Goal: Task Accomplishment & Management: Manage account settings

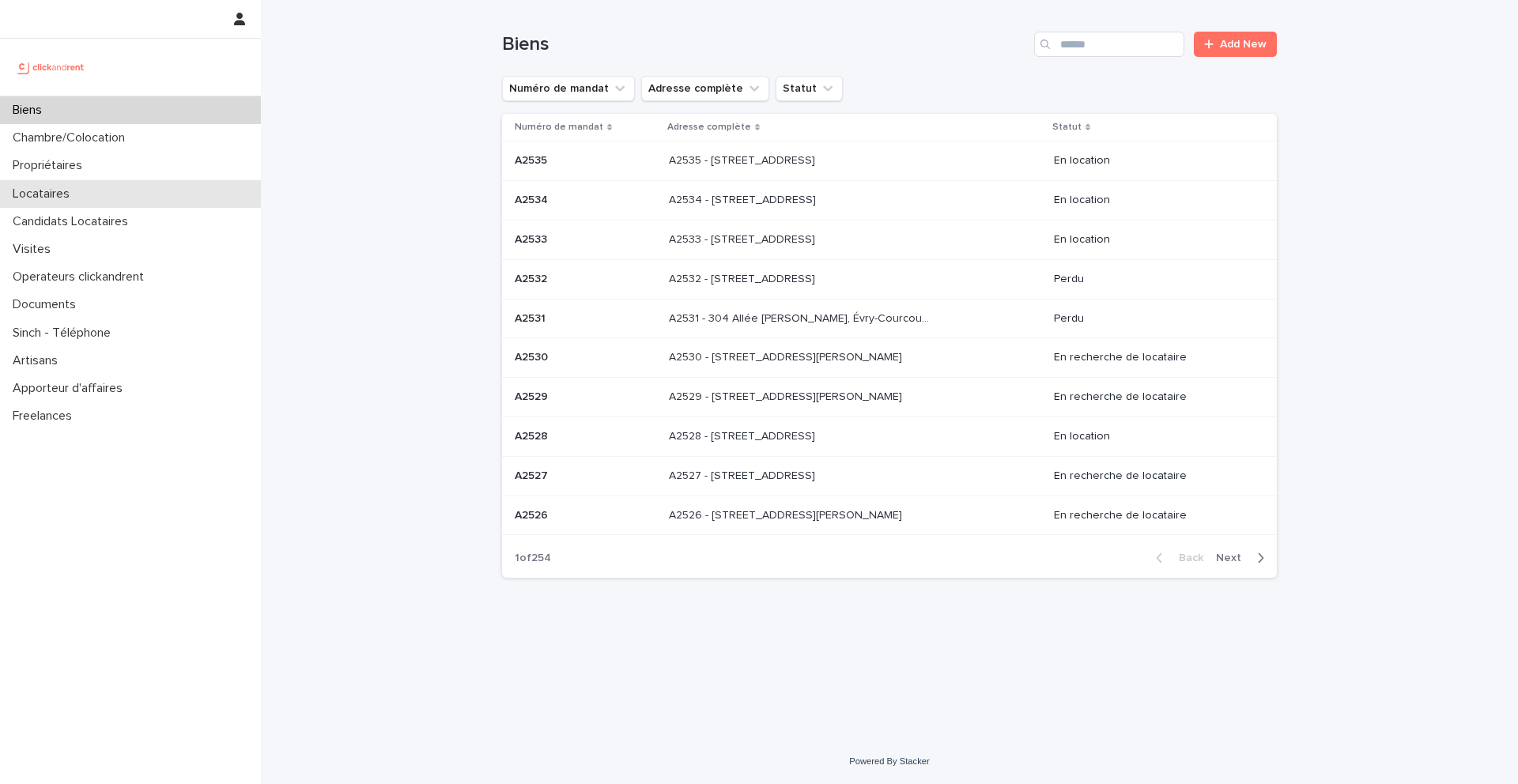
click at [85, 199] on div "Locataires" at bounding box center [131, 194] width 261 height 27
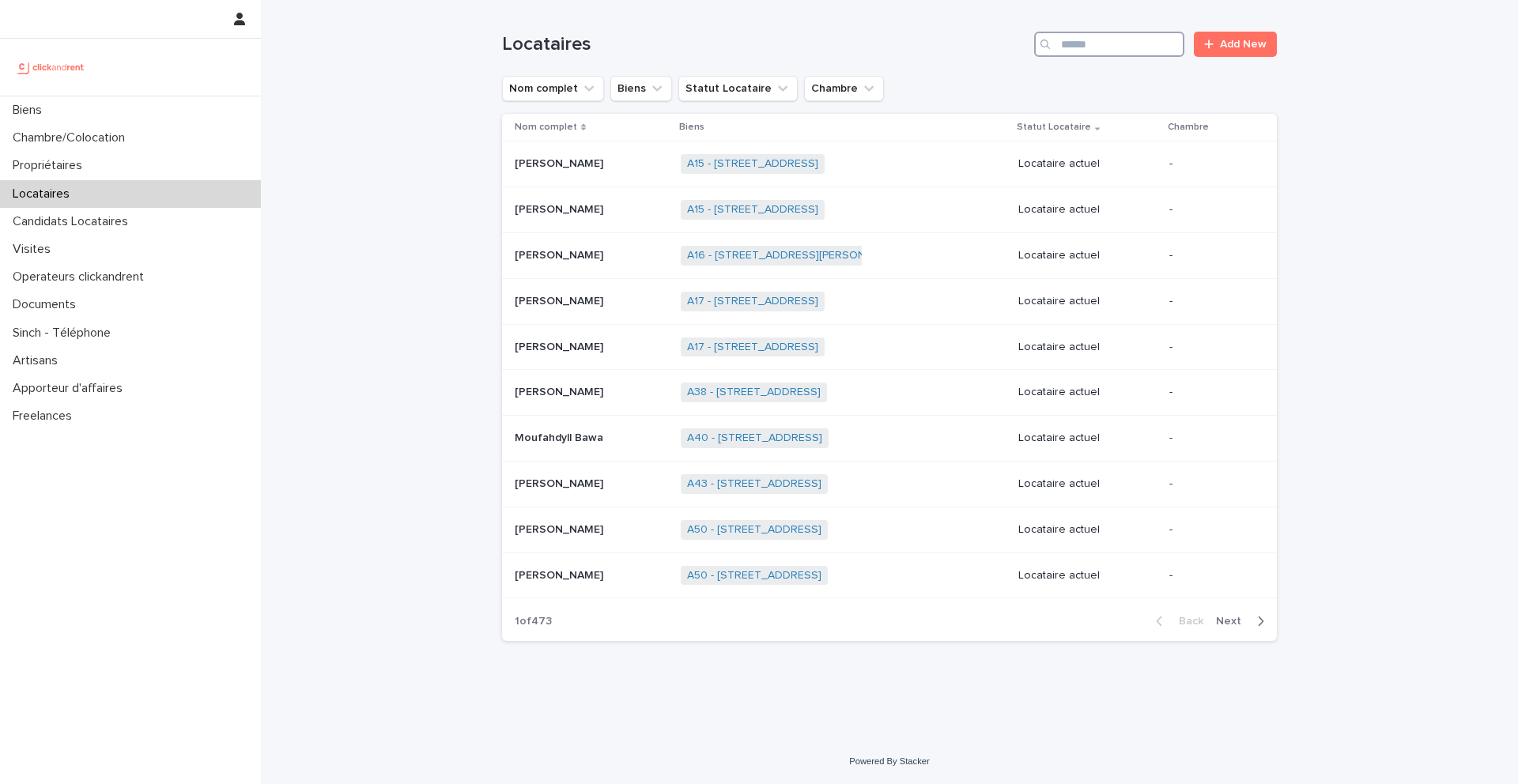
click at [1116, 46] on input "Search" at bounding box center [1109, 44] width 150 height 25
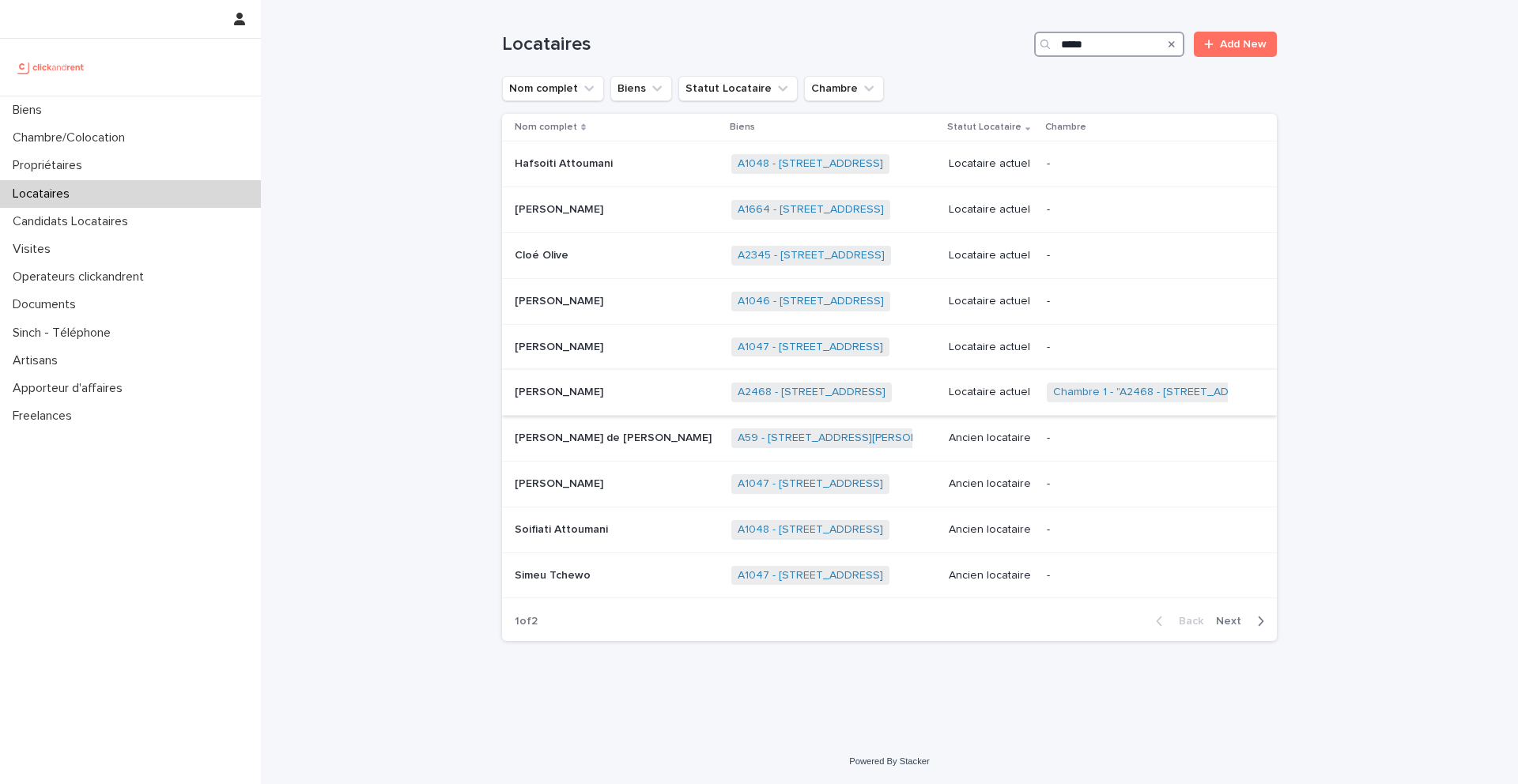
type input "*****"
click at [619, 400] on div "Guilherme Fonte-bôa De Oliveira Guilherme Fonte-bôa De Oliveira" at bounding box center [617, 392] width 204 height 26
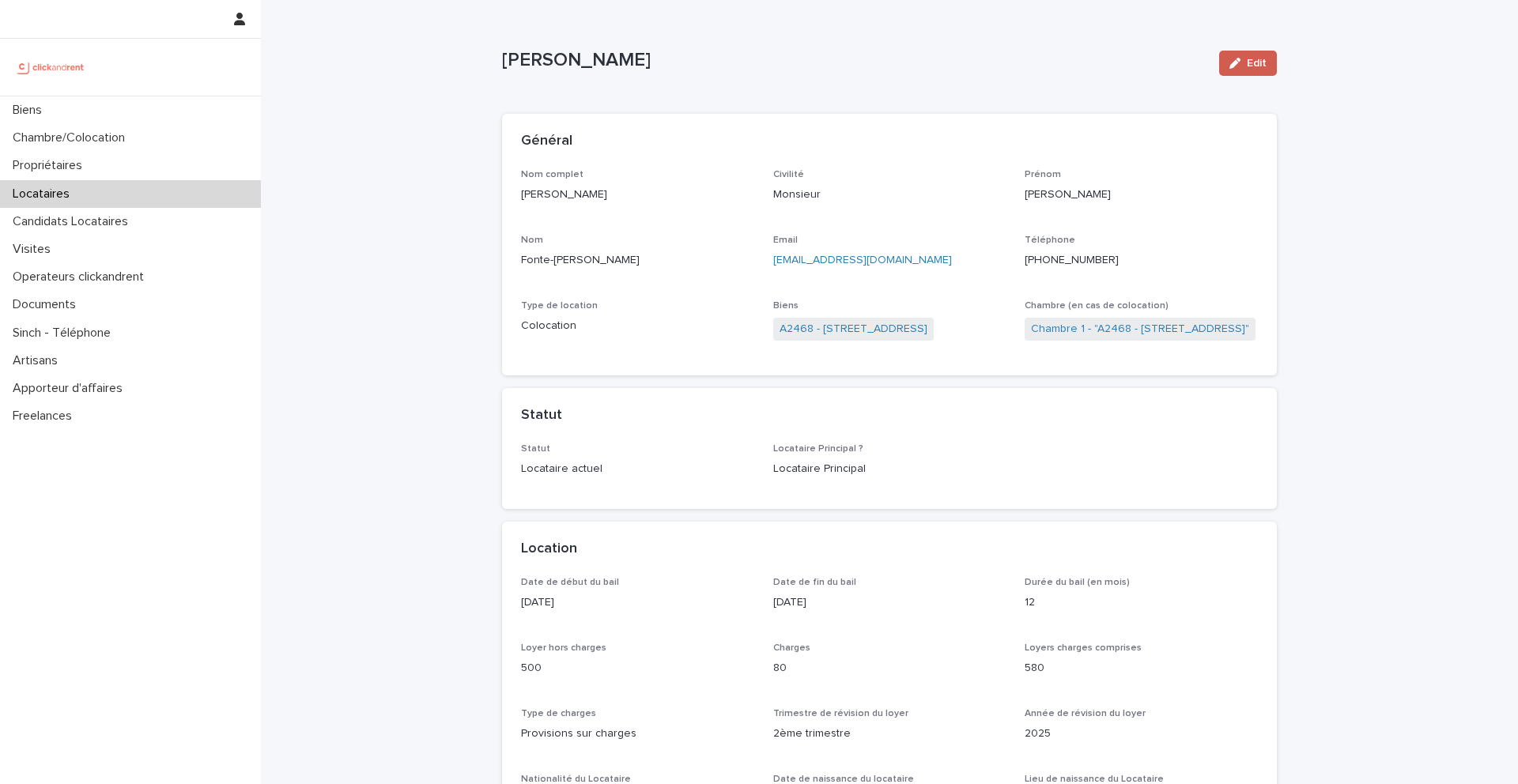
click at [1231, 72] on button "Edit" at bounding box center [1248, 63] width 58 height 25
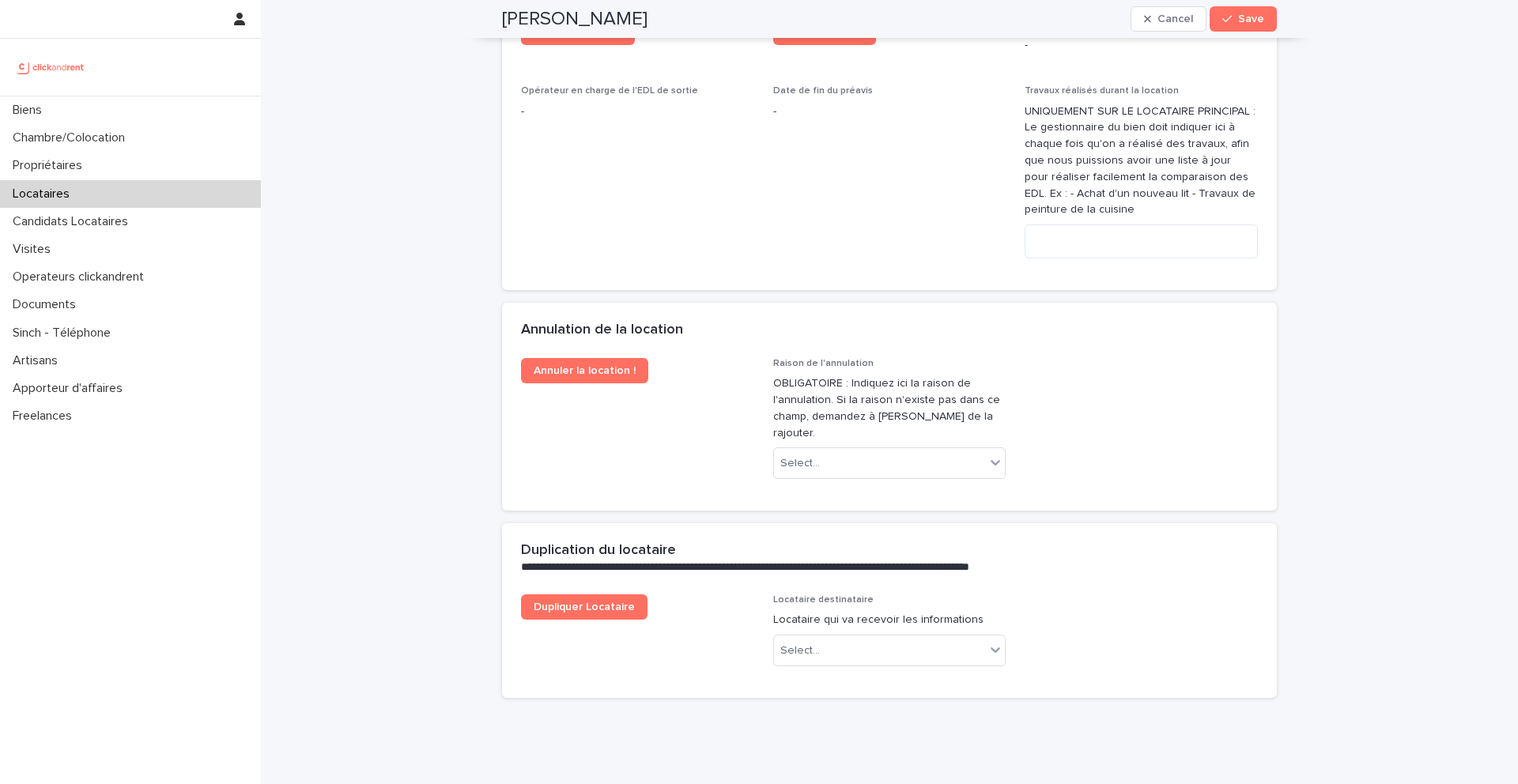
scroll to position [3152, 0]
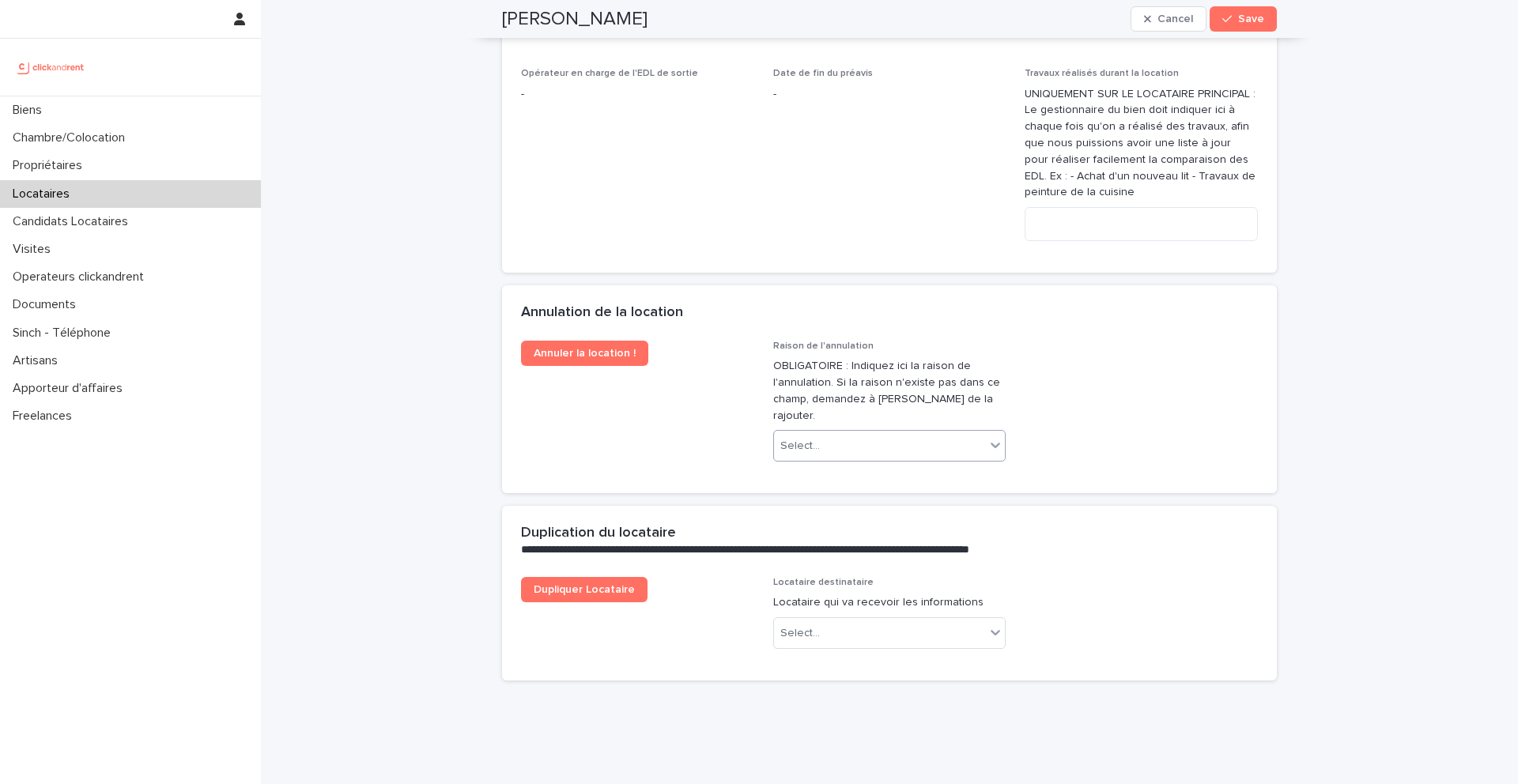
click at [835, 433] on div "Select..." at bounding box center [880, 446] width 212 height 26
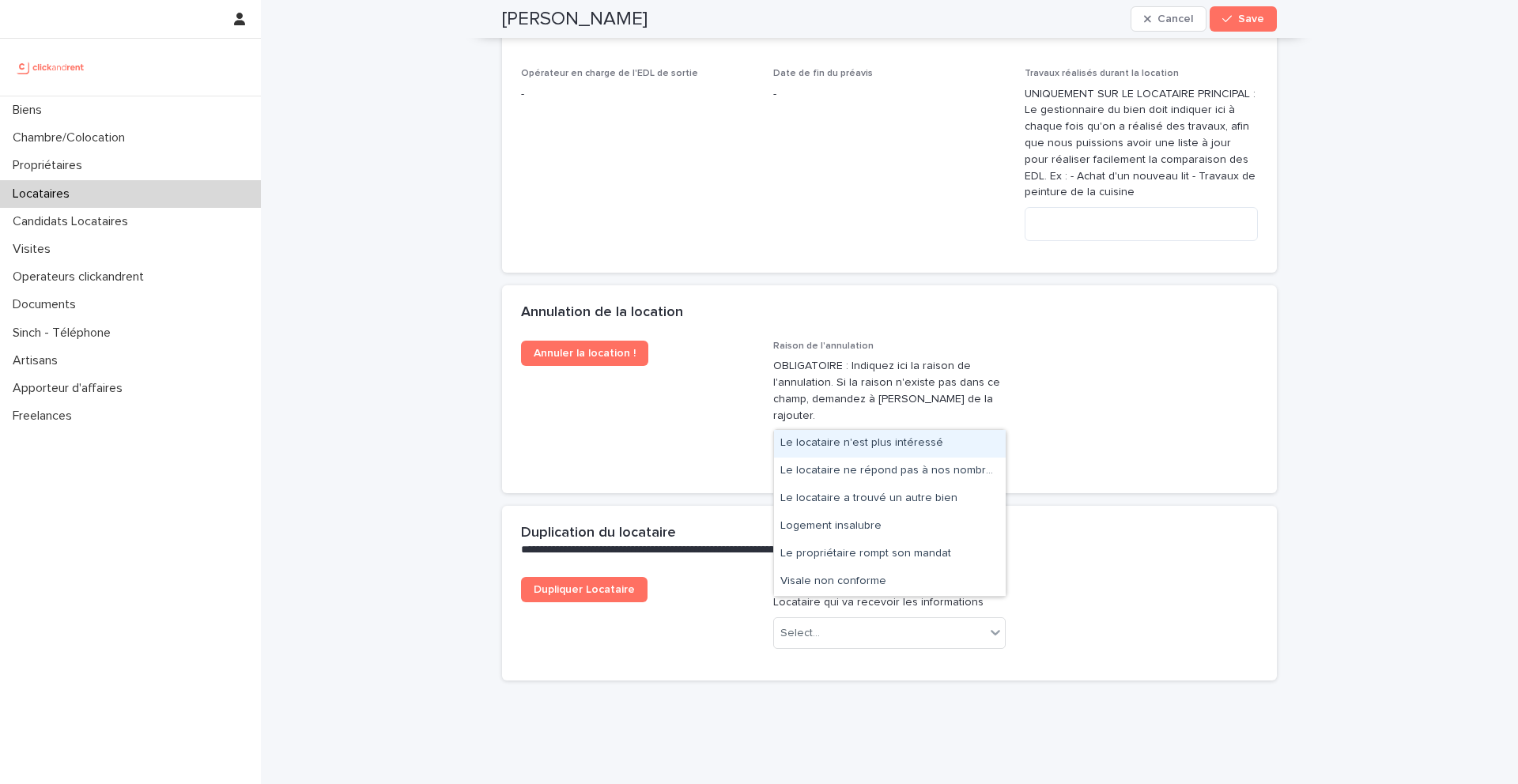
click at [834, 444] on div "Le locataire n'est plus intéressé" at bounding box center [891, 444] width 232 height 27
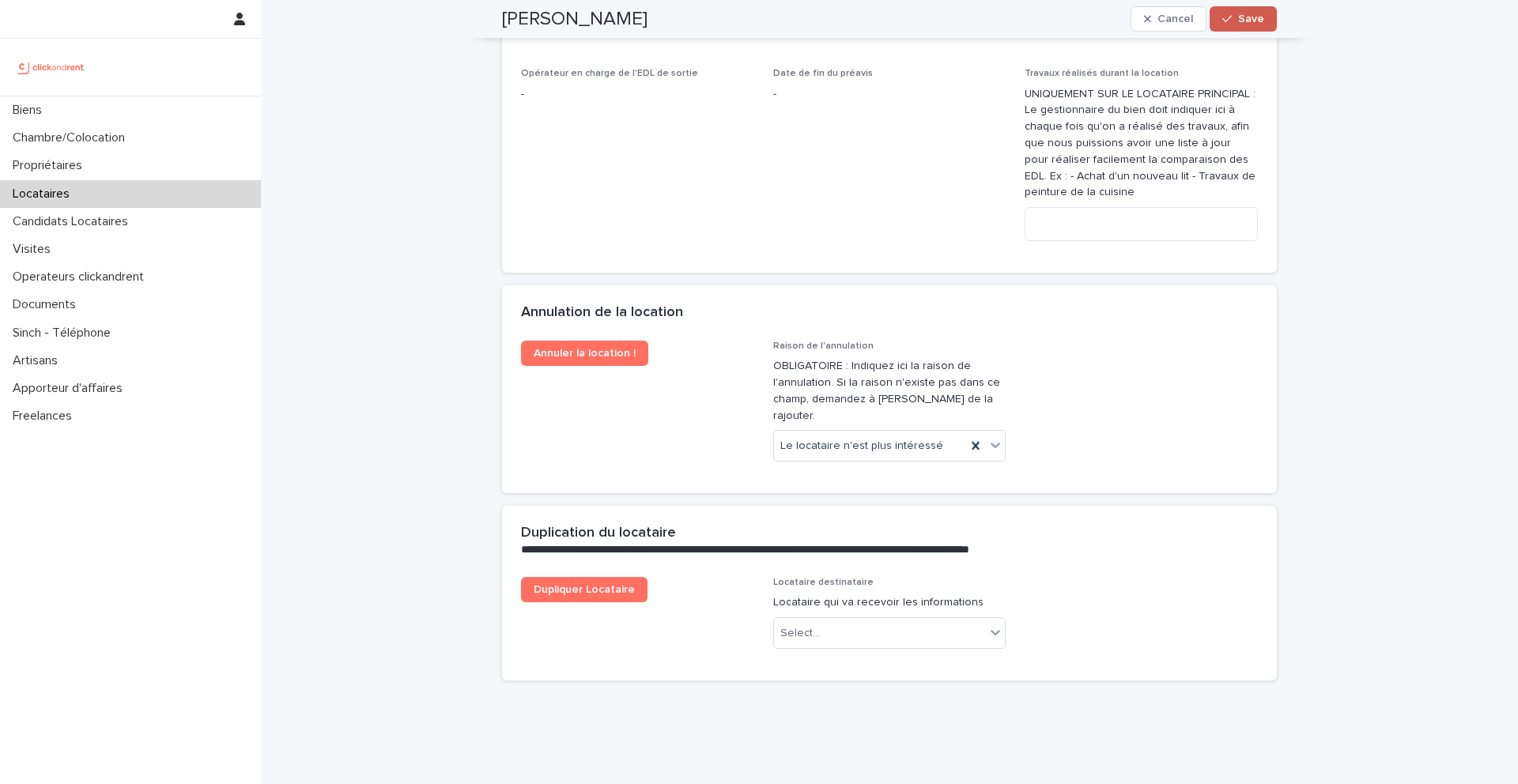
click at [1235, 15] on div "button" at bounding box center [1230, 19] width 16 height 11
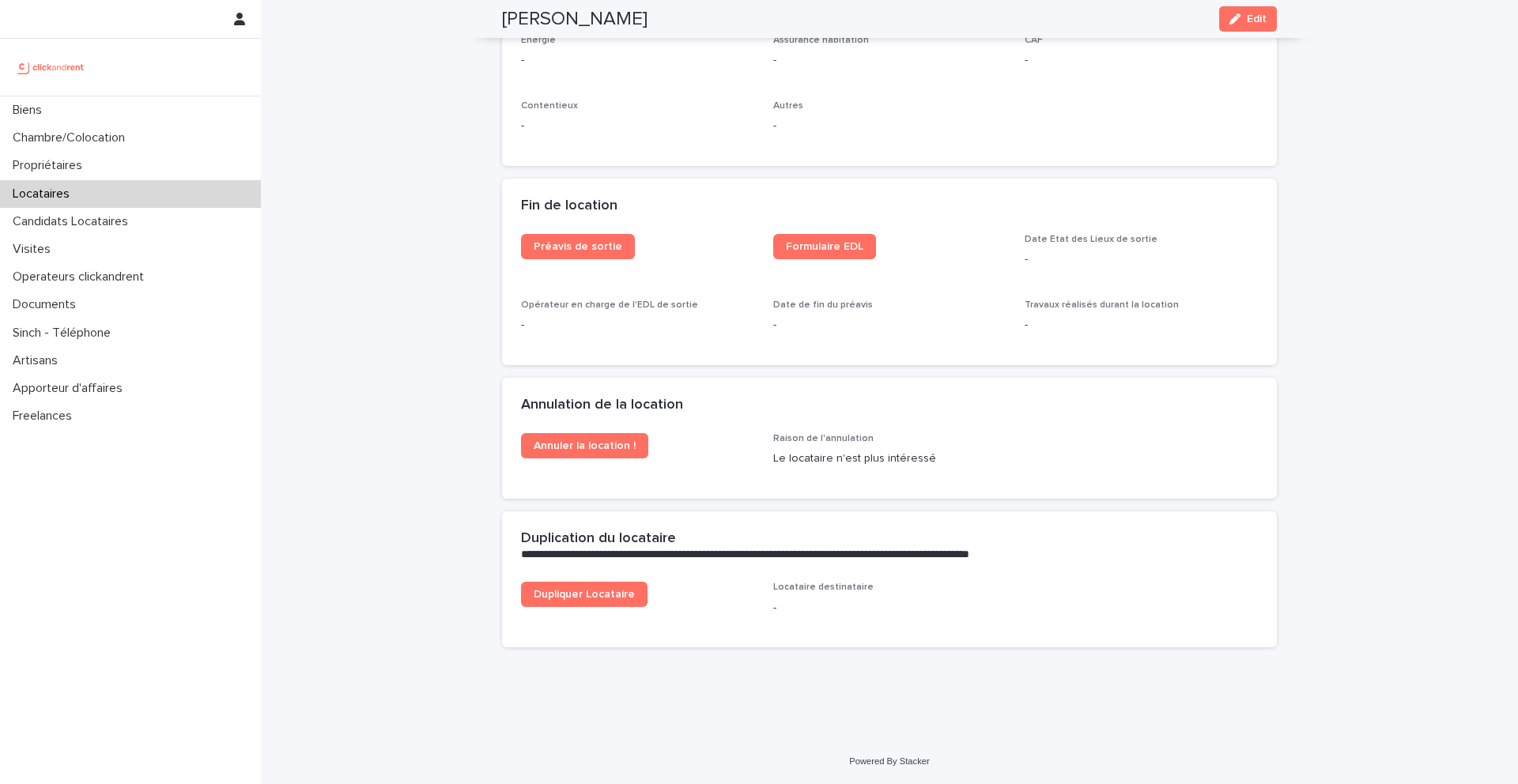
scroll to position [1900, 0]
click at [599, 449] on span "Annuler la location !" at bounding box center [584, 446] width 102 height 11
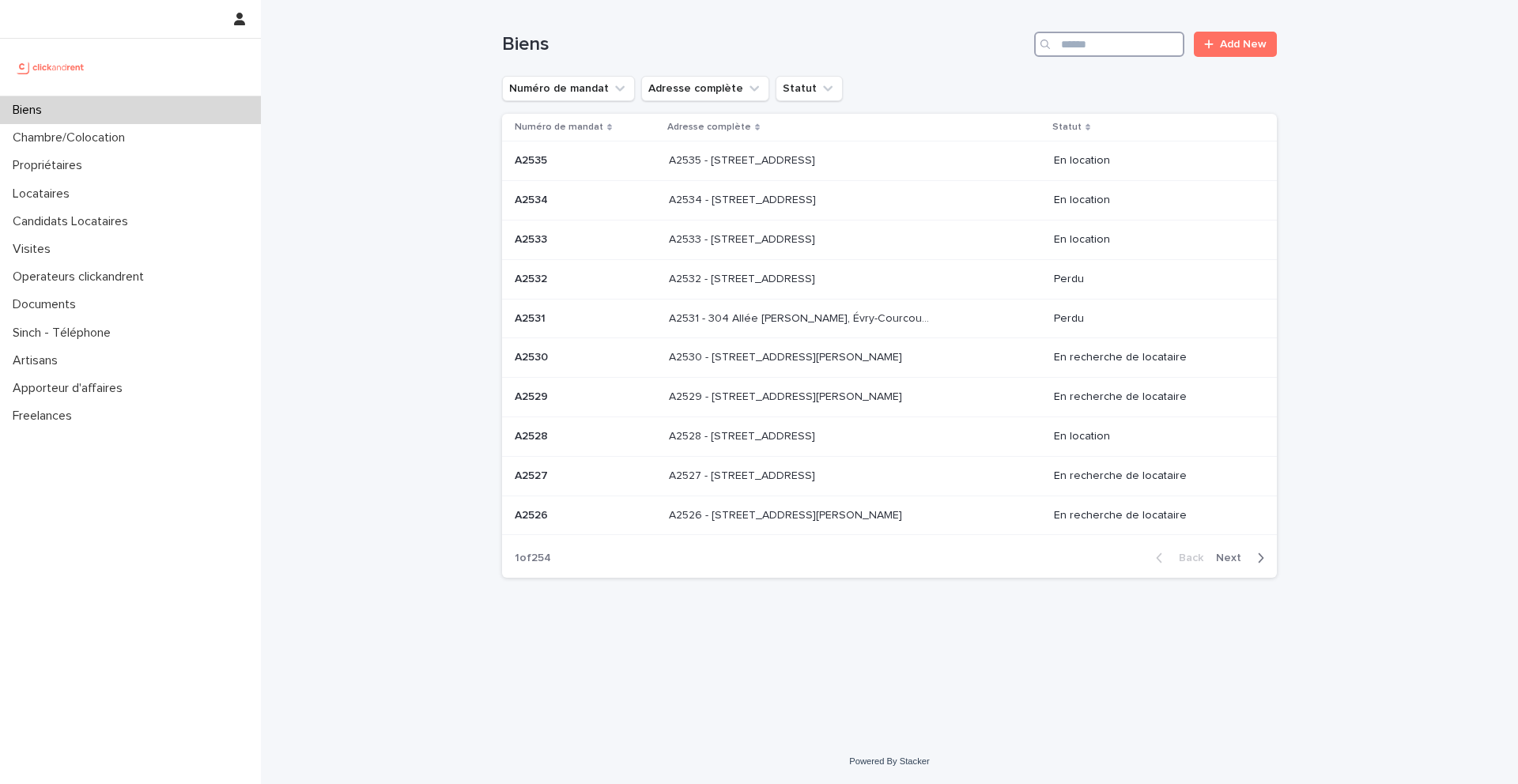
click at [1132, 43] on input "Search" at bounding box center [1109, 44] width 150 height 25
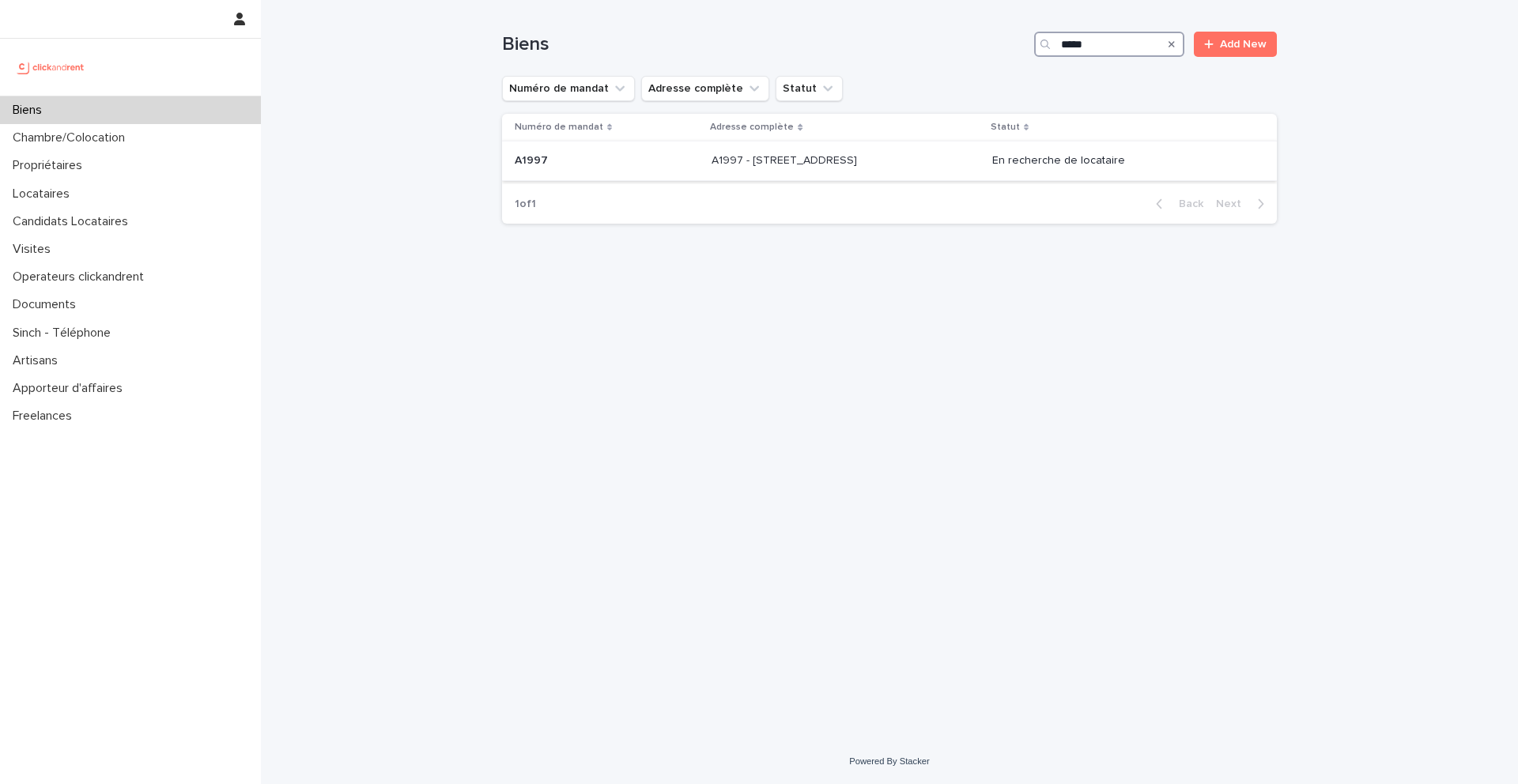
type input "*****"
click at [557, 165] on p at bounding box center [607, 161] width 184 height 14
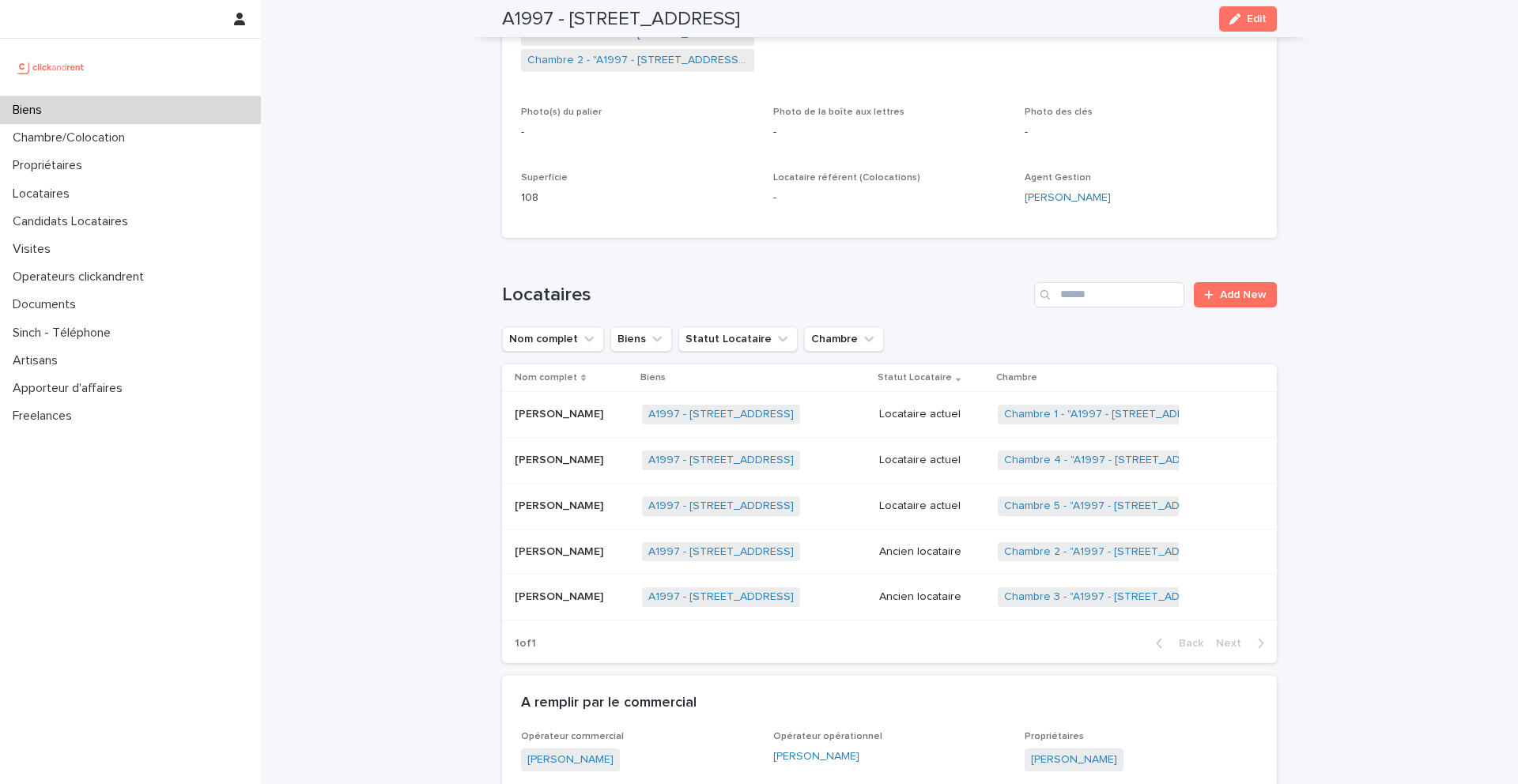
scroll to position [442, 0]
click at [607, 456] on p "Frantzcio Rozin Momperousse" at bounding box center [561, 455] width 92 height 17
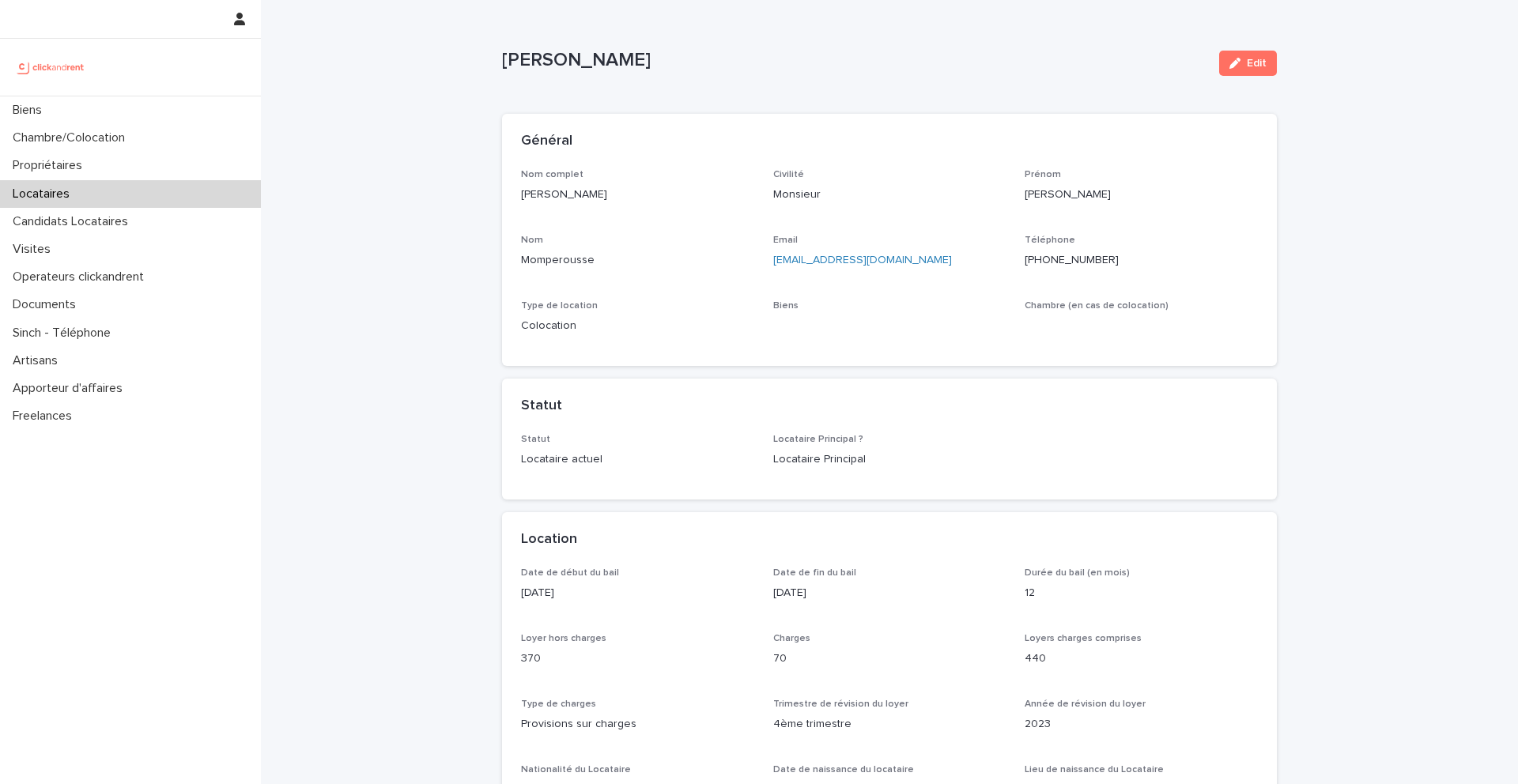
click at [697, 50] on p "Frantzcio Rozin Momperousse" at bounding box center [855, 60] width 704 height 23
click at [697, 49] on p "Frantzcio Rozin Momperousse" at bounding box center [855, 60] width 704 height 23
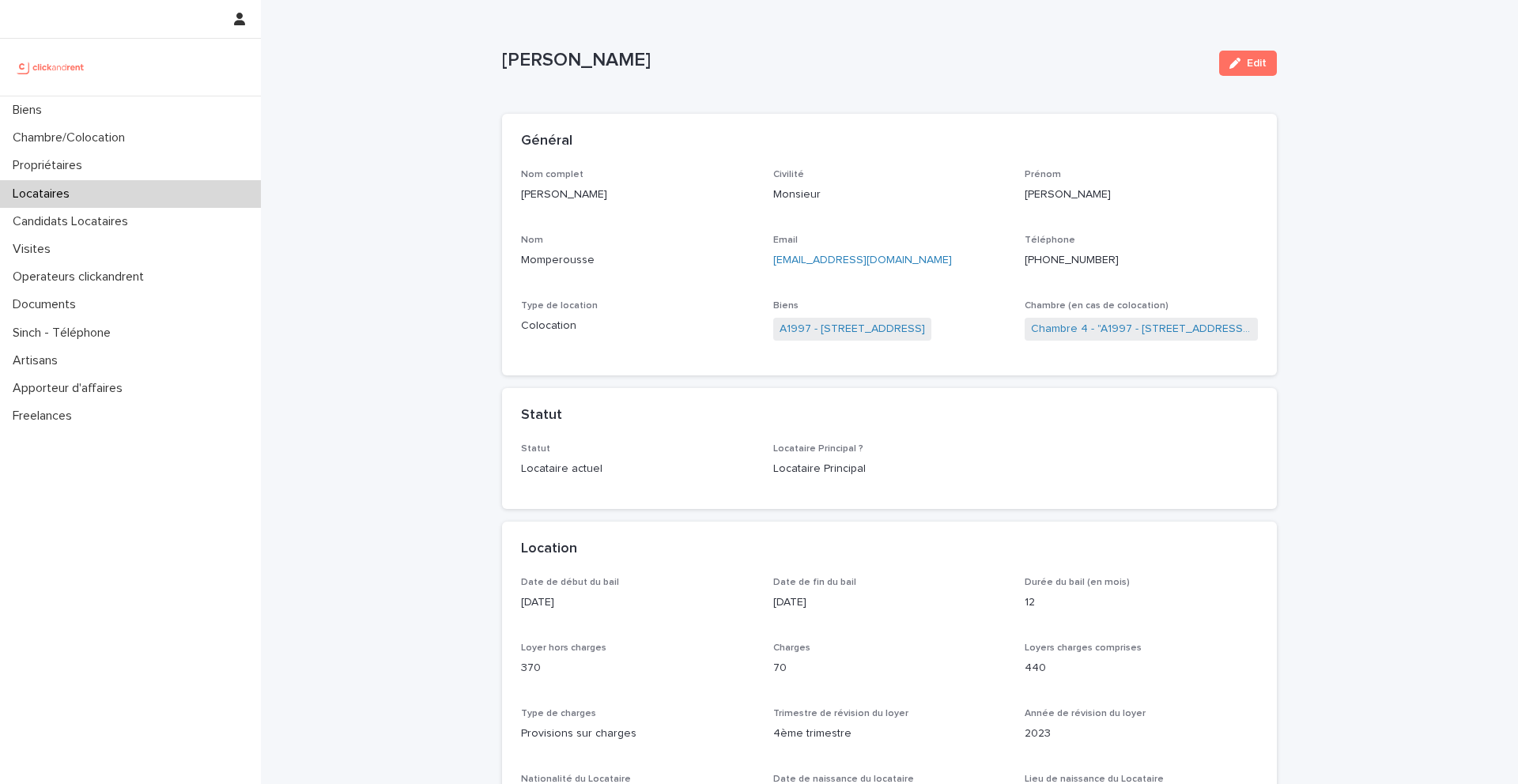
copy p "Momperousse"
click at [71, 187] on p "Locataires" at bounding box center [44, 193] width 76 height 15
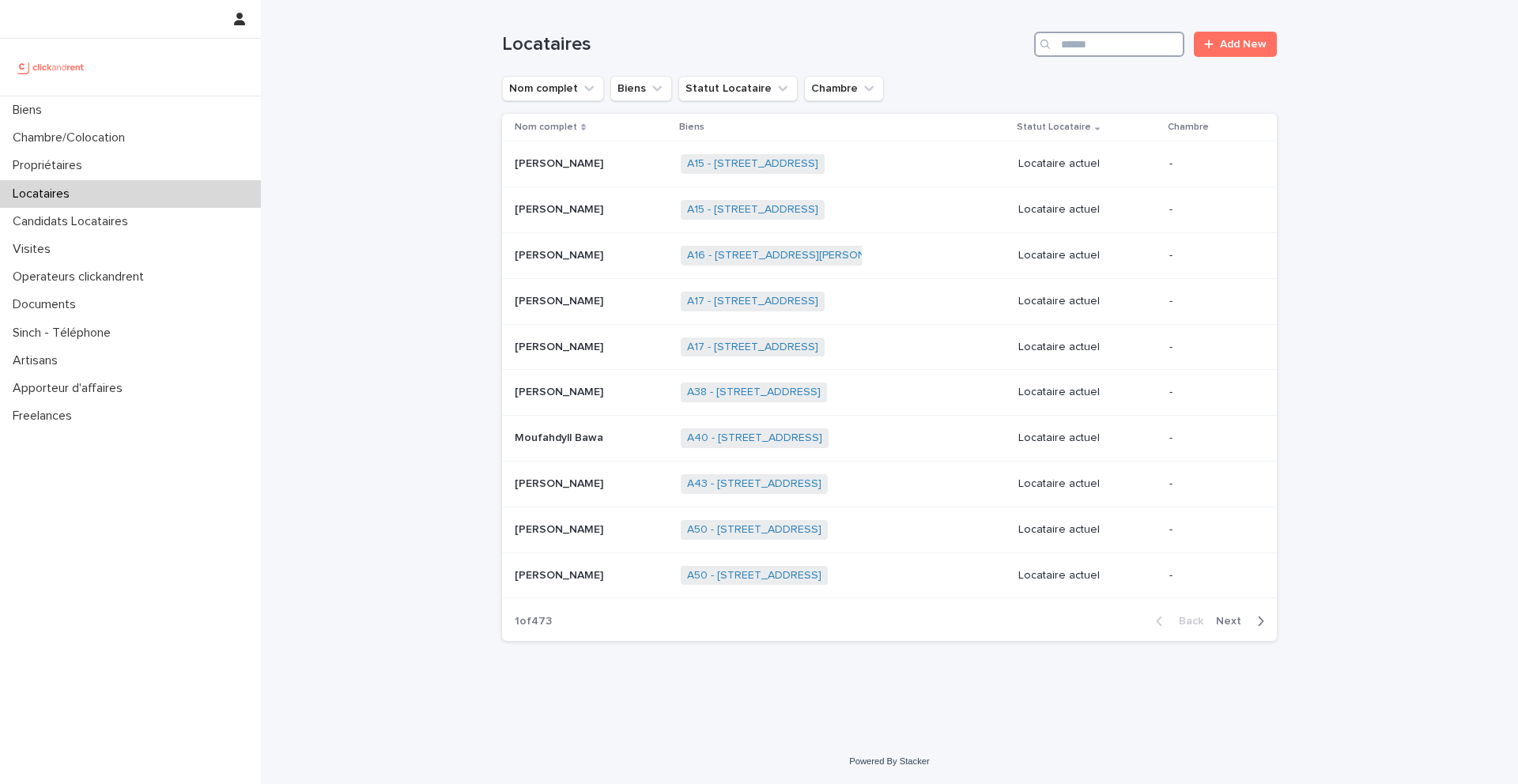
click at [1134, 44] on input "Search" at bounding box center [1109, 44] width 150 height 25
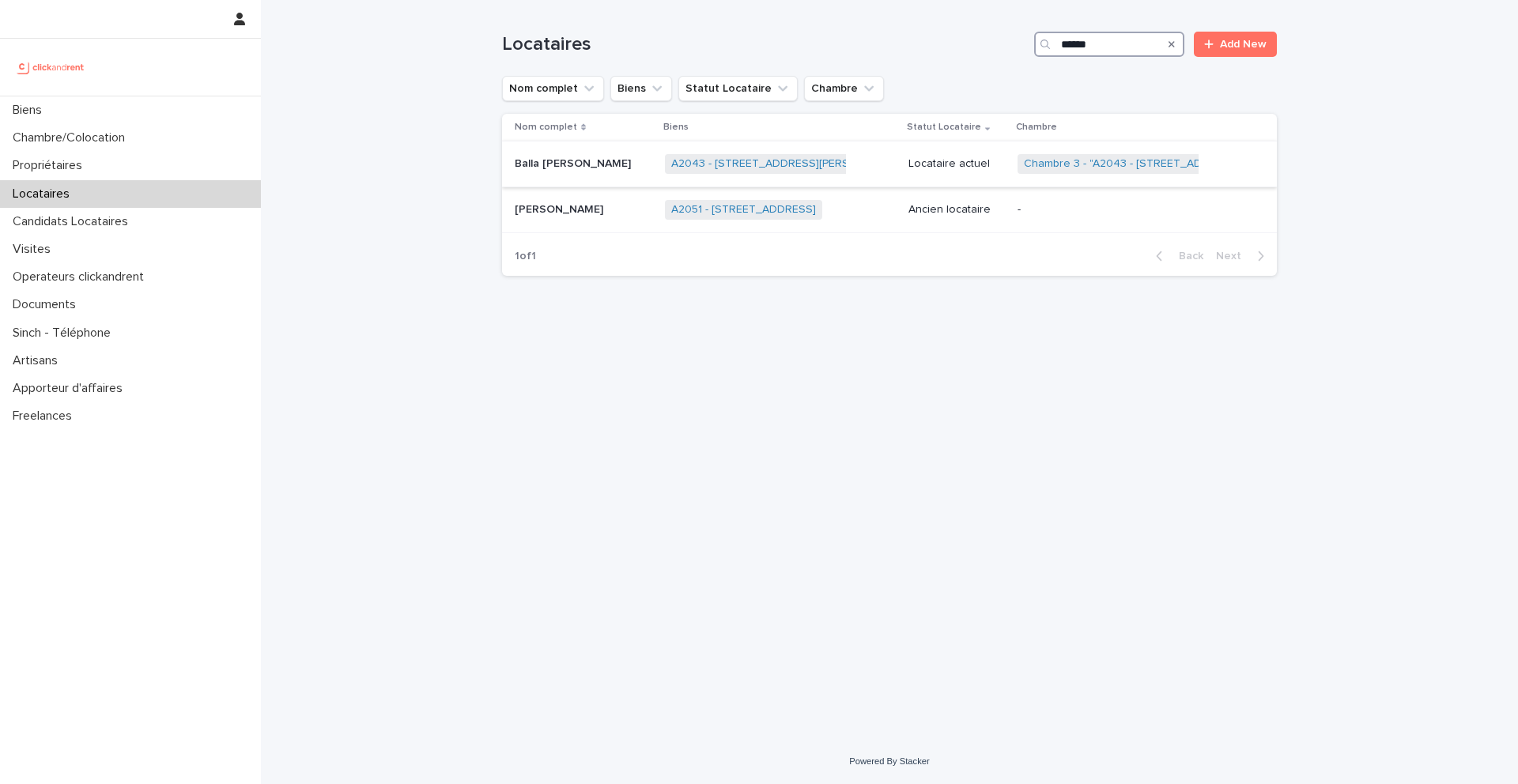
type input "******"
click at [573, 168] on p "Balla Ben Samake" at bounding box center [575, 162] width 119 height 17
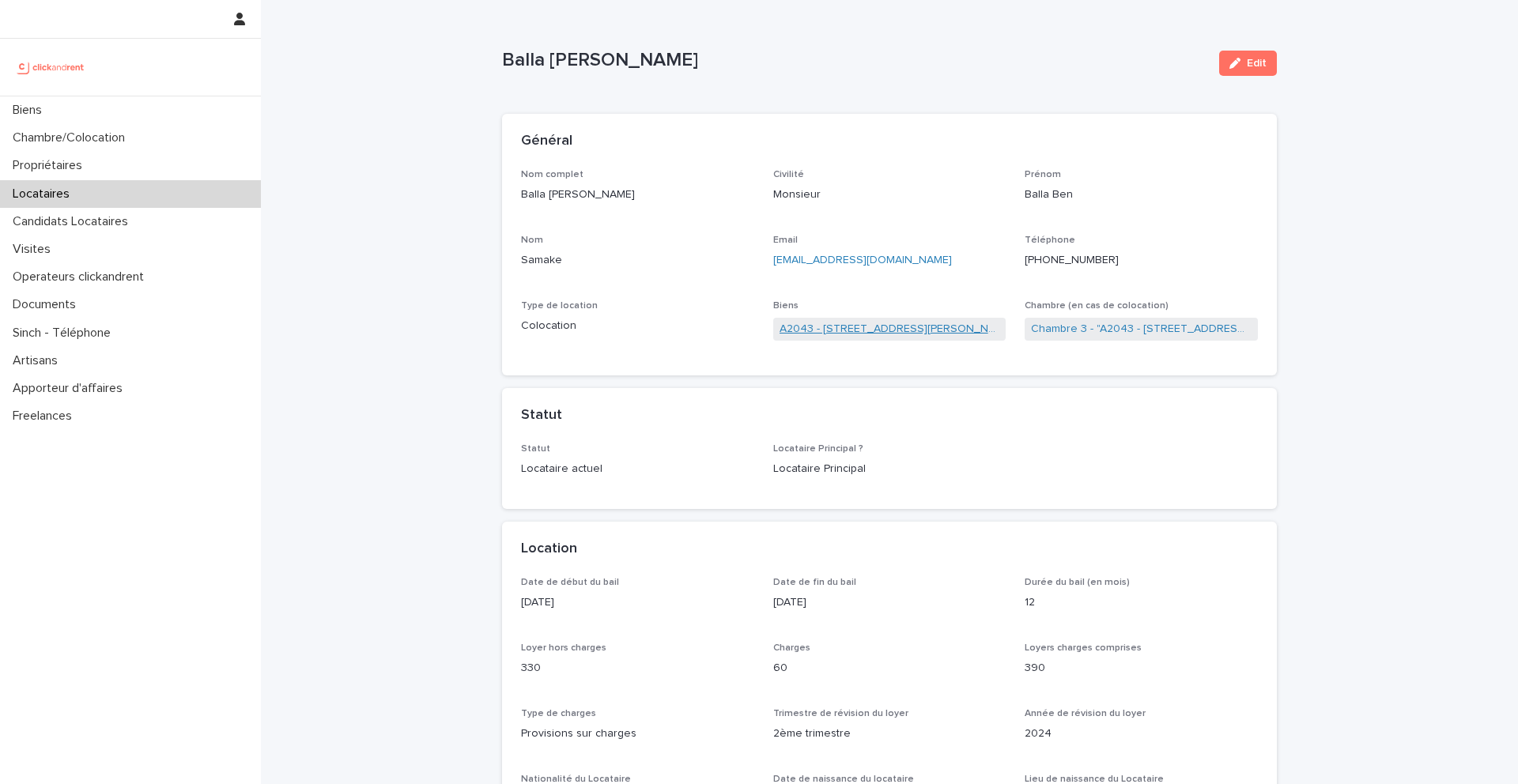
click at [811, 328] on link "A2043 - 5 Rue Jean Bart, Amiens 80000" at bounding box center [890, 329] width 220 height 17
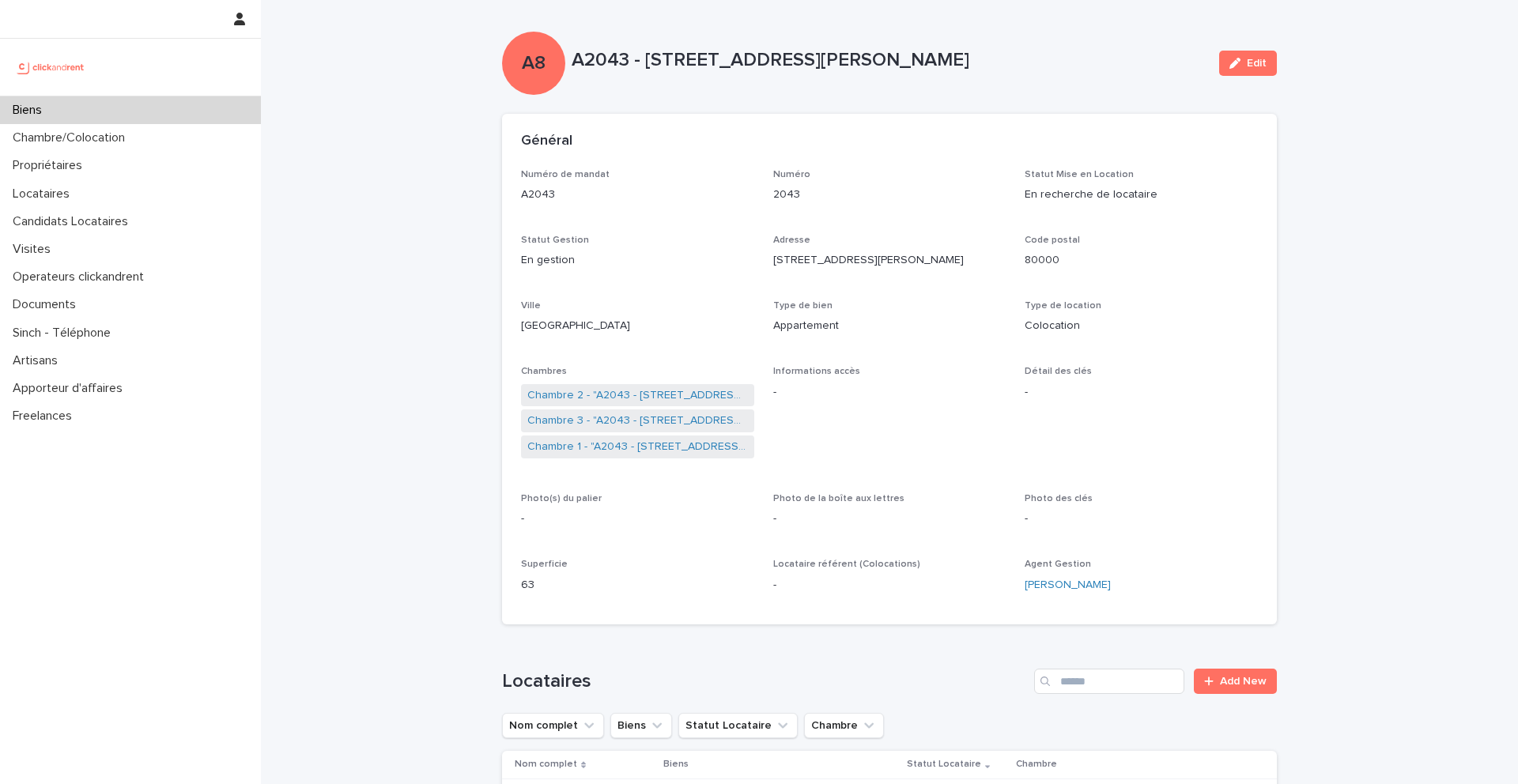
drag, startPoint x: 936, startPoint y: 60, endPoint x: 648, endPoint y: 53, distance: 288.1
click at [648, 53] on p "A2043 - 5 Rue Jean Bart, Amiens 80000" at bounding box center [889, 60] width 635 height 23
copy p "5 Rue Jean Bart, Amiens 80000"
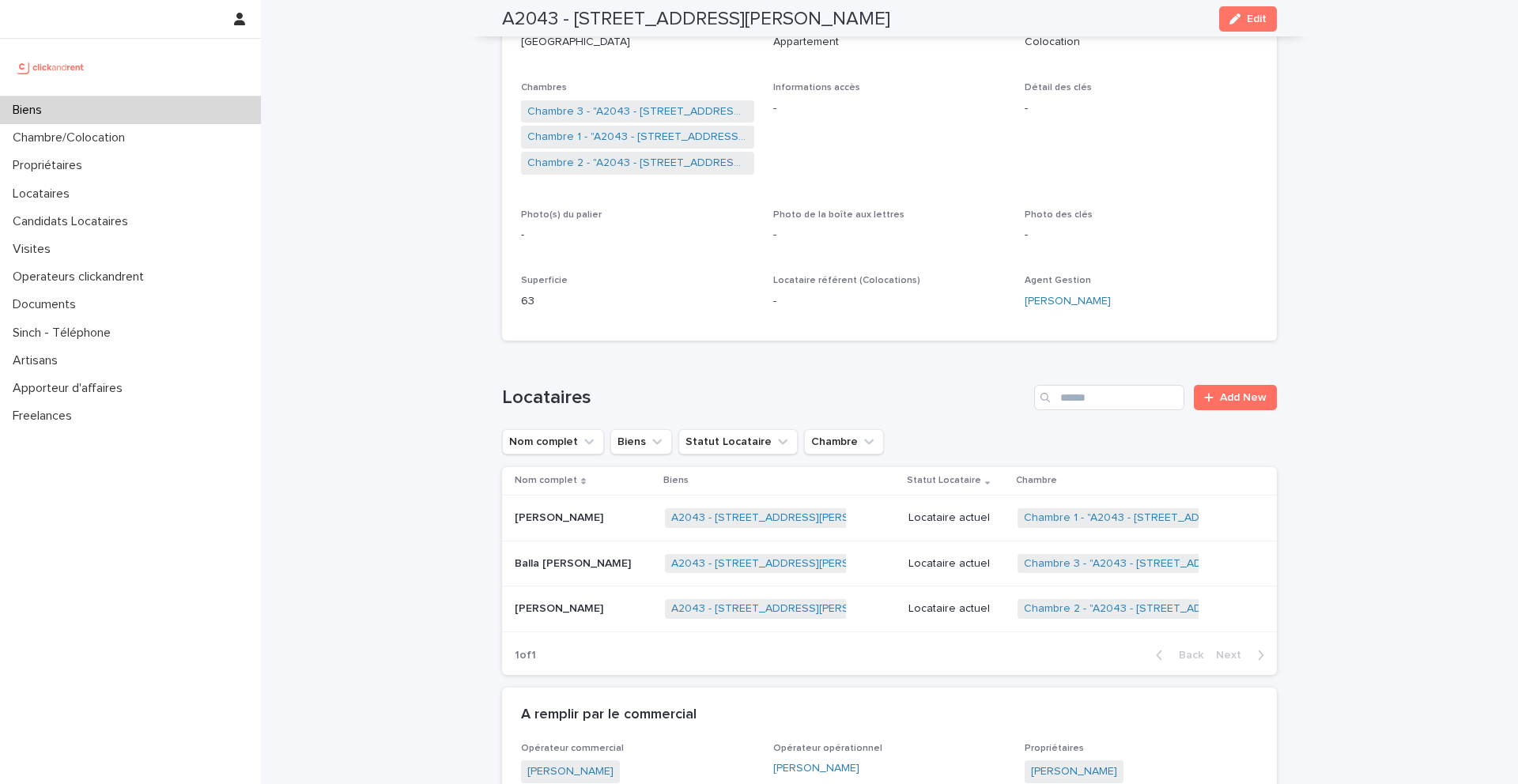
scroll to position [297, 0]
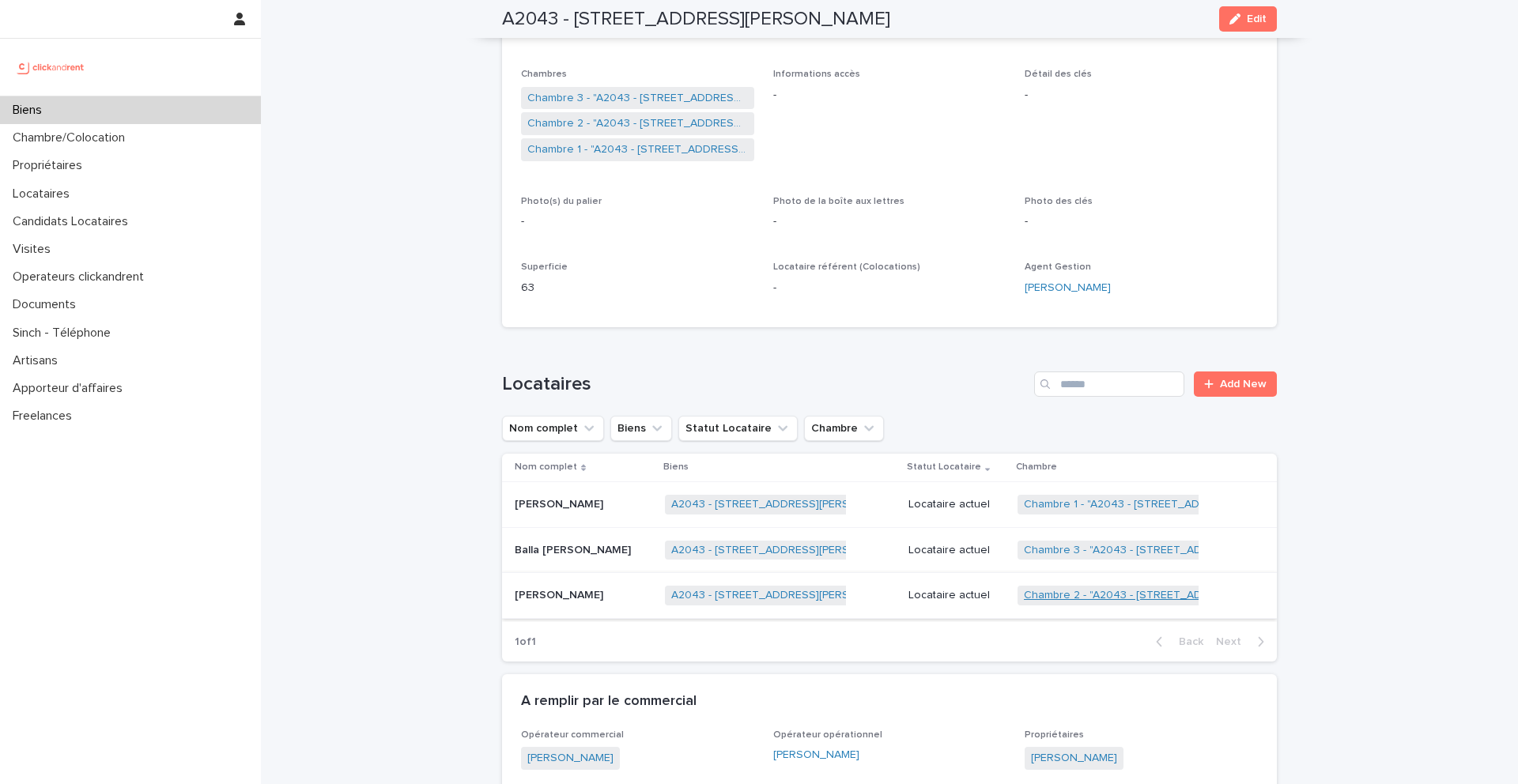
click at [1051, 599] on link "Chambre 2 - "A2043 - 5 Rue Jean Bart, Amiens 80000"" at bounding box center [1178, 596] width 307 height 14
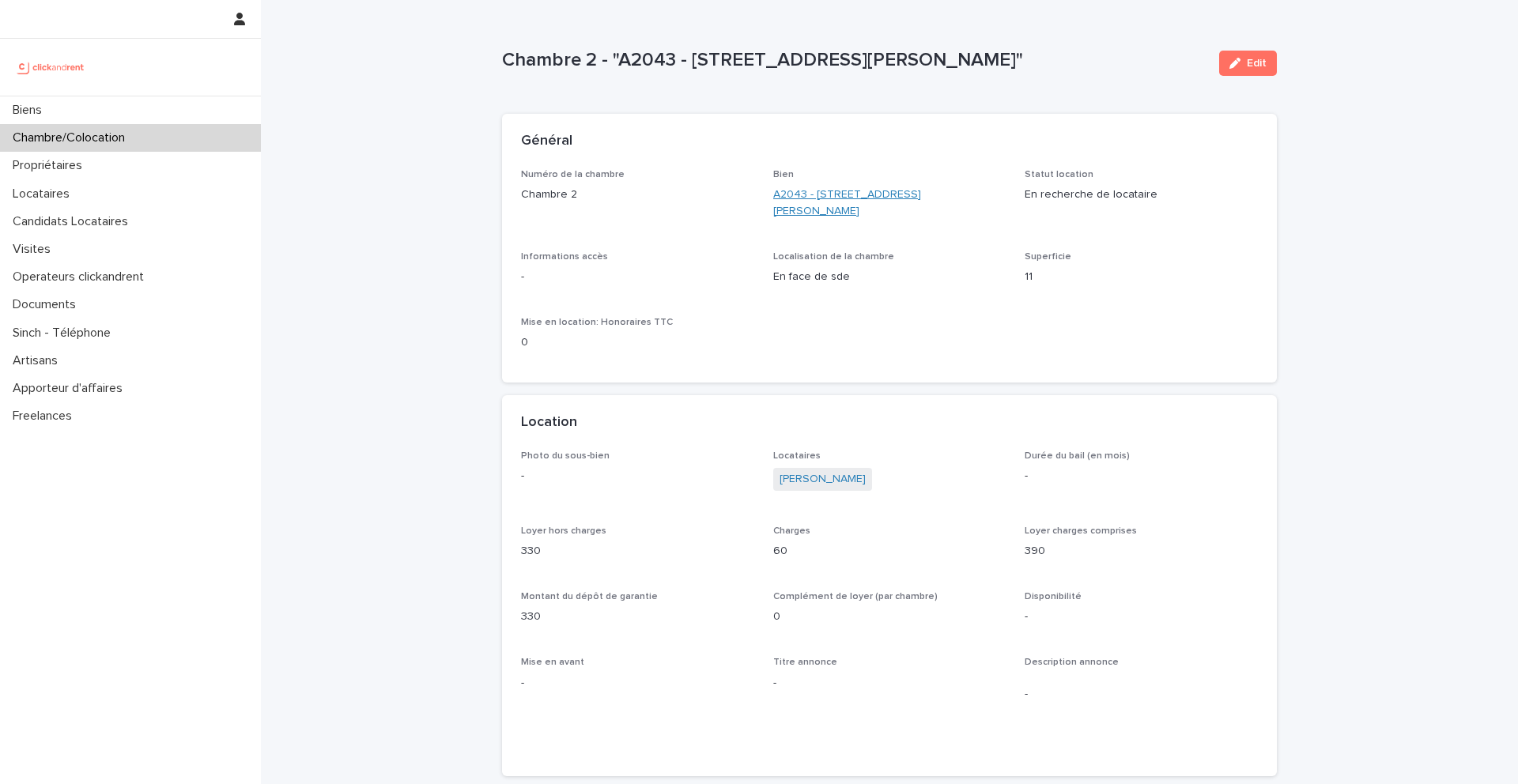
click at [823, 198] on link "A2043 - 5 Rue Jean Bart, Amiens 80000" at bounding box center [890, 203] width 233 height 33
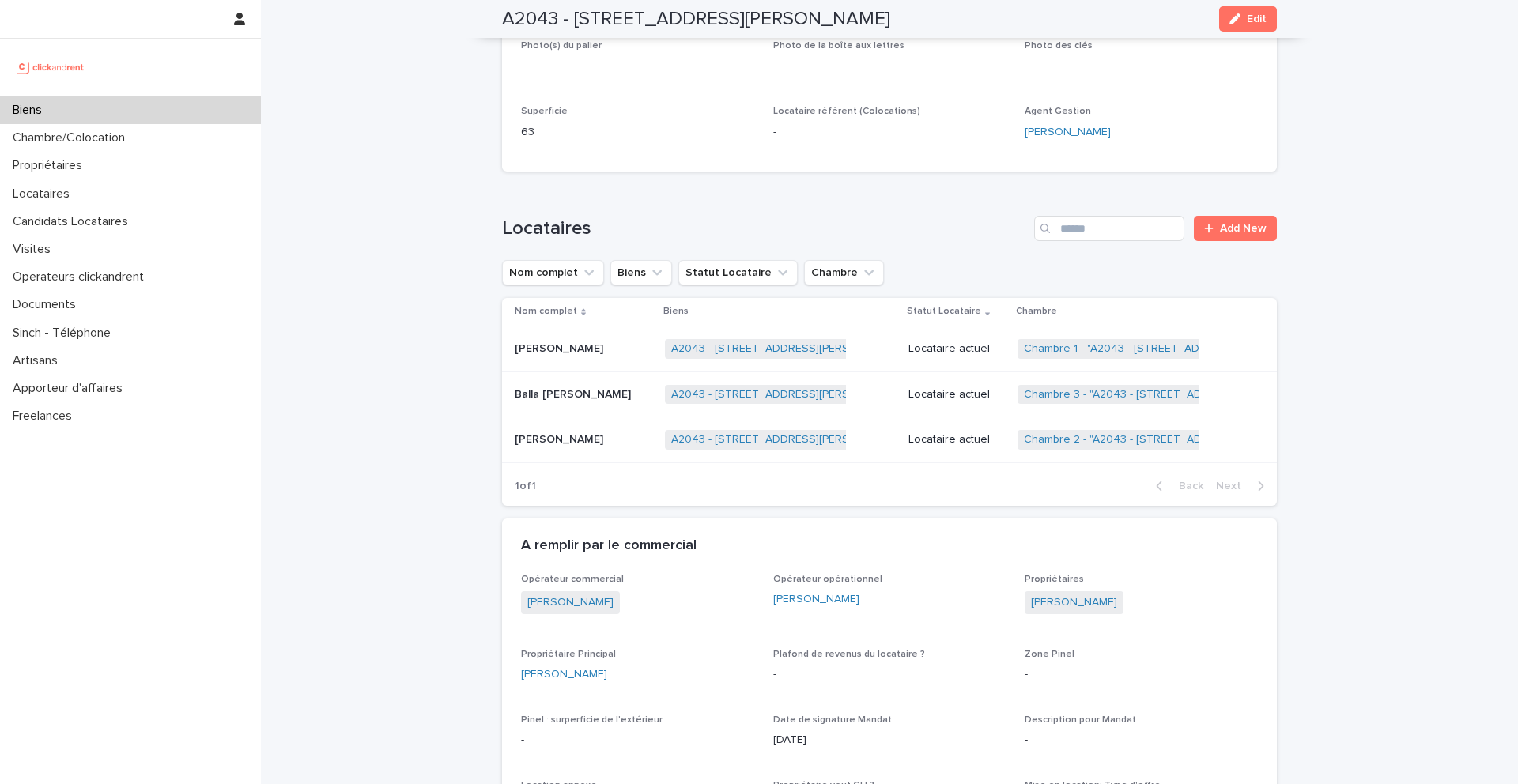
scroll to position [462, 0]
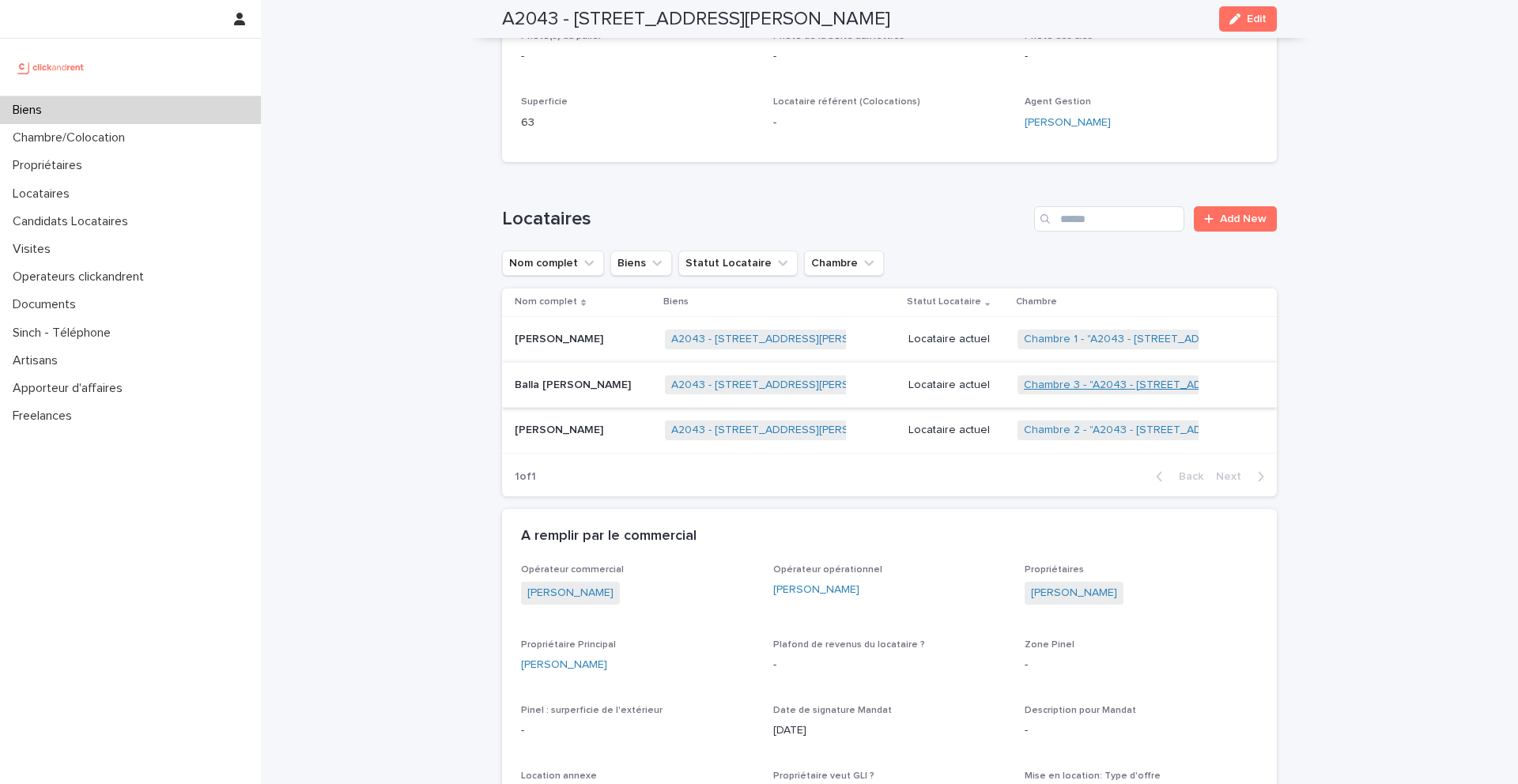
click at [1051, 388] on link "Chambre 3 - "A2043 - 5 Rue Jean Bart, Amiens 80000"" at bounding box center [1178, 385] width 307 height 14
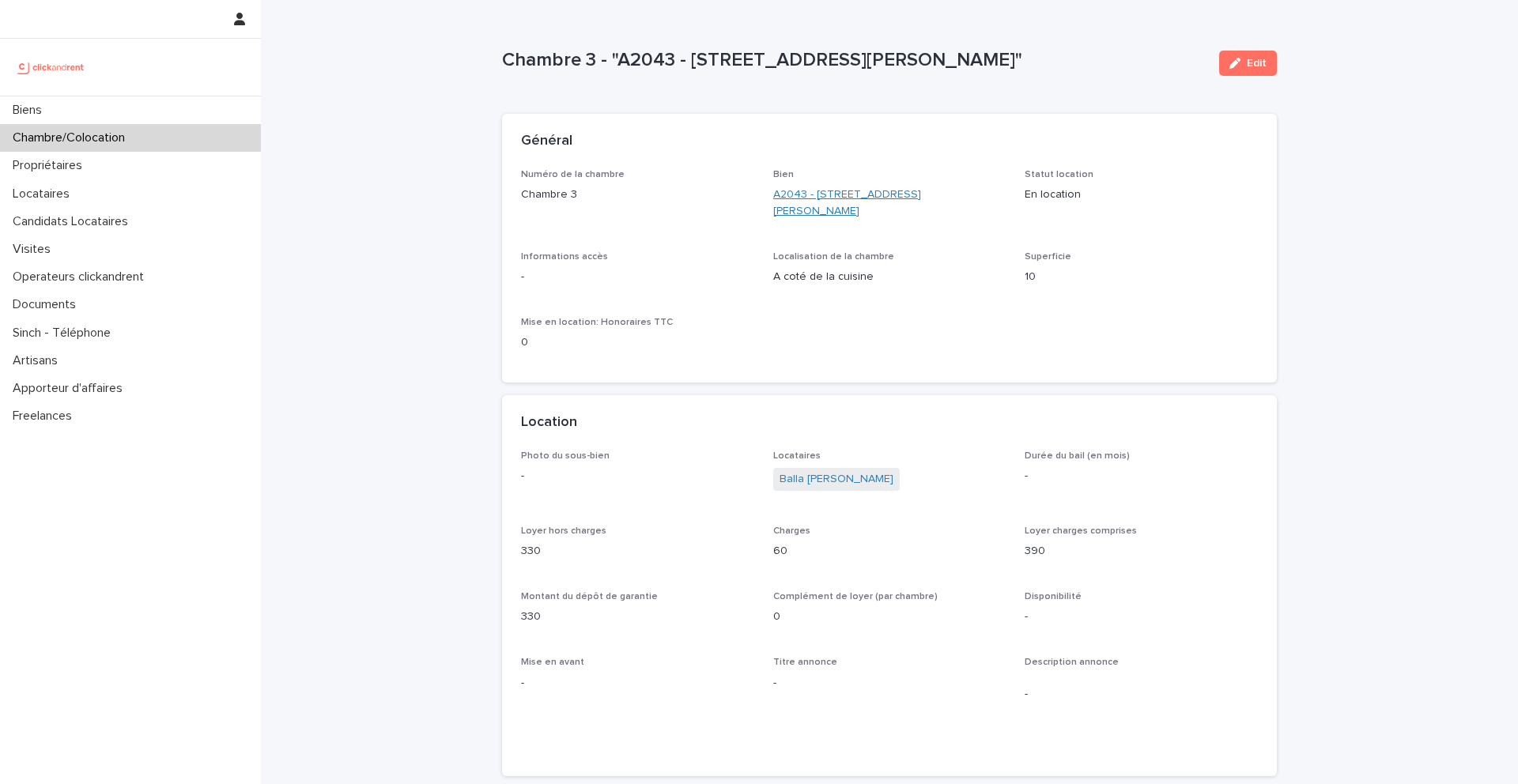
click at [815, 194] on link "A2043 - 5 Rue Jean Bart, Amiens 80000" at bounding box center [890, 203] width 233 height 33
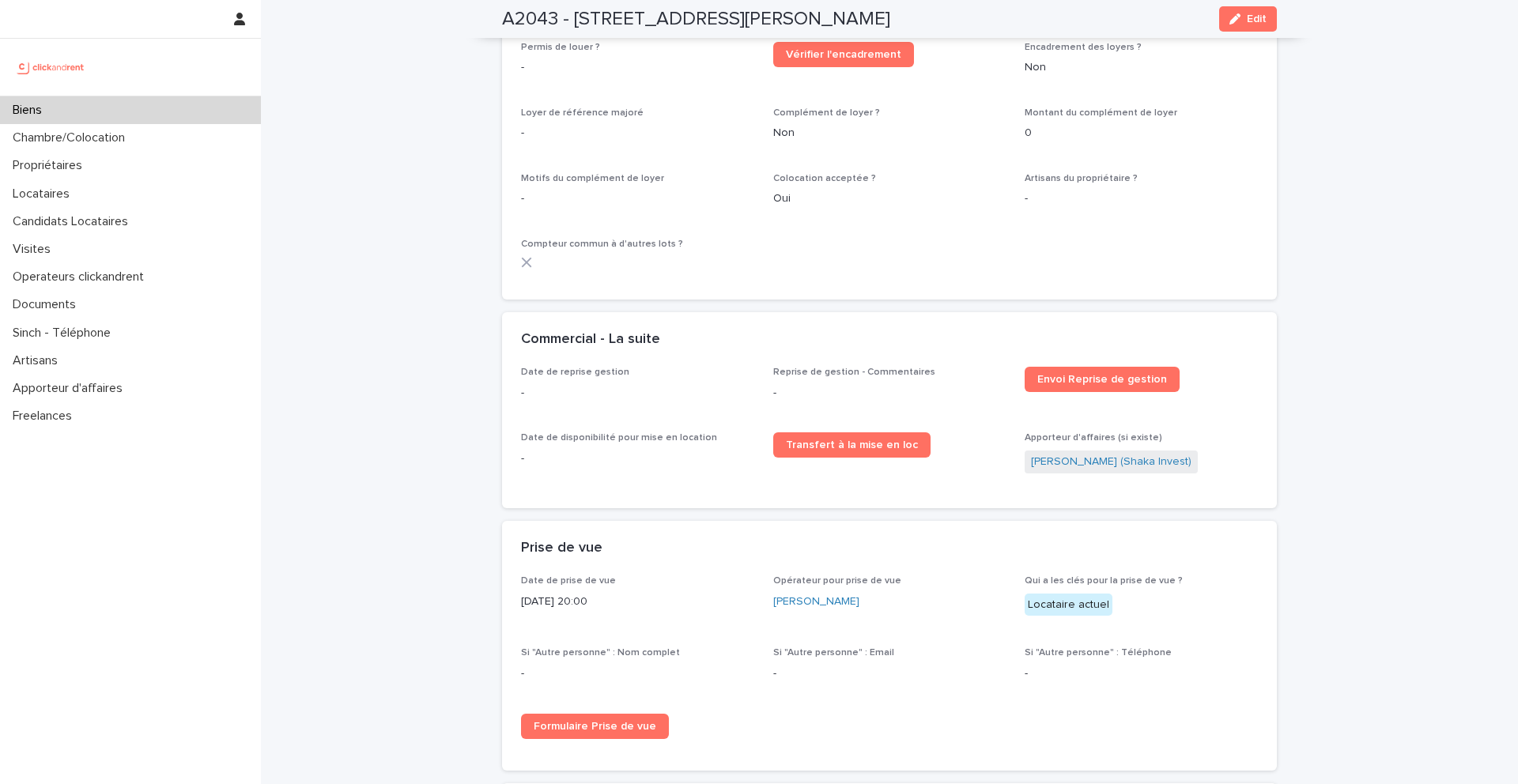
scroll to position [1874, 0]
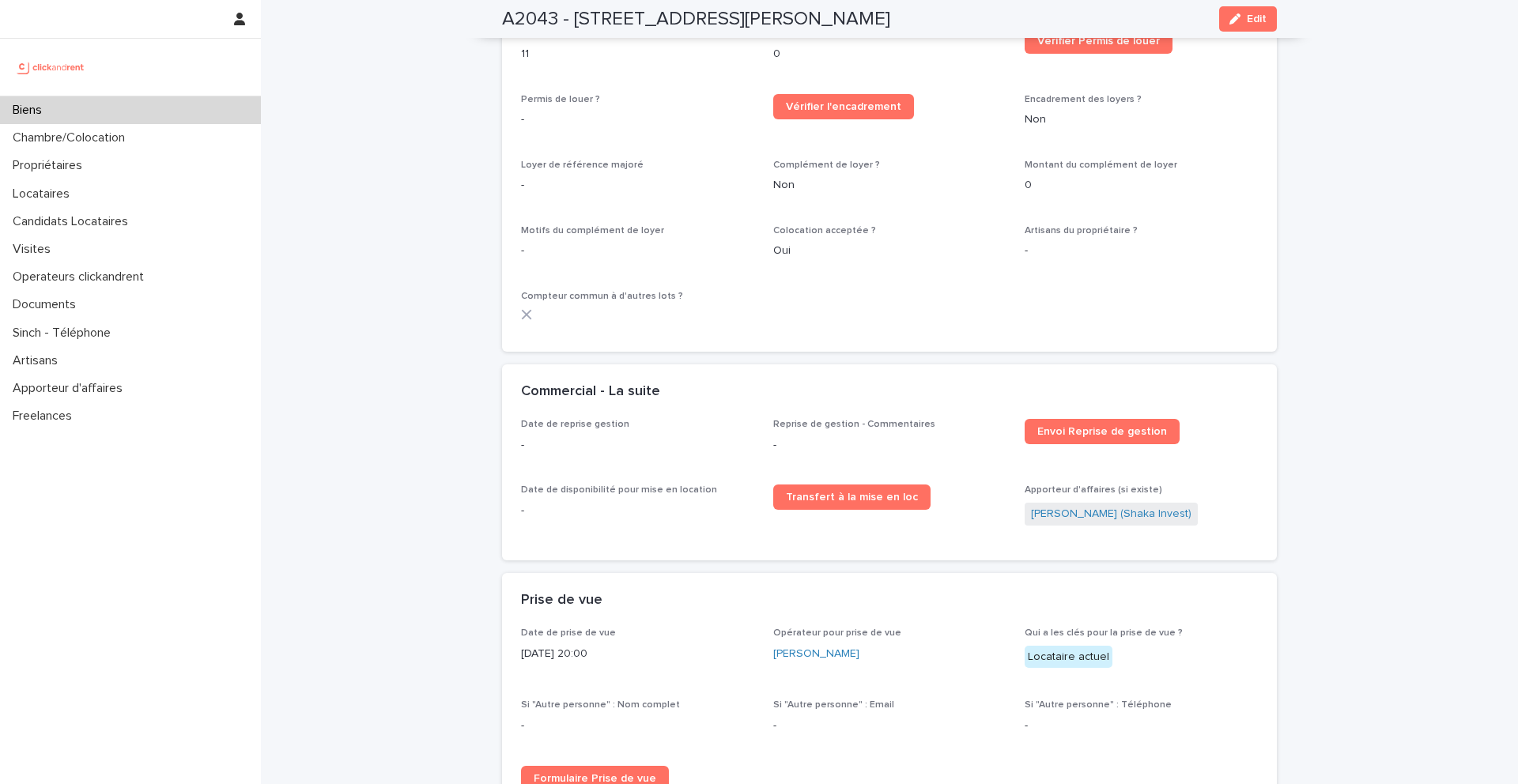
click at [102, 110] on div "Biens" at bounding box center [131, 110] width 261 height 27
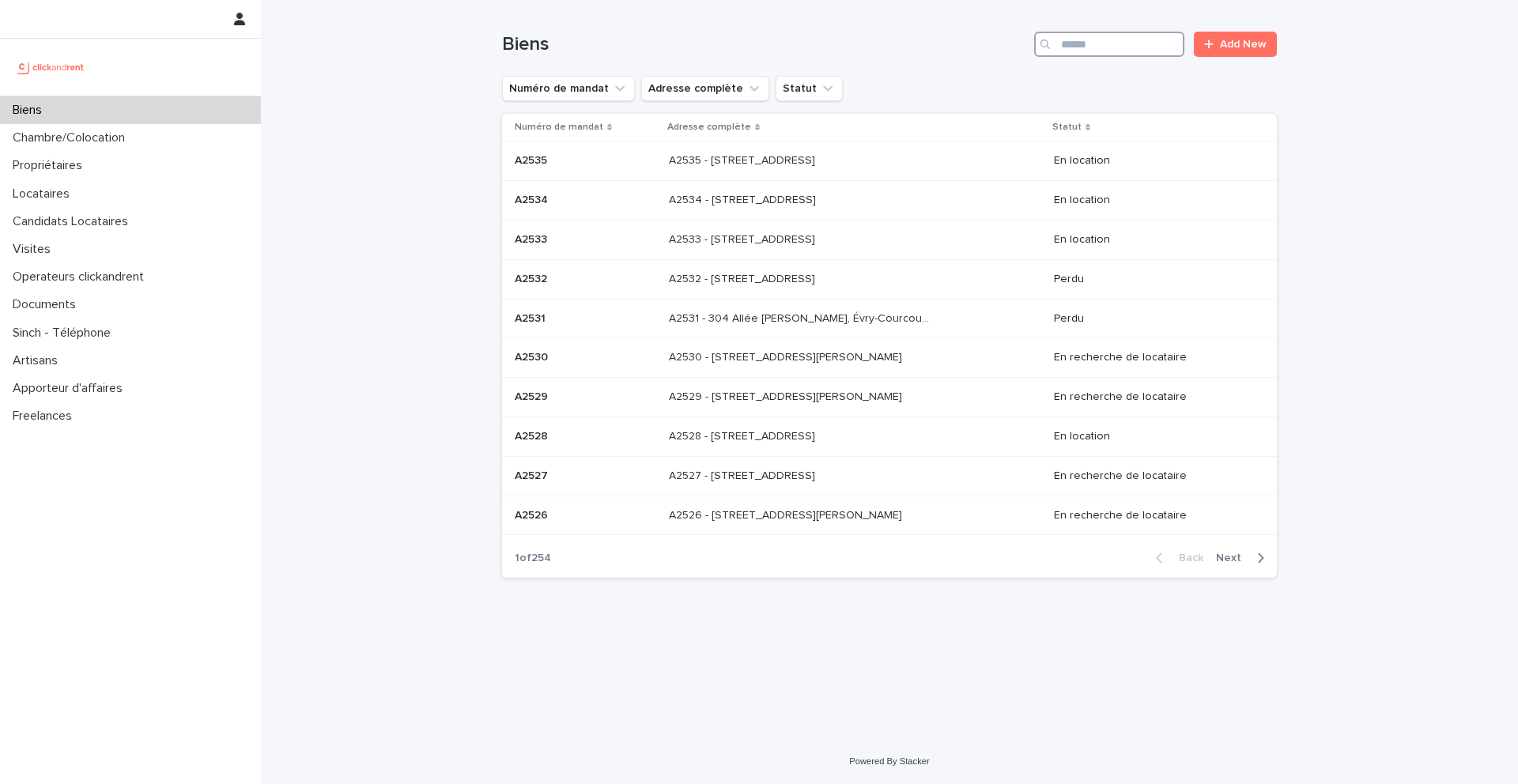
click at [1097, 38] on input "Search" at bounding box center [1109, 44] width 150 height 25
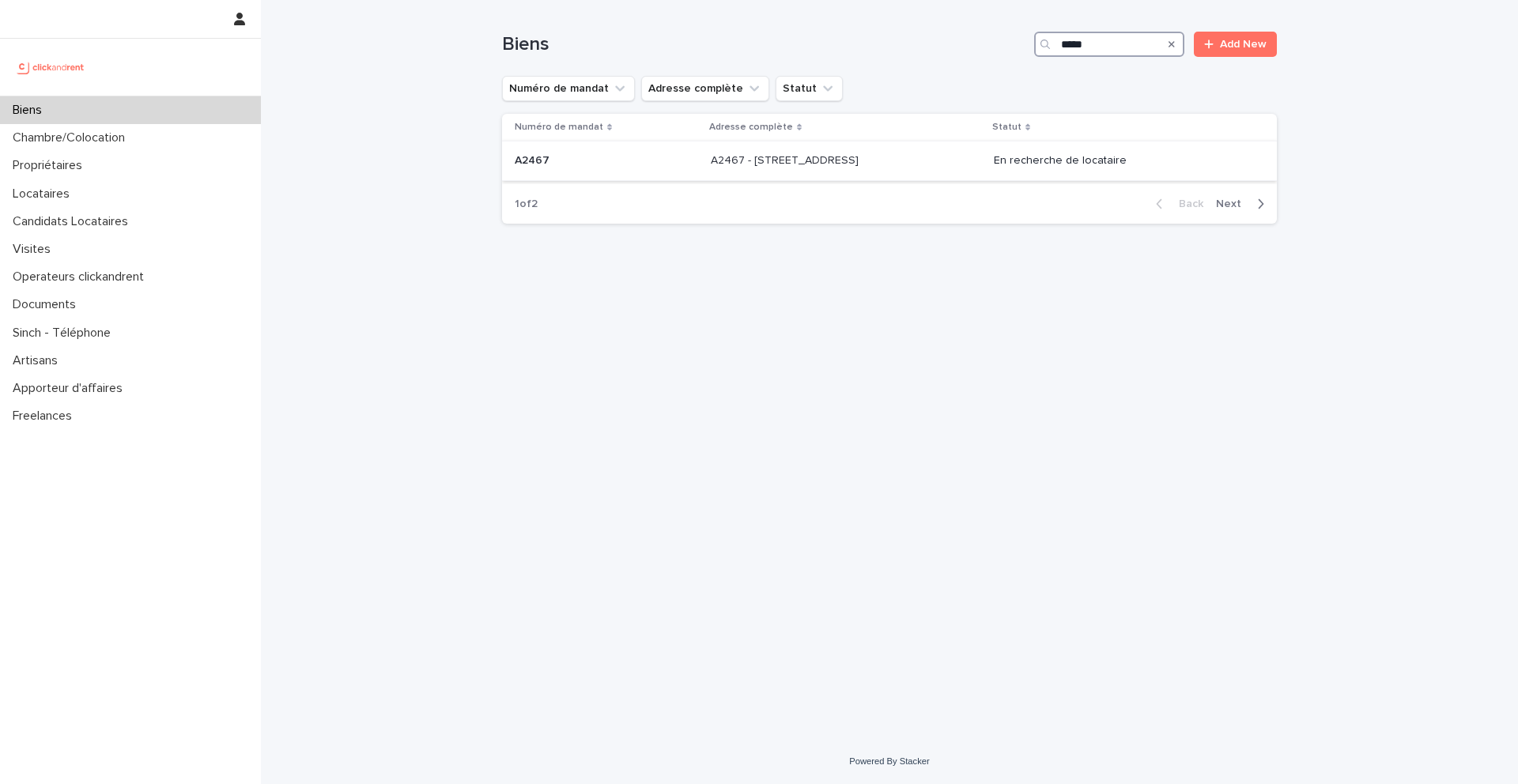
type input "*****"
click at [711, 153] on p "A2467 - 3 Allée du Danemark, Massy 91300" at bounding box center [786, 159] width 151 height 17
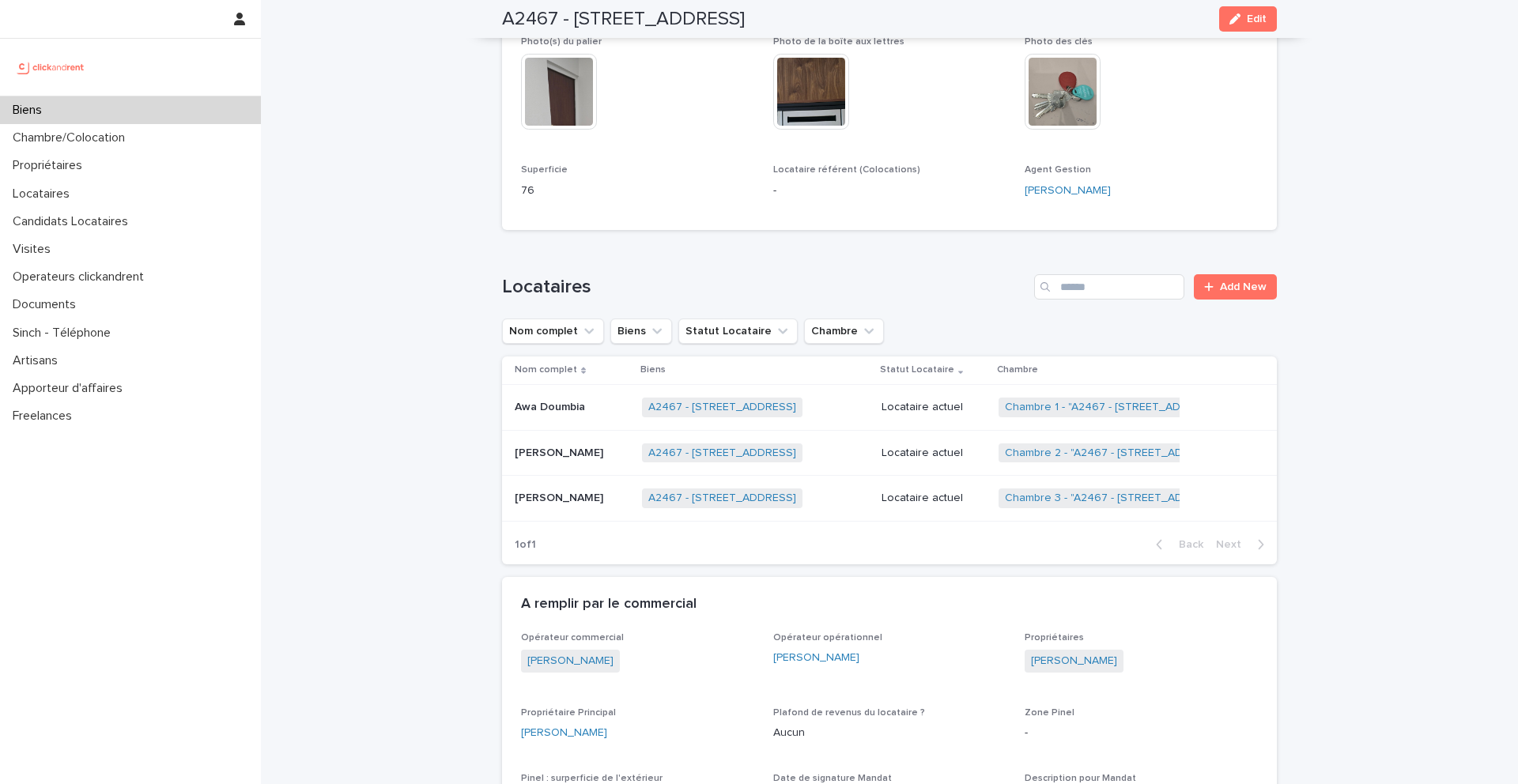
scroll to position [593, 0]
click at [90, 192] on div "Locataires" at bounding box center [131, 194] width 261 height 27
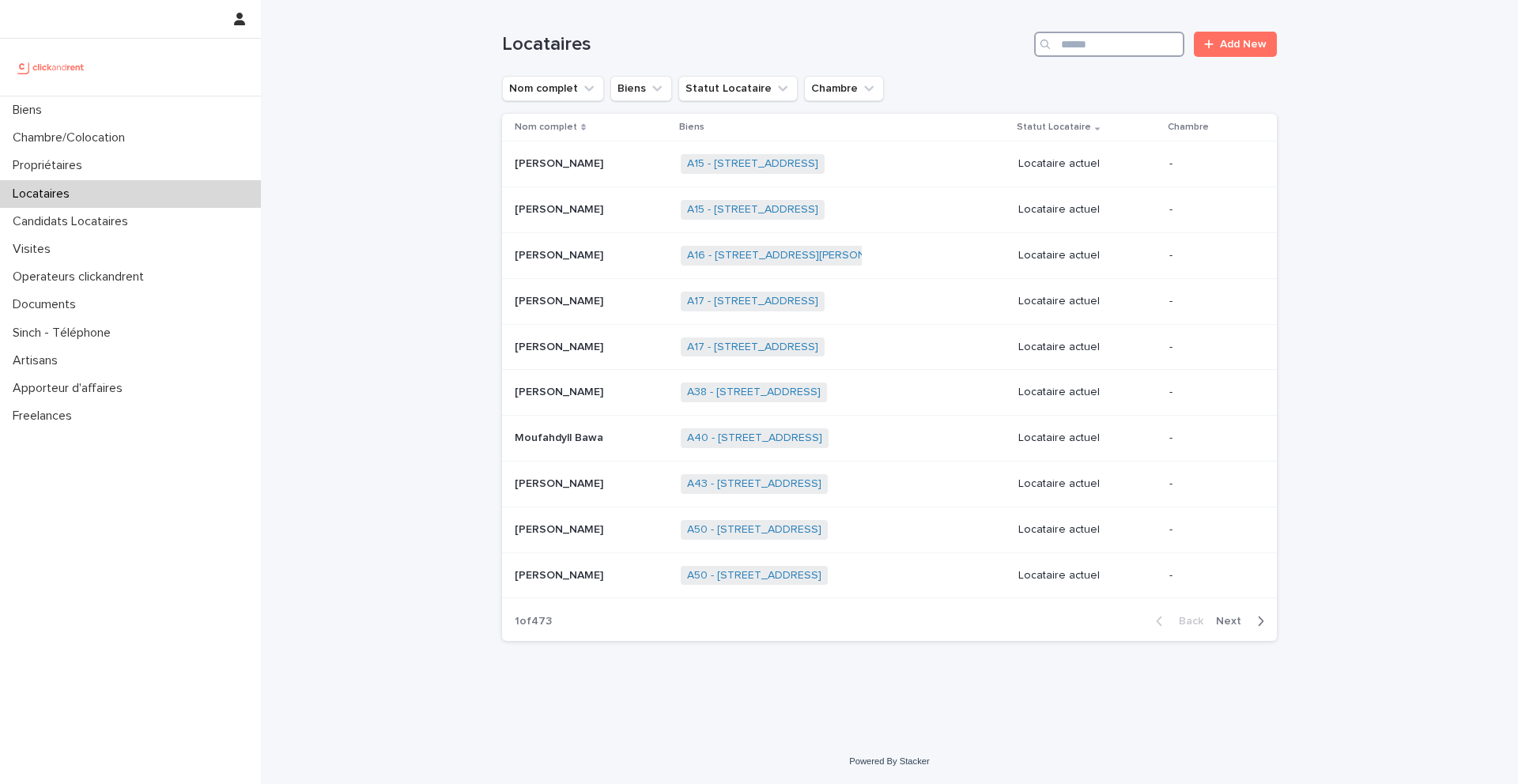
click at [1135, 46] on input "Search" at bounding box center [1109, 44] width 150 height 25
paste input "**********"
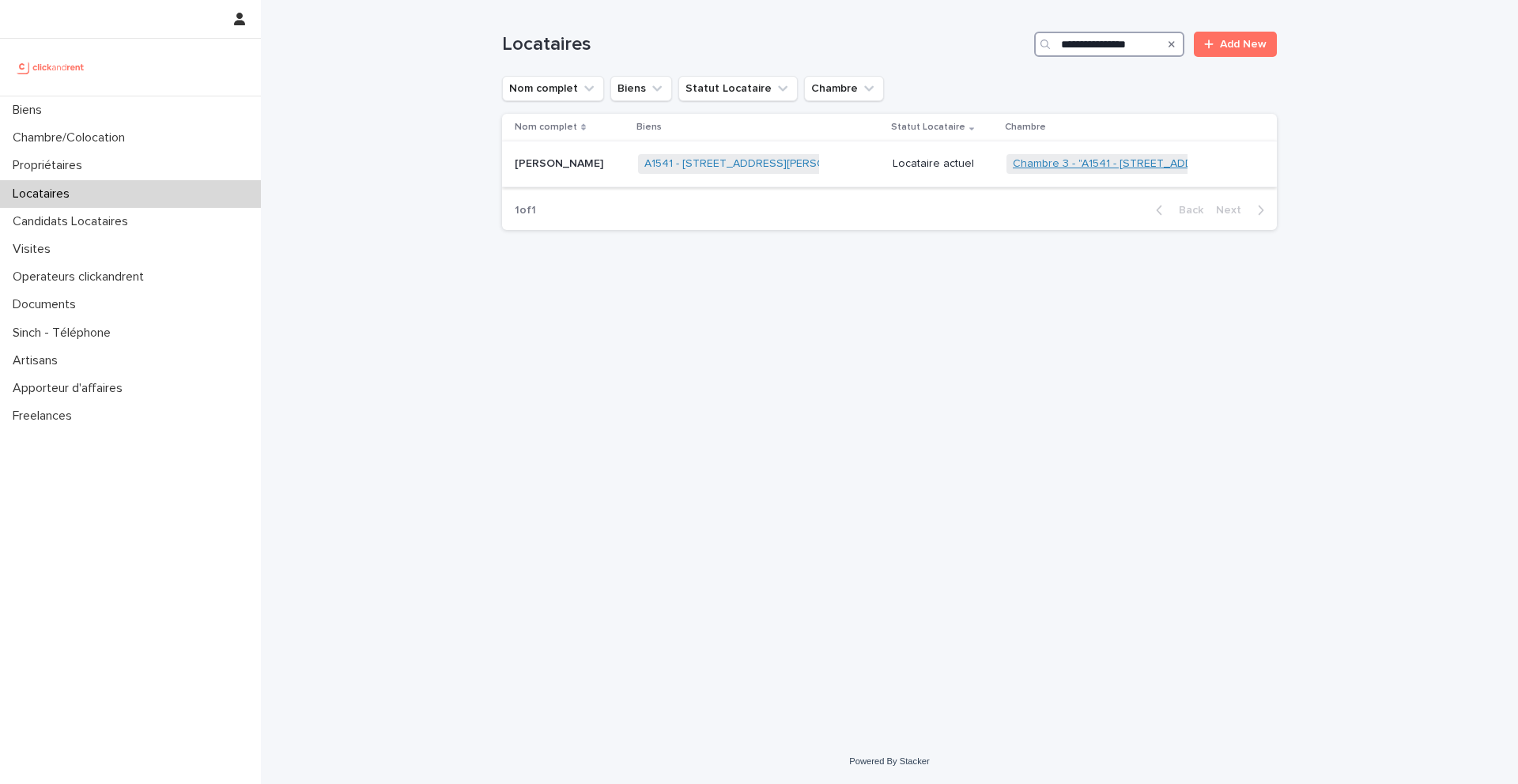
type input "**********"
click at [1104, 164] on link "Chambre 3 - "A1541 - 14/16 rue Dumas, Epinay sur Seine 93800"" at bounding box center [1163, 164] width 301 height 14
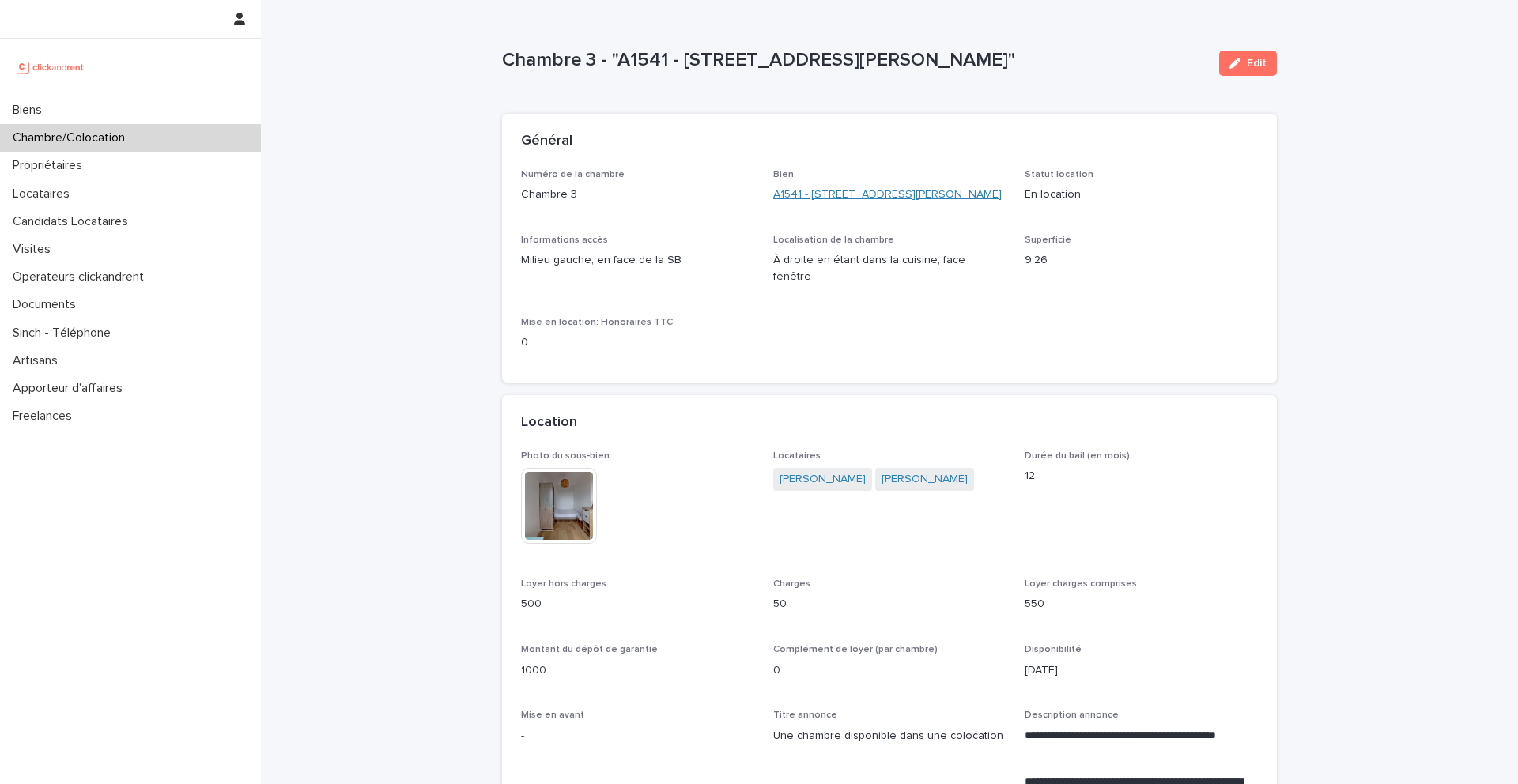
click at [871, 197] on link "A1541 - 14/16 rue Dumas, Epinay sur Seine 93800" at bounding box center [888, 194] width 228 height 17
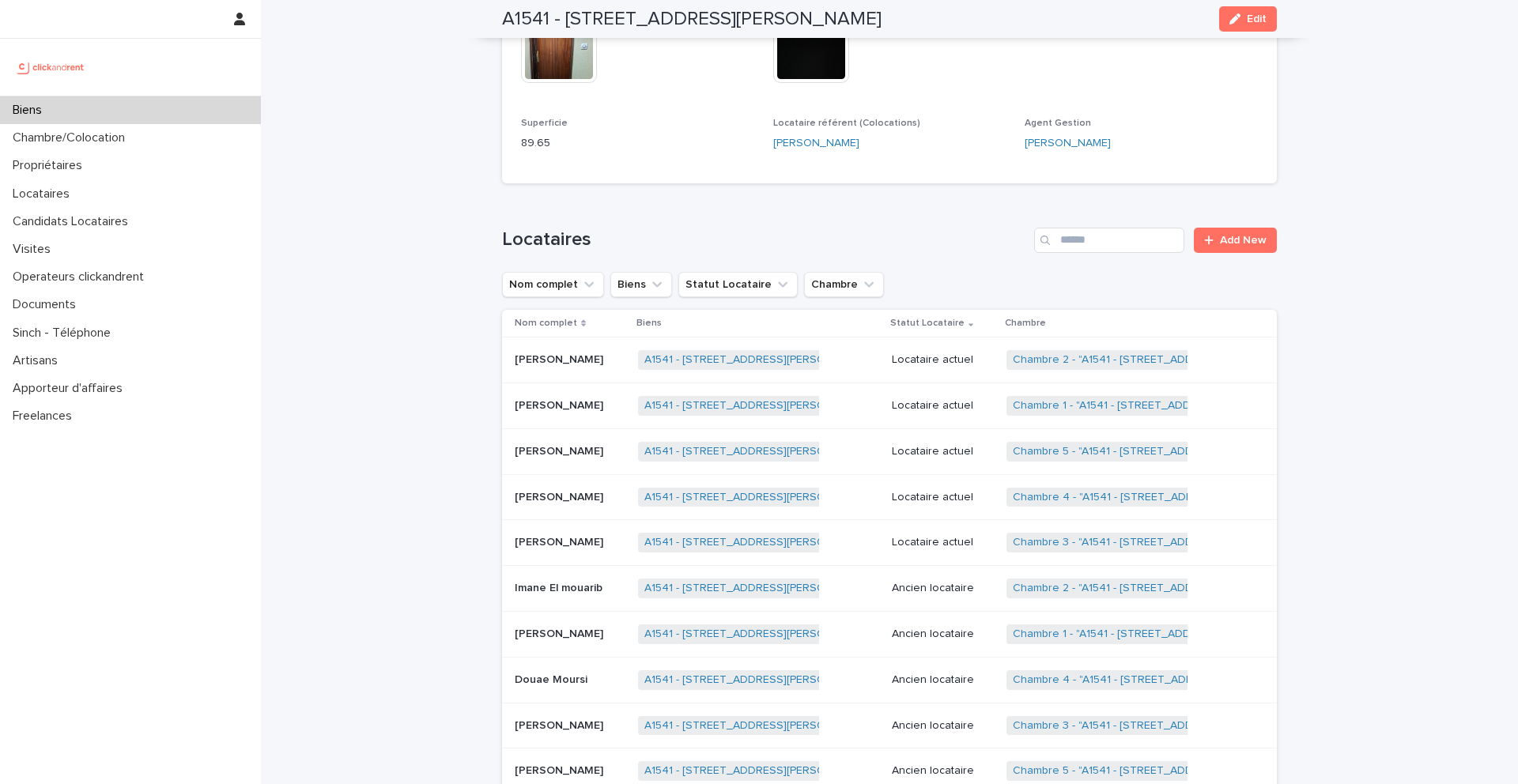
scroll to position [798, 0]
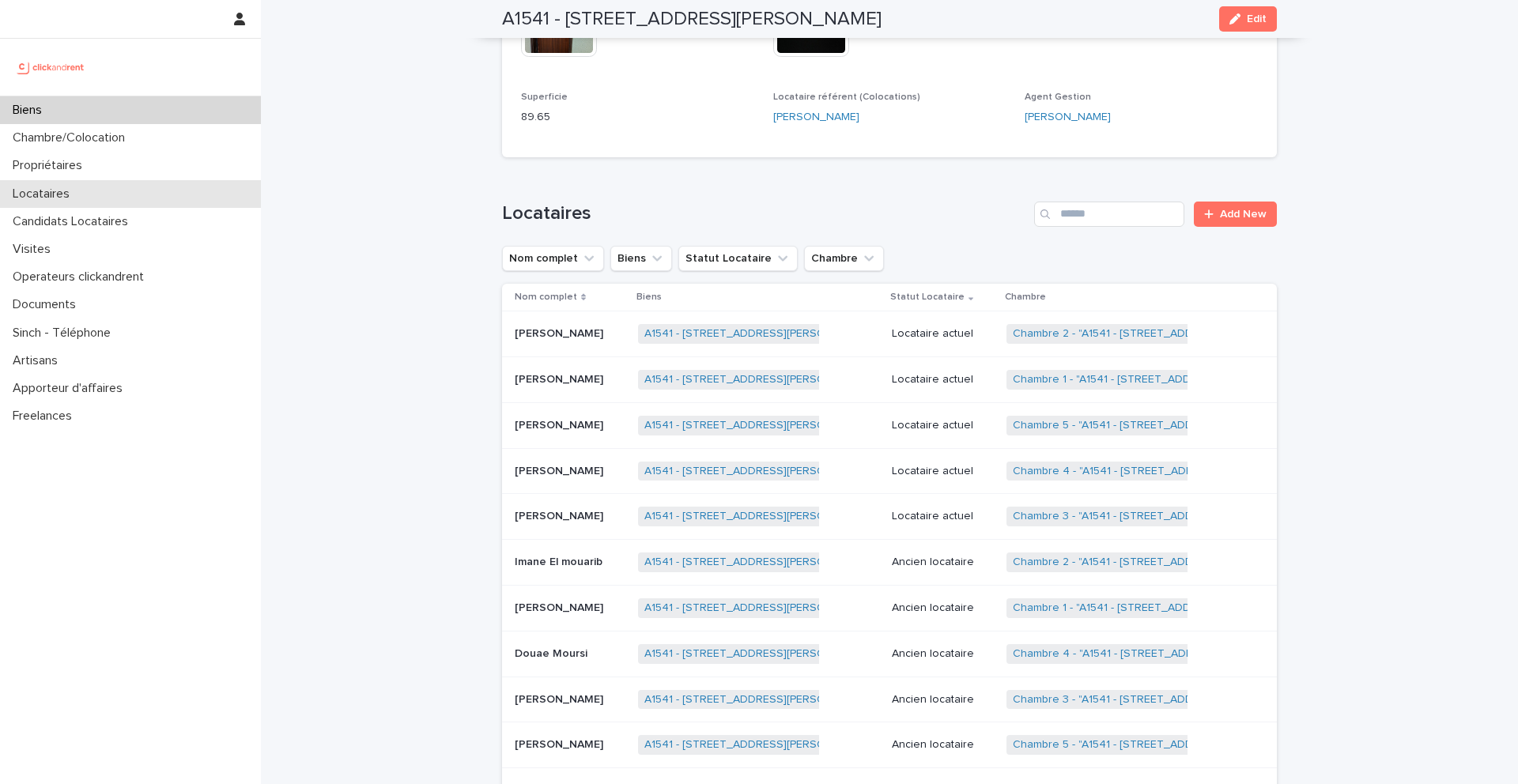
click at [90, 194] on div "Locataires" at bounding box center [131, 194] width 261 height 27
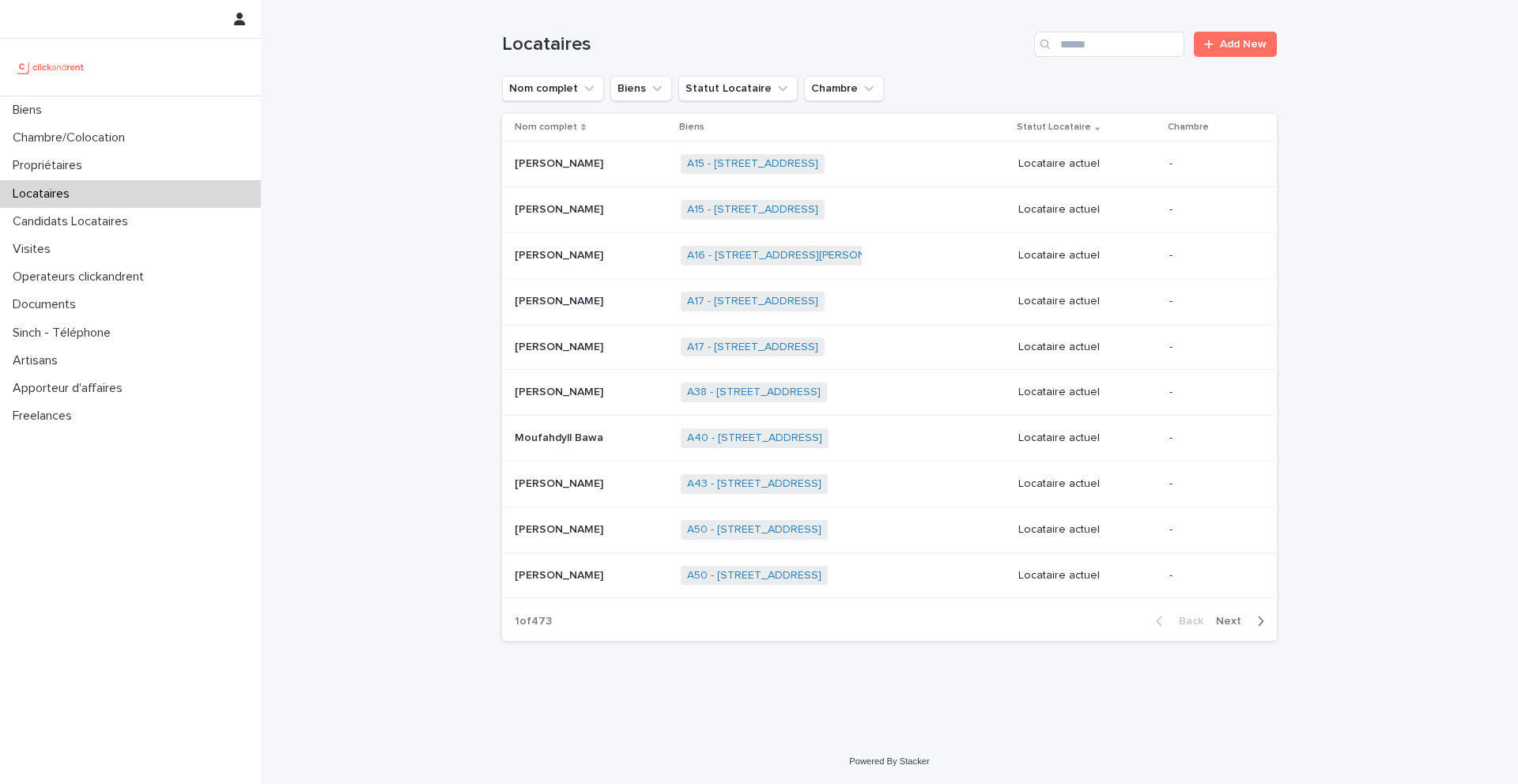
click at [142, 206] on div "Locataires" at bounding box center [131, 194] width 261 height 27
click at [137, 224] on p "Candidats Locataires" at bounding box center [73, 221] width 135 height 15
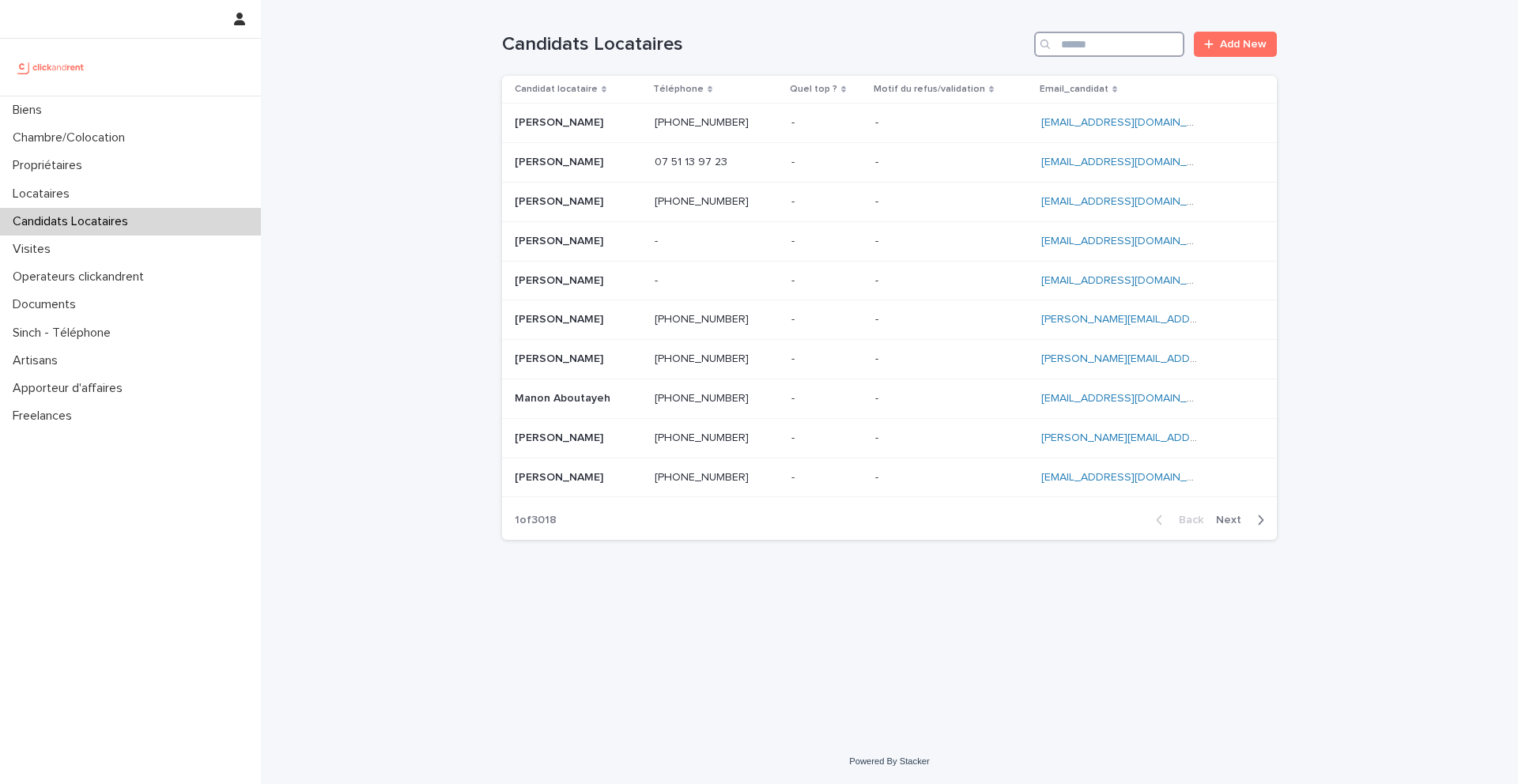
click at [1134, 43] on input "Search" at bounding box center [1109, 44] width 150 height 25
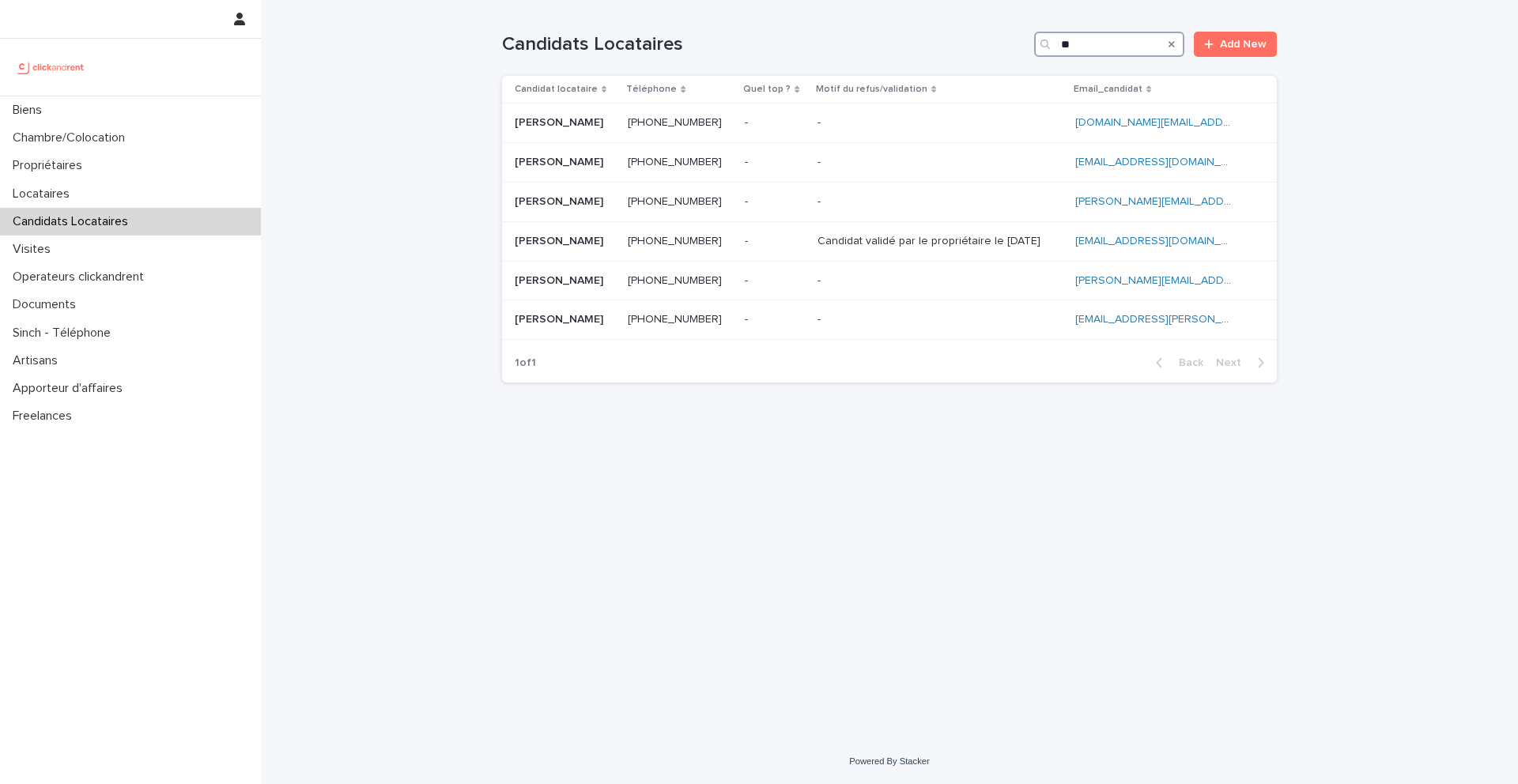
type input "*"
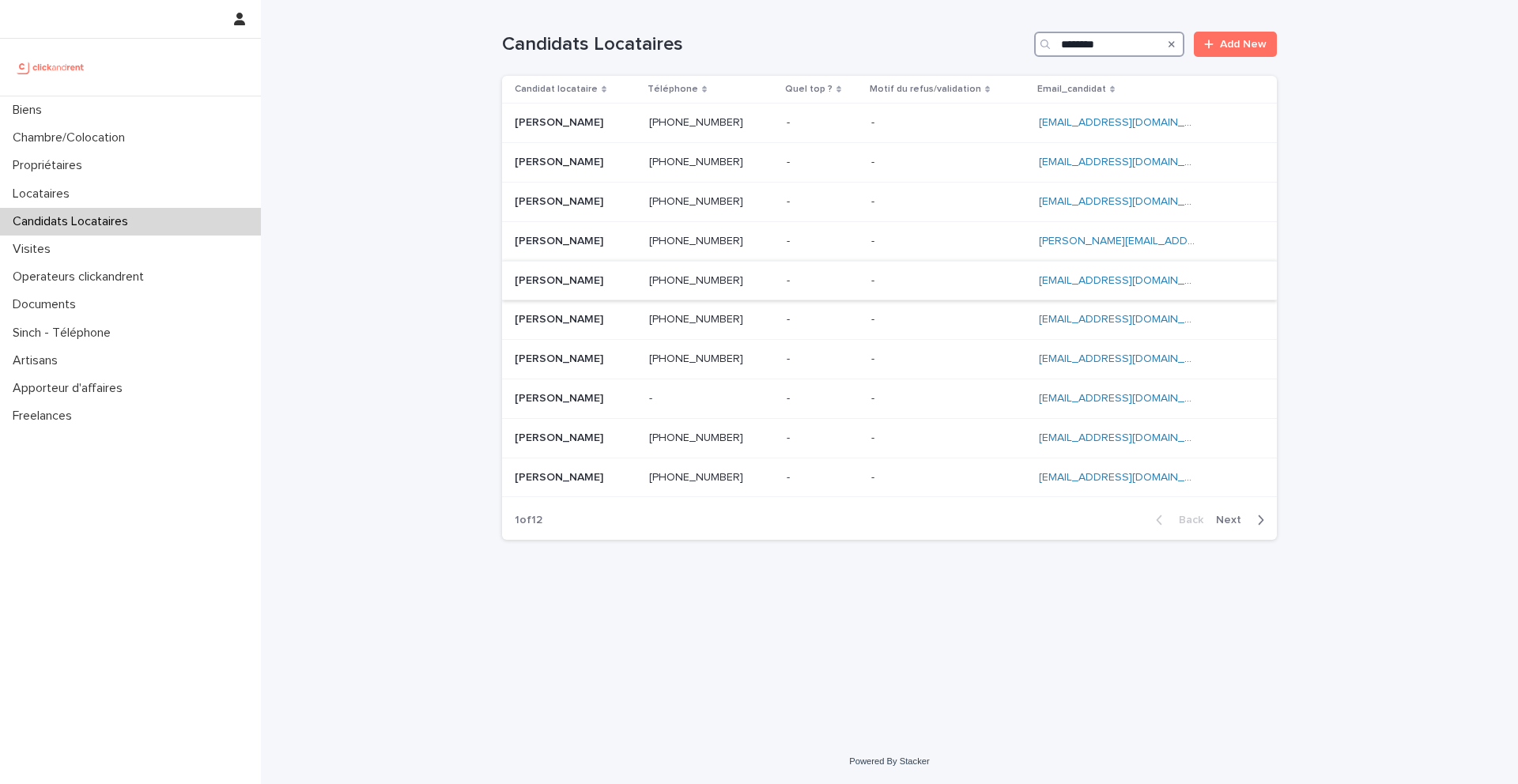
type input "*******"
click at [708, 283] on ringoverc2c-number-84e06f14122c "+33679446177" at bounding box center [697, 280] width 94 height 11
click at [124, 111] on div "Biens" at bounding box center [131, 110] width 261 height 27
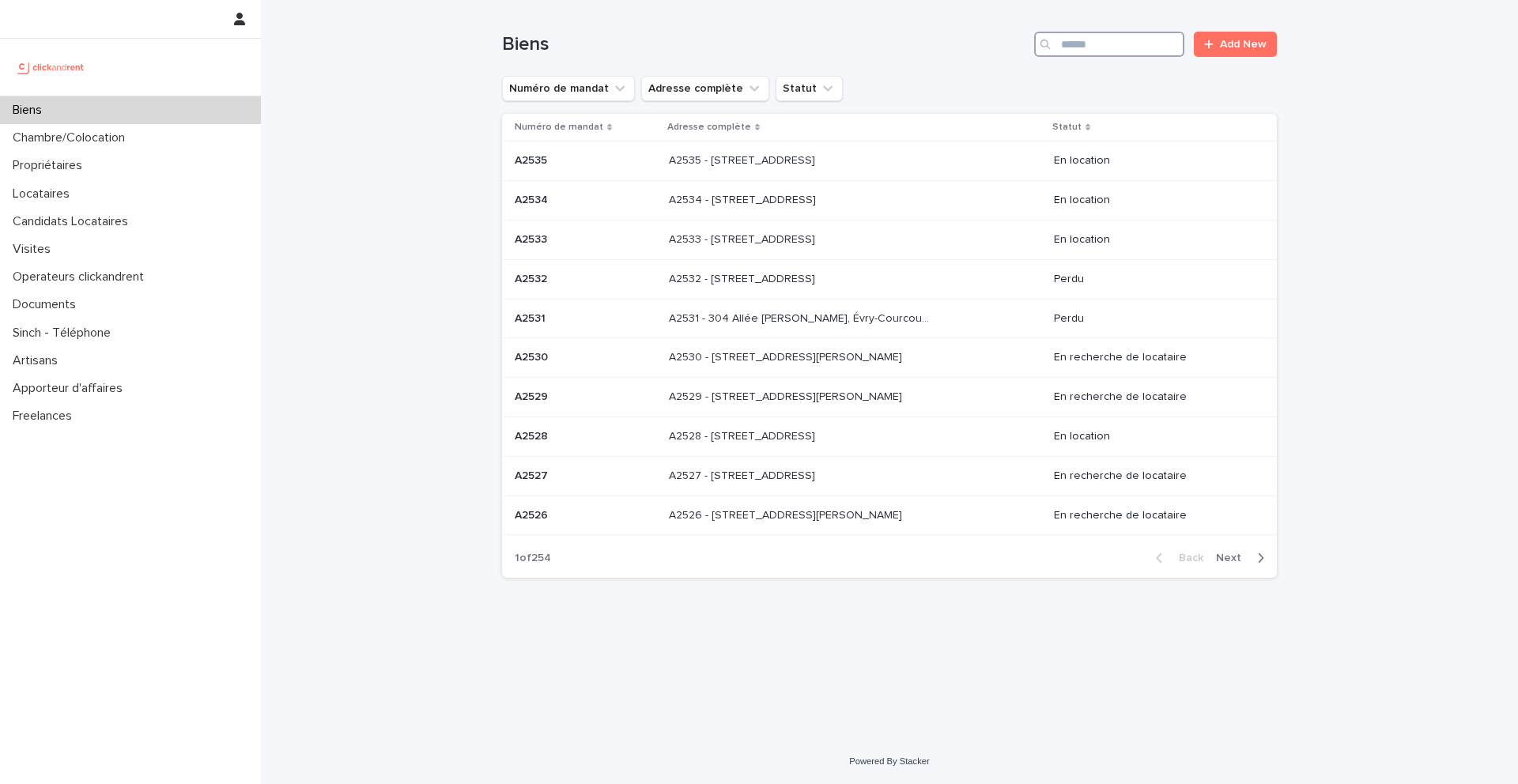
click at [1139, 39] on input "Search" at bounding box center [1109, 44] width 150 height 25
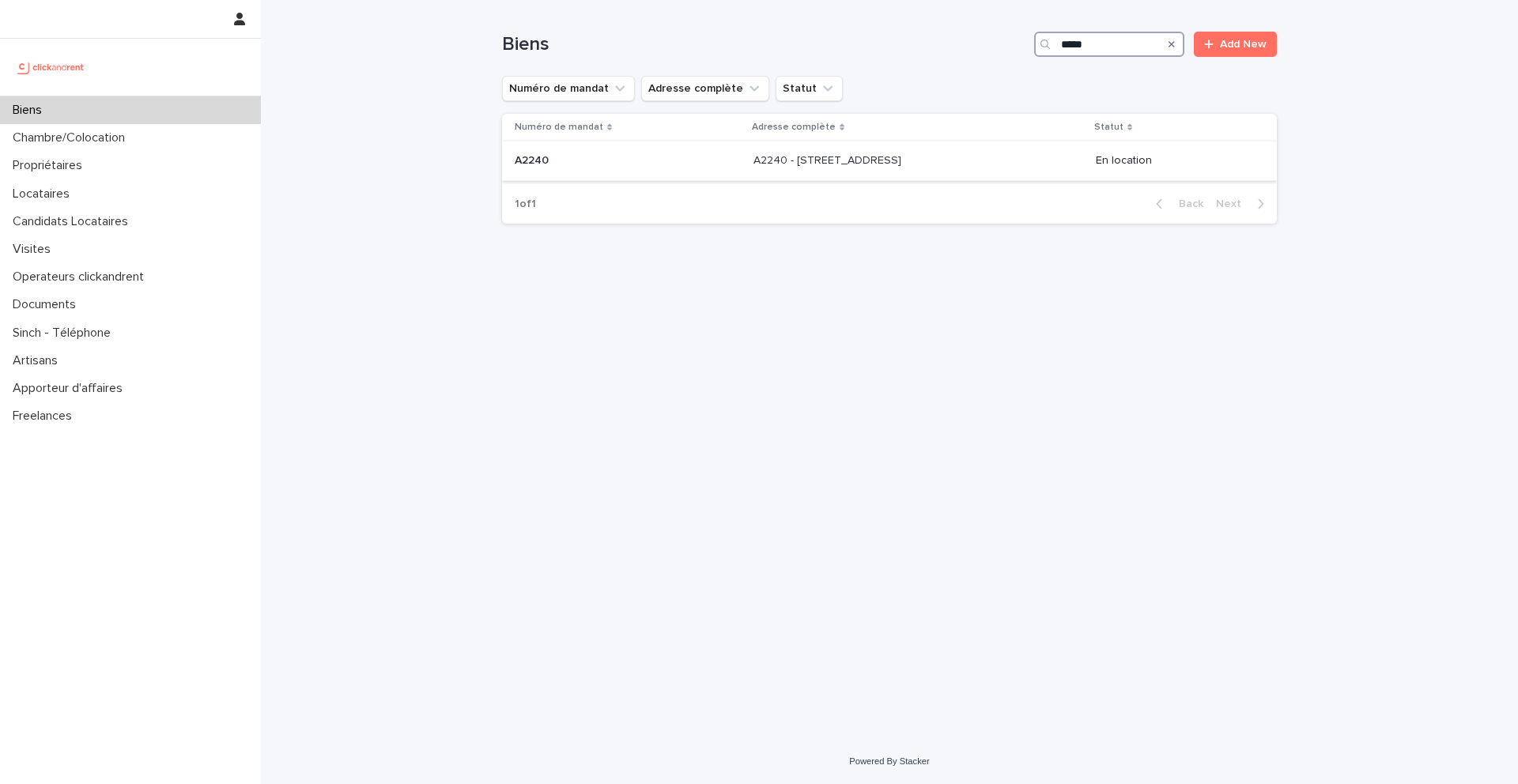
type input "*****"
click at [539, 163] on p "A2240" at bounding box center [534, 159] width 37 height 17
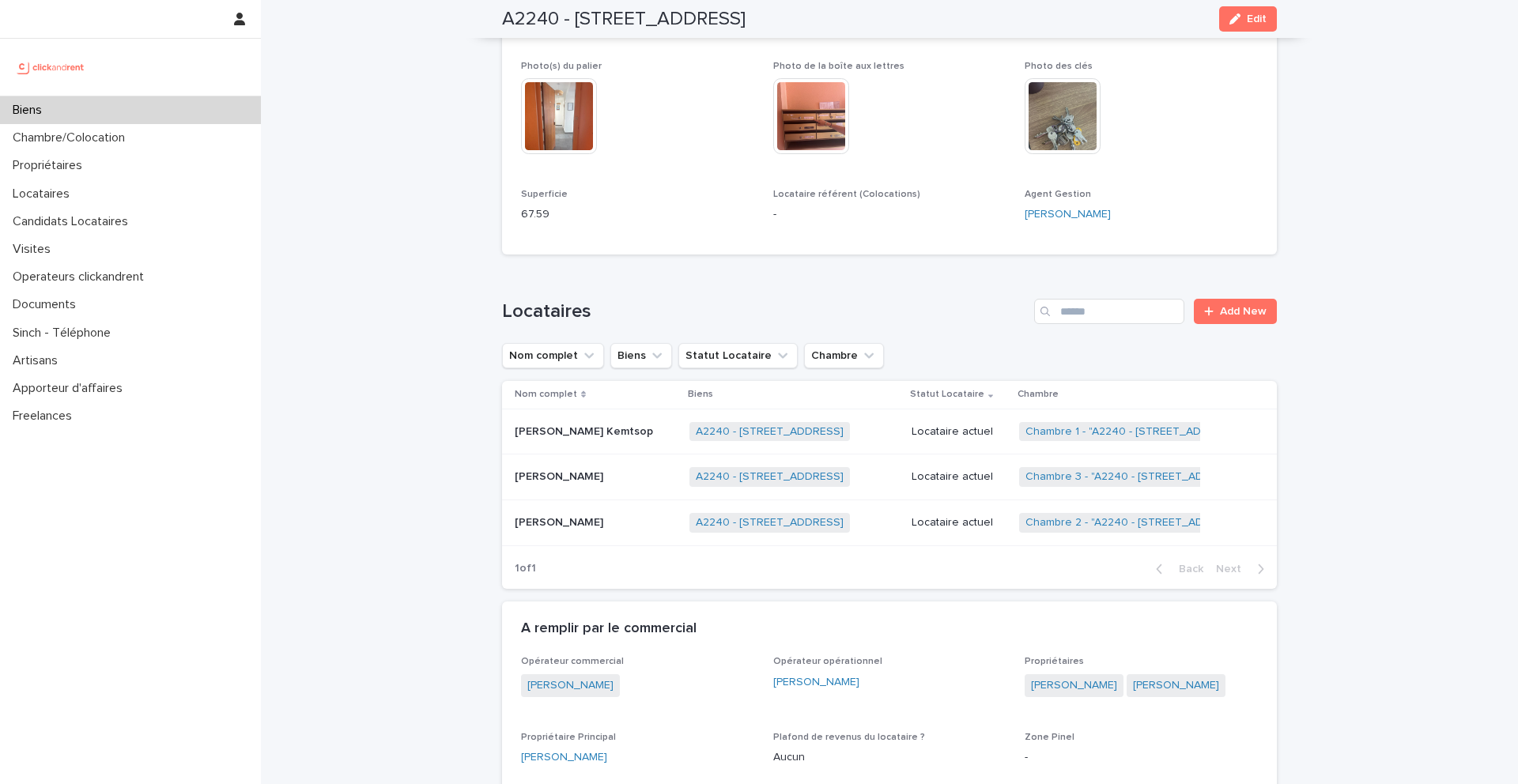
scroll to position [476, 0]
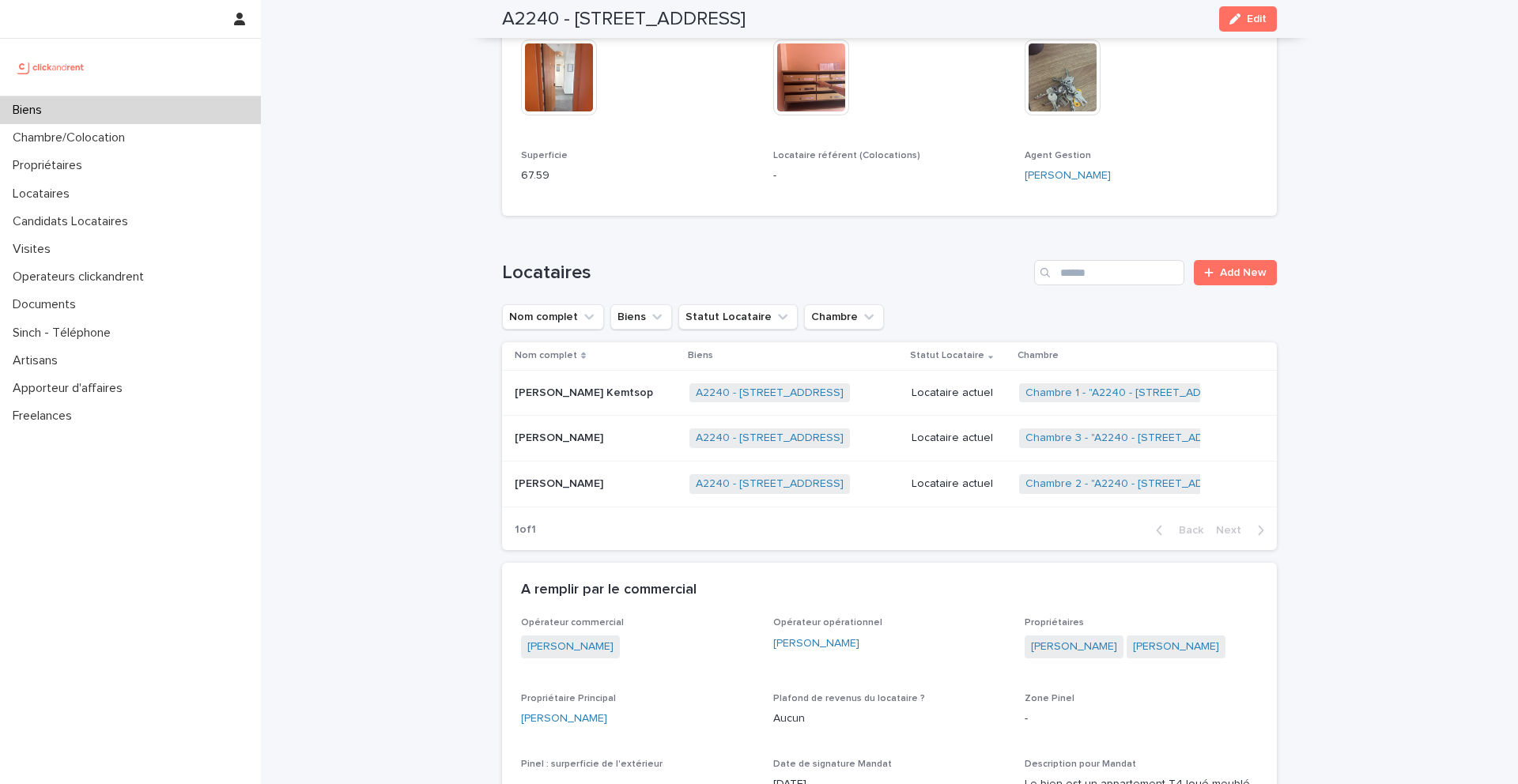
click at [584, 386] on p "Aaron Kevin Demanou Kemtsop" at bounding box center [585, 391] width 141 height 17
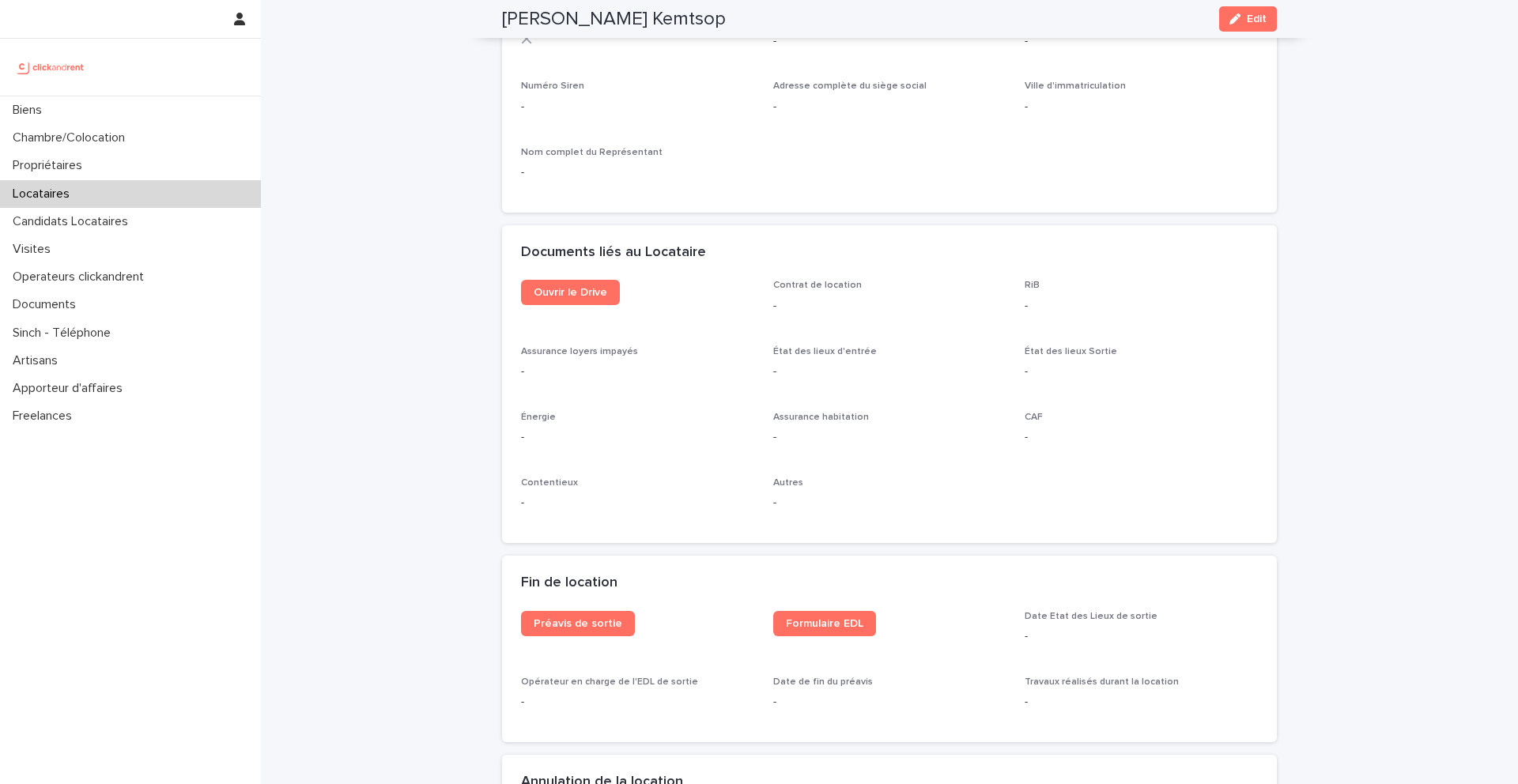
scroll to position [1530, 0]
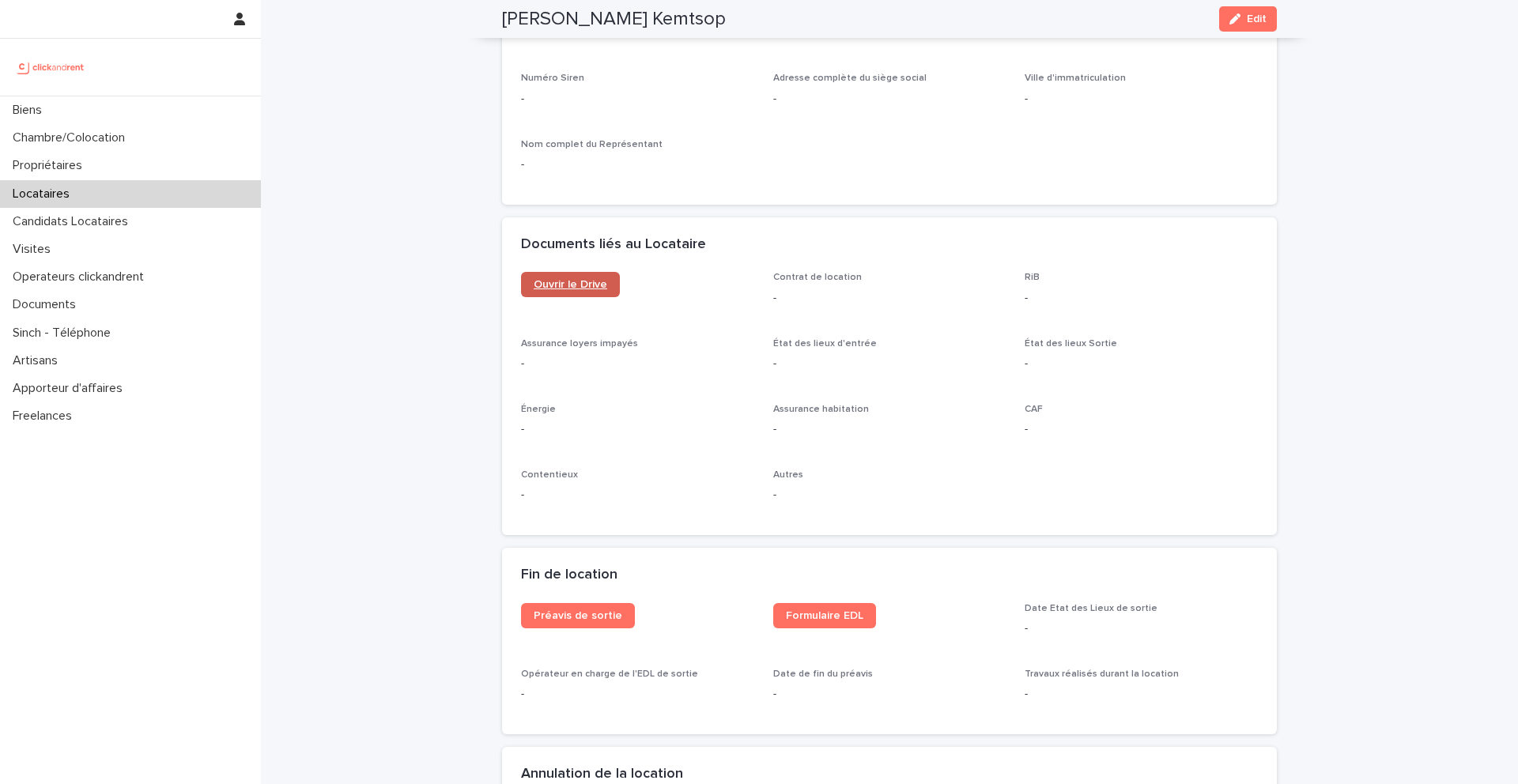
click at [551, 291] on link "Ouvrir le Drive" at bounding box center [570, 285] width 99 height 25
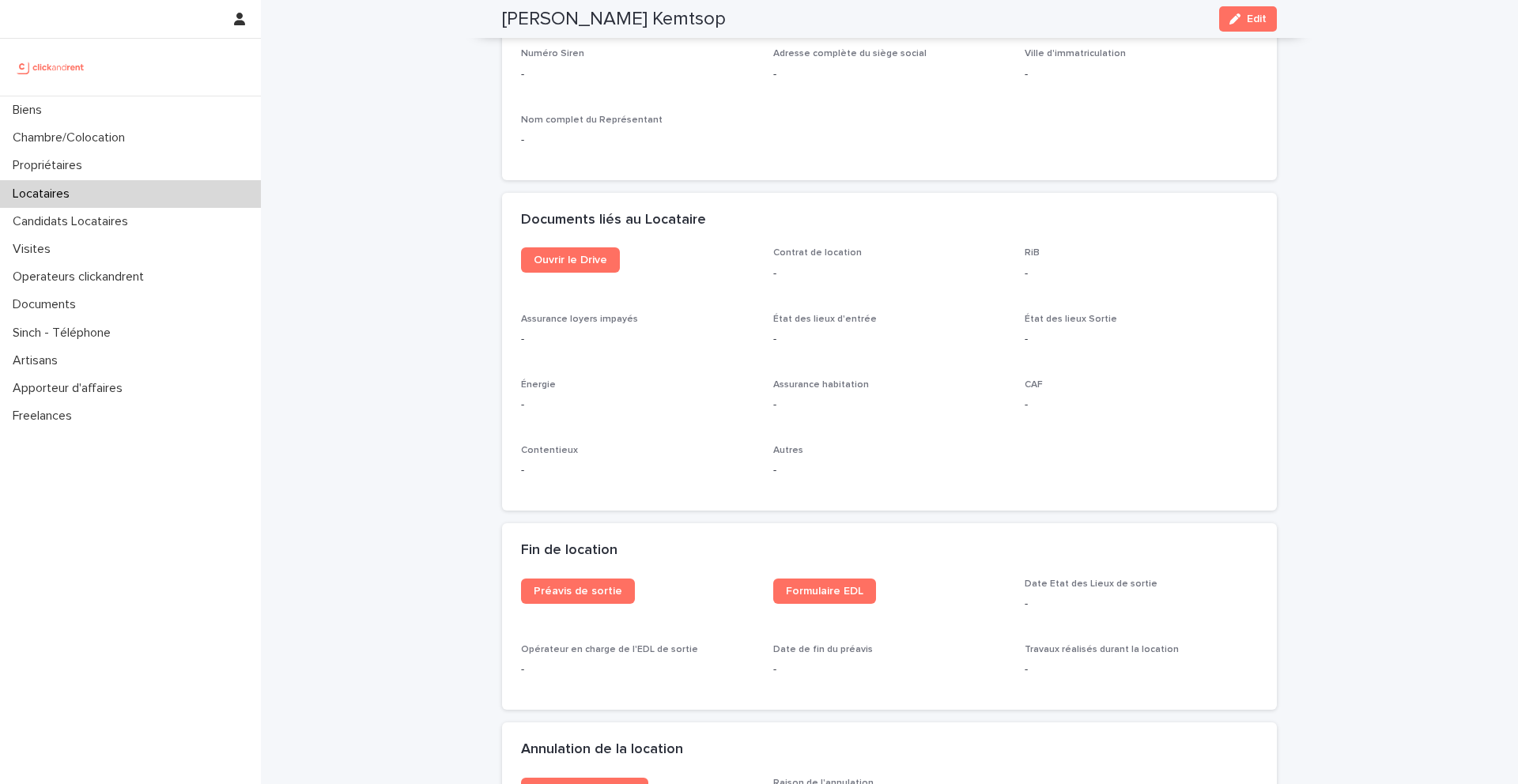
scroll to position [1579, 0]
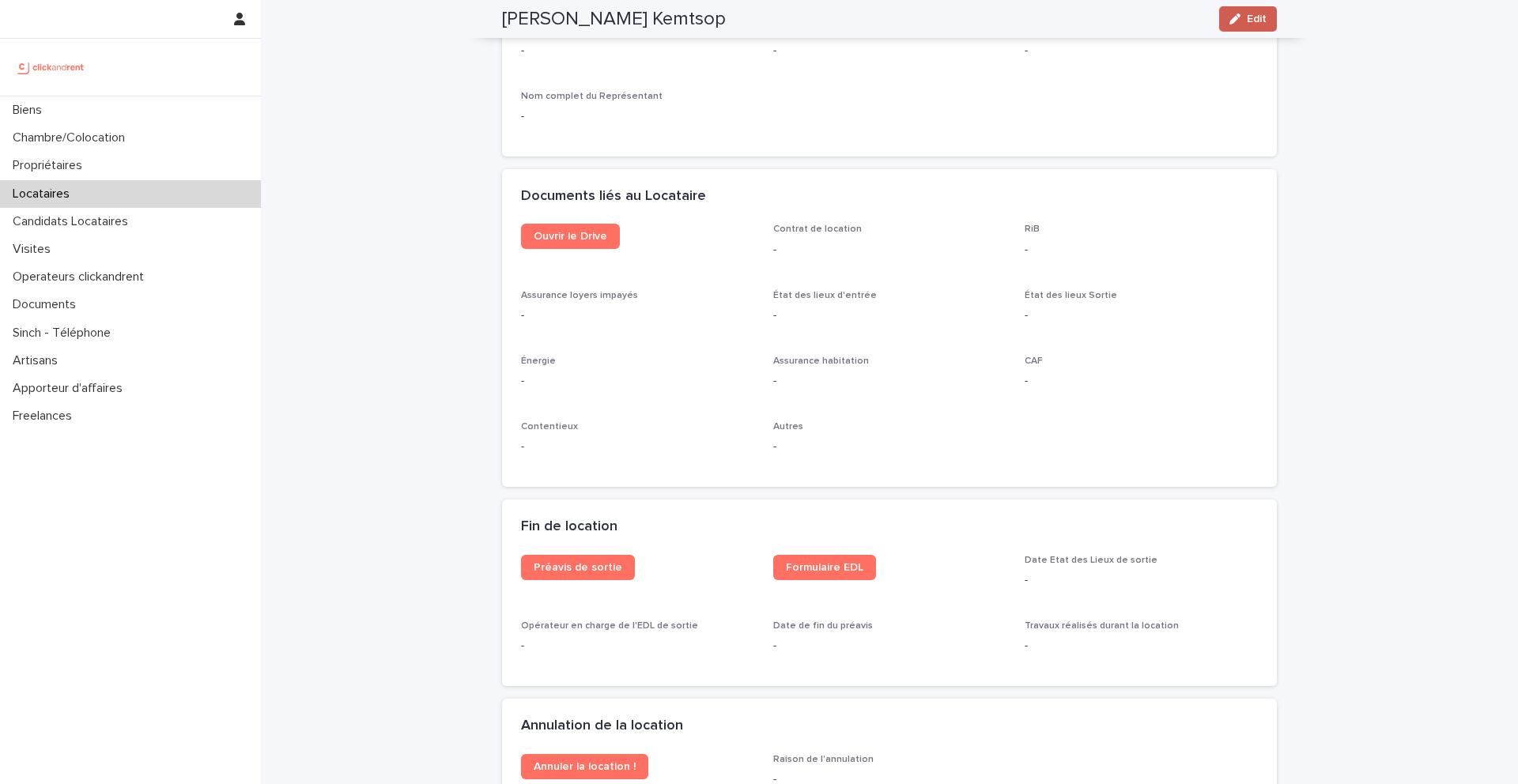
click at [1237, 19] on icon "button" at bounding box center [1235, 19] width 11 height 11
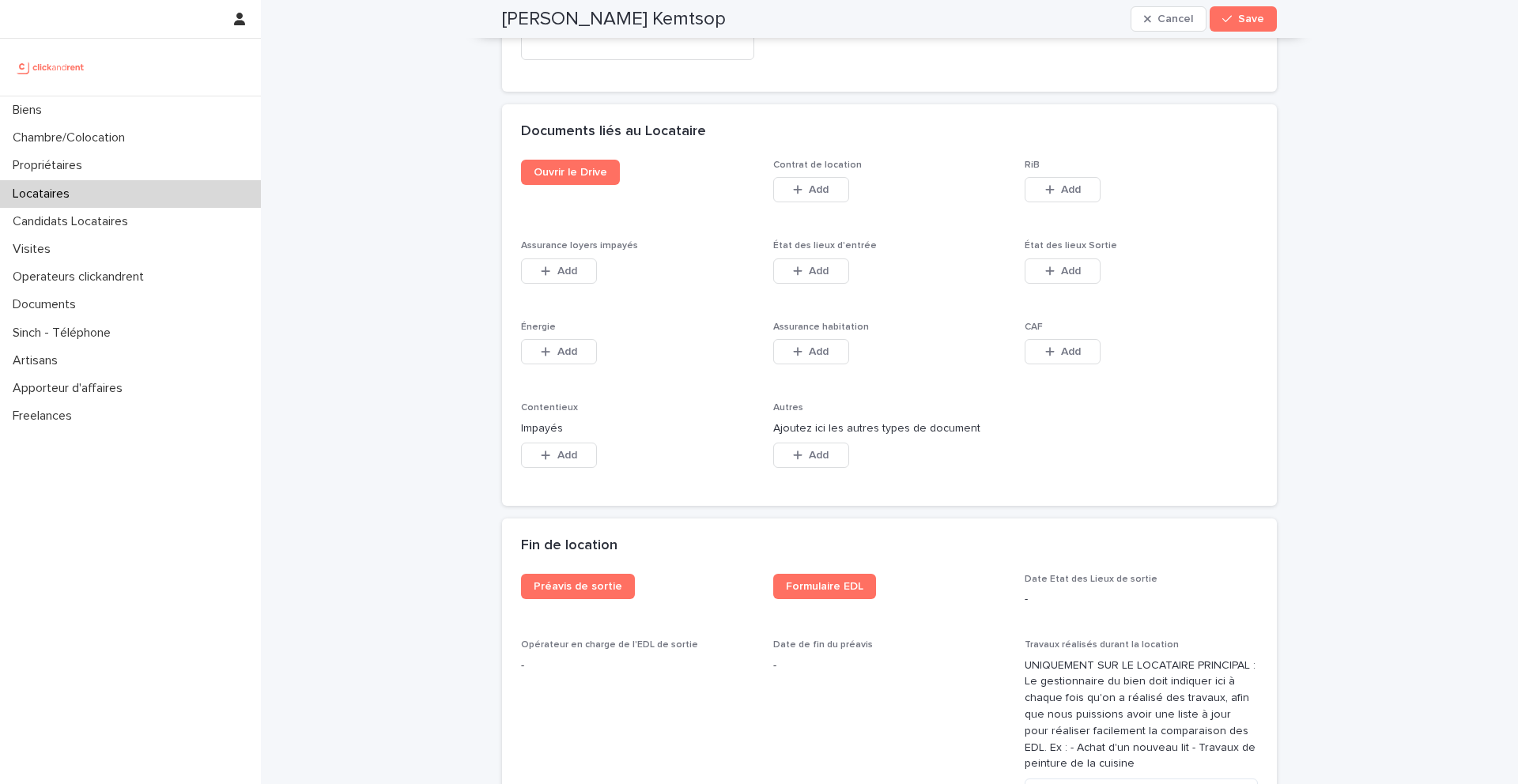
scroll to position [2575, 0]
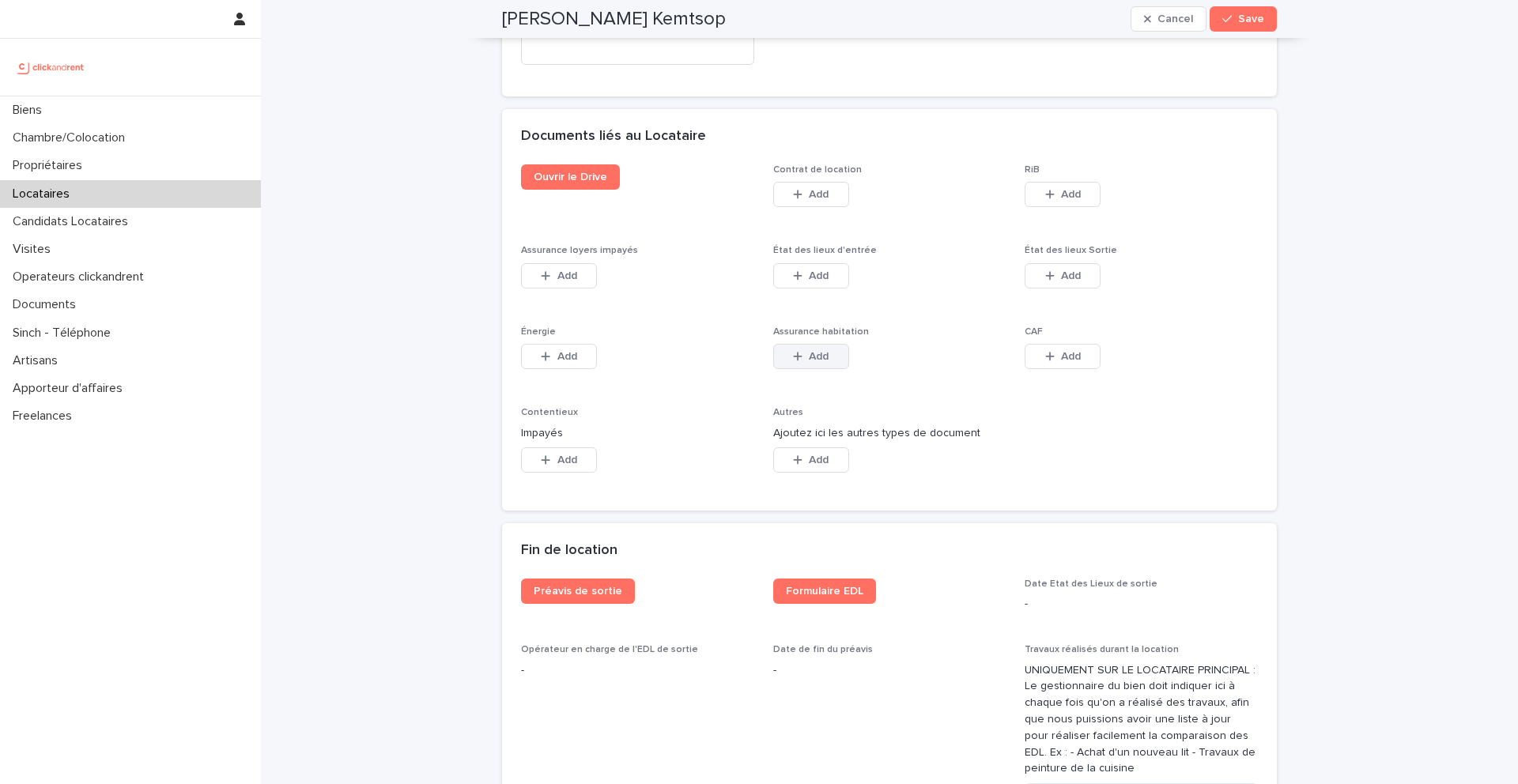
click at [817, 351] on span "Add" at bounding box center [819, 356] width 20 height 11
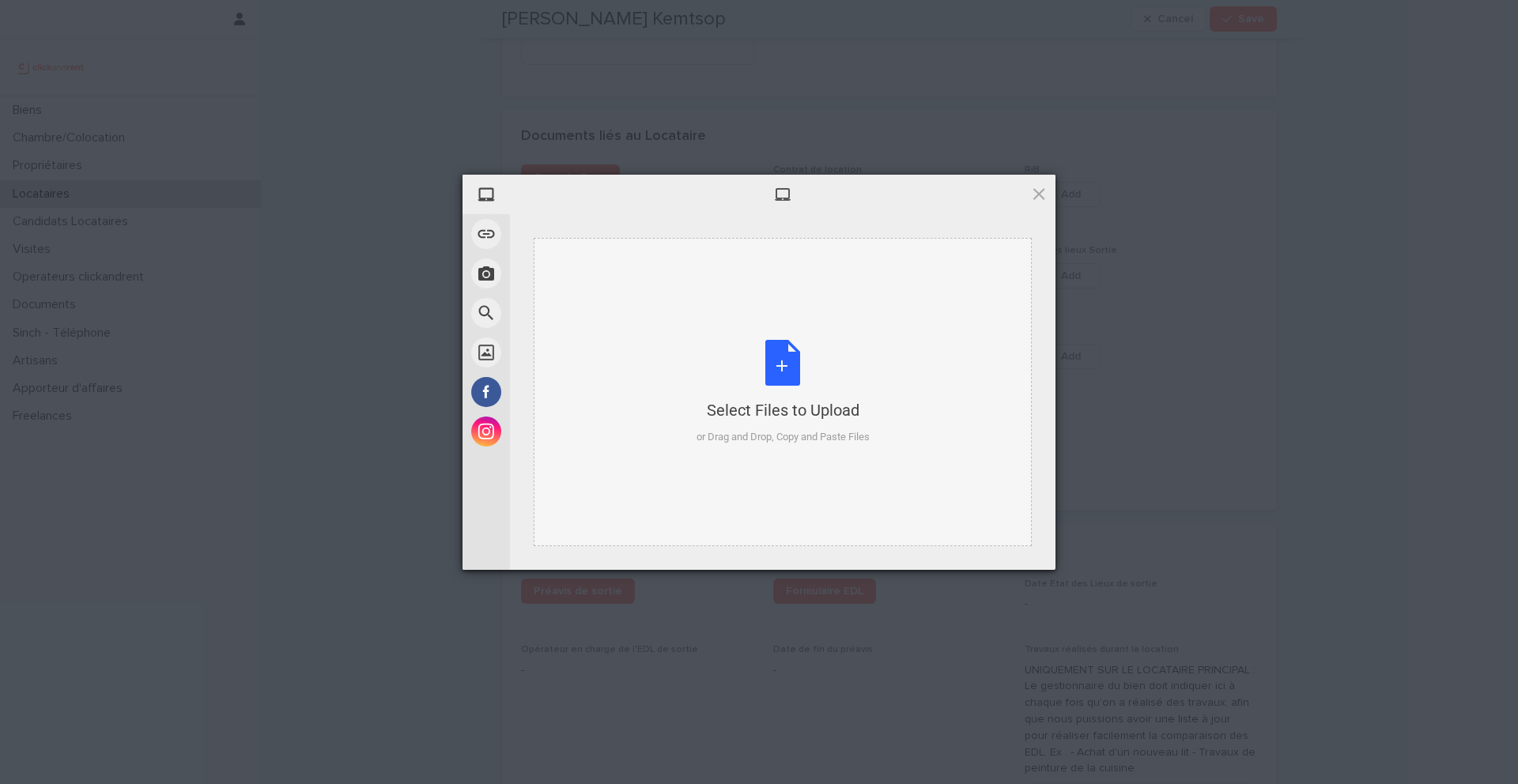
click at [759, 377] on div "Select Files to Upload or Drag and Drop, Copy and Paste Files" at bounding box center [783, 393] width 174 height 105
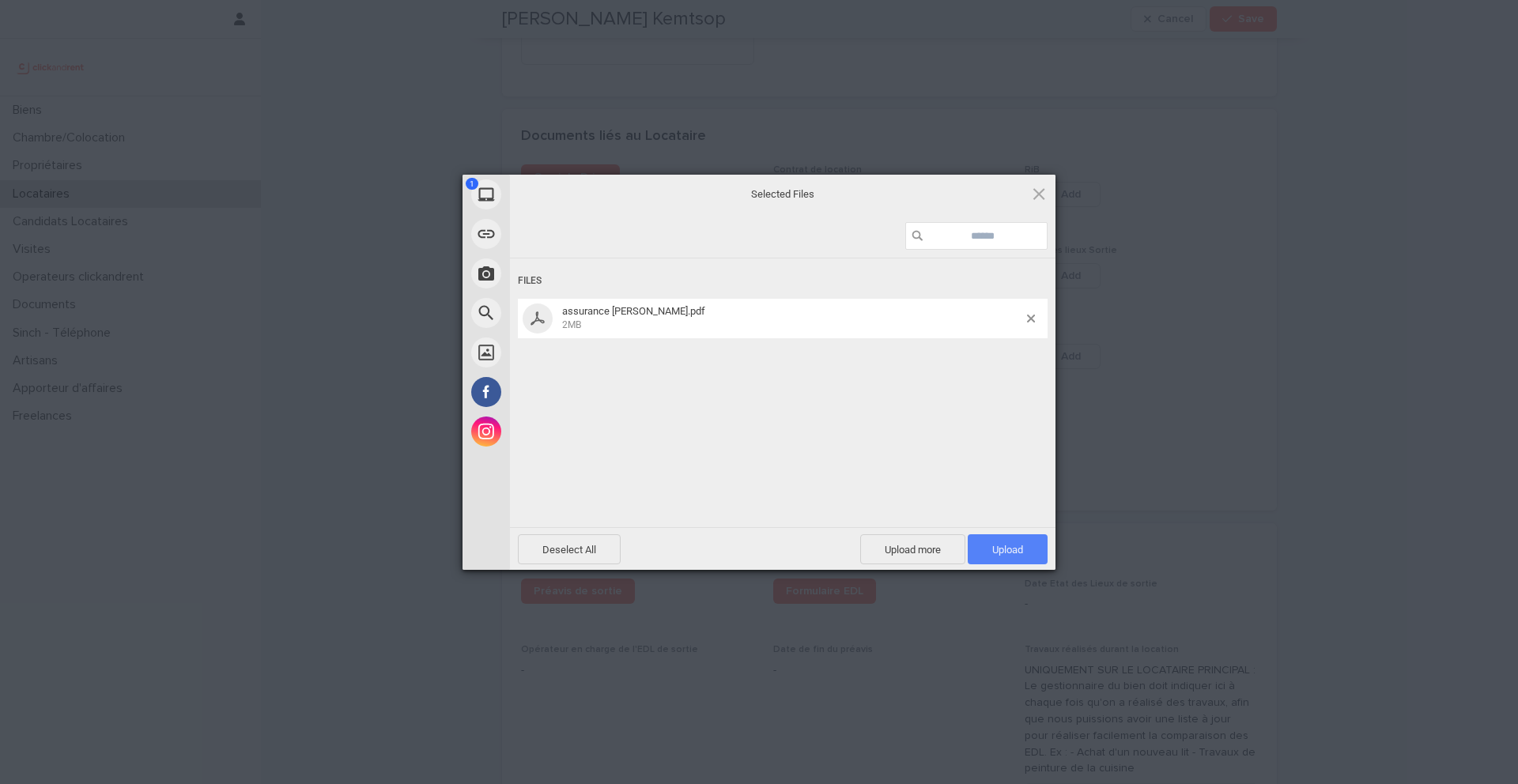
click at [1039, 557] on span "Upload 1" at bounding box center [1008, 549] width 80 height 30
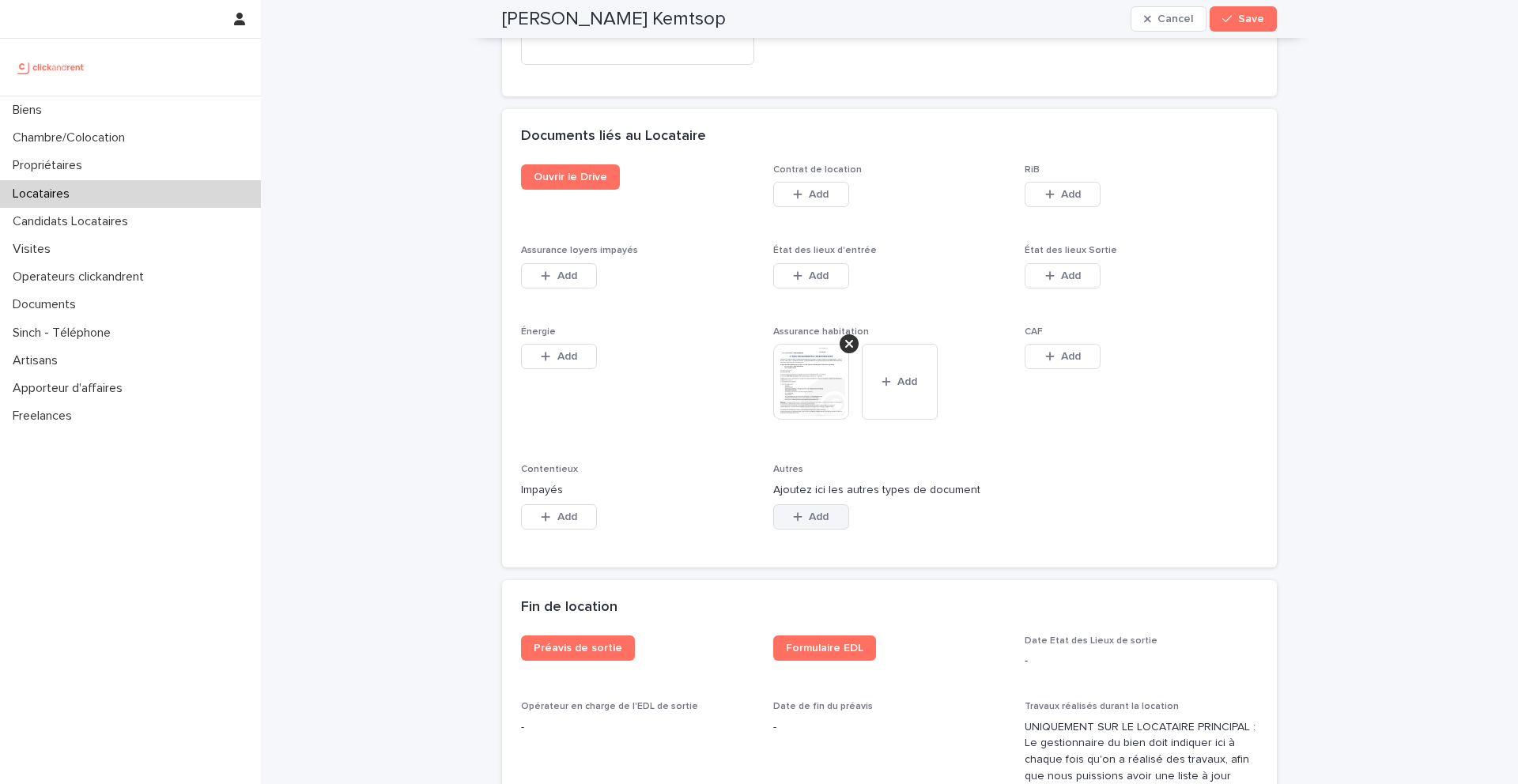
click at [805, 506] on button "Add" at bounding box center [812, 517] width 76 height 25
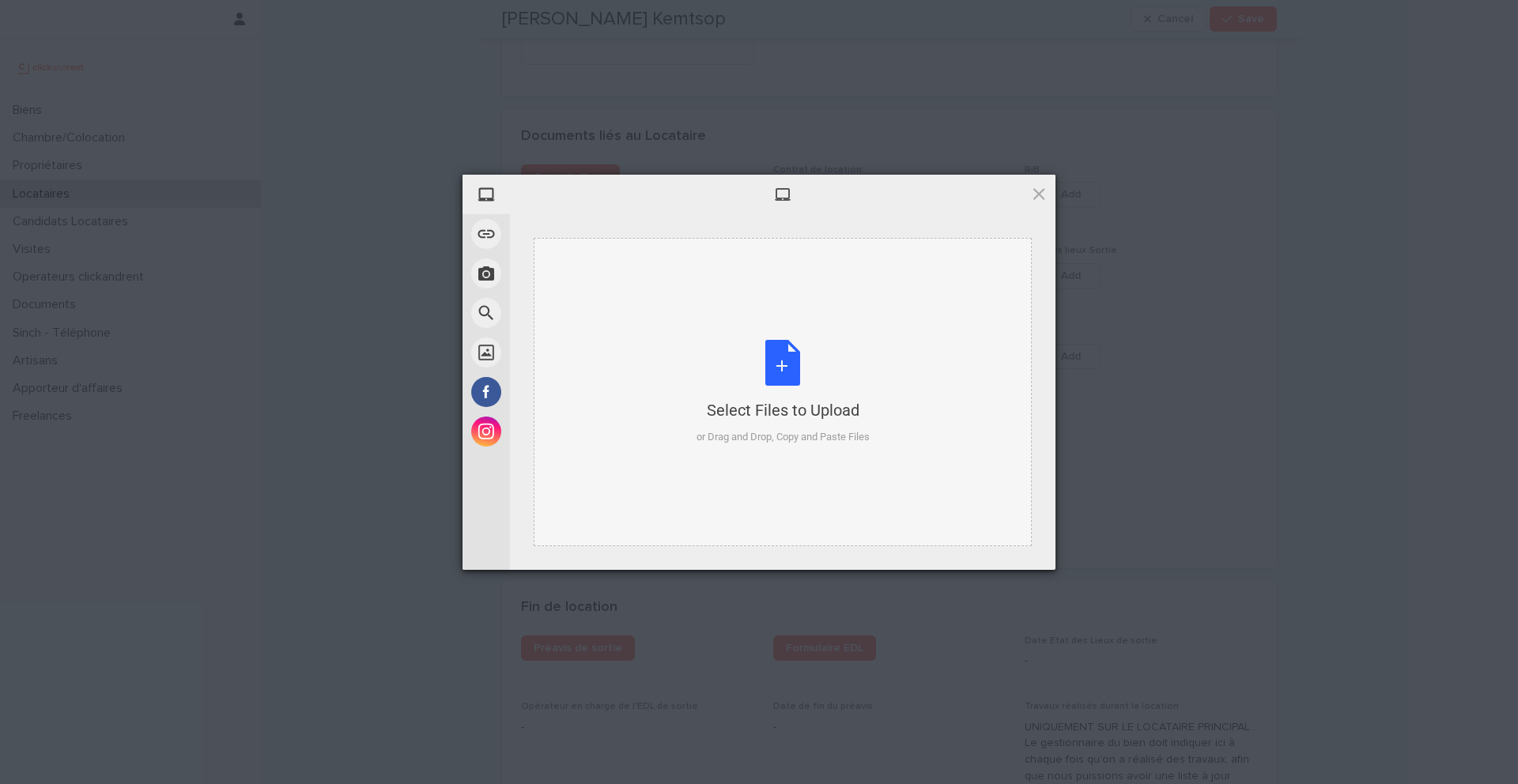
click at [787, 363] on div "Select Files to Upload or Drag and Drop, Copy and Paste Files" at bounding box center [783, 393] width 174 height 105
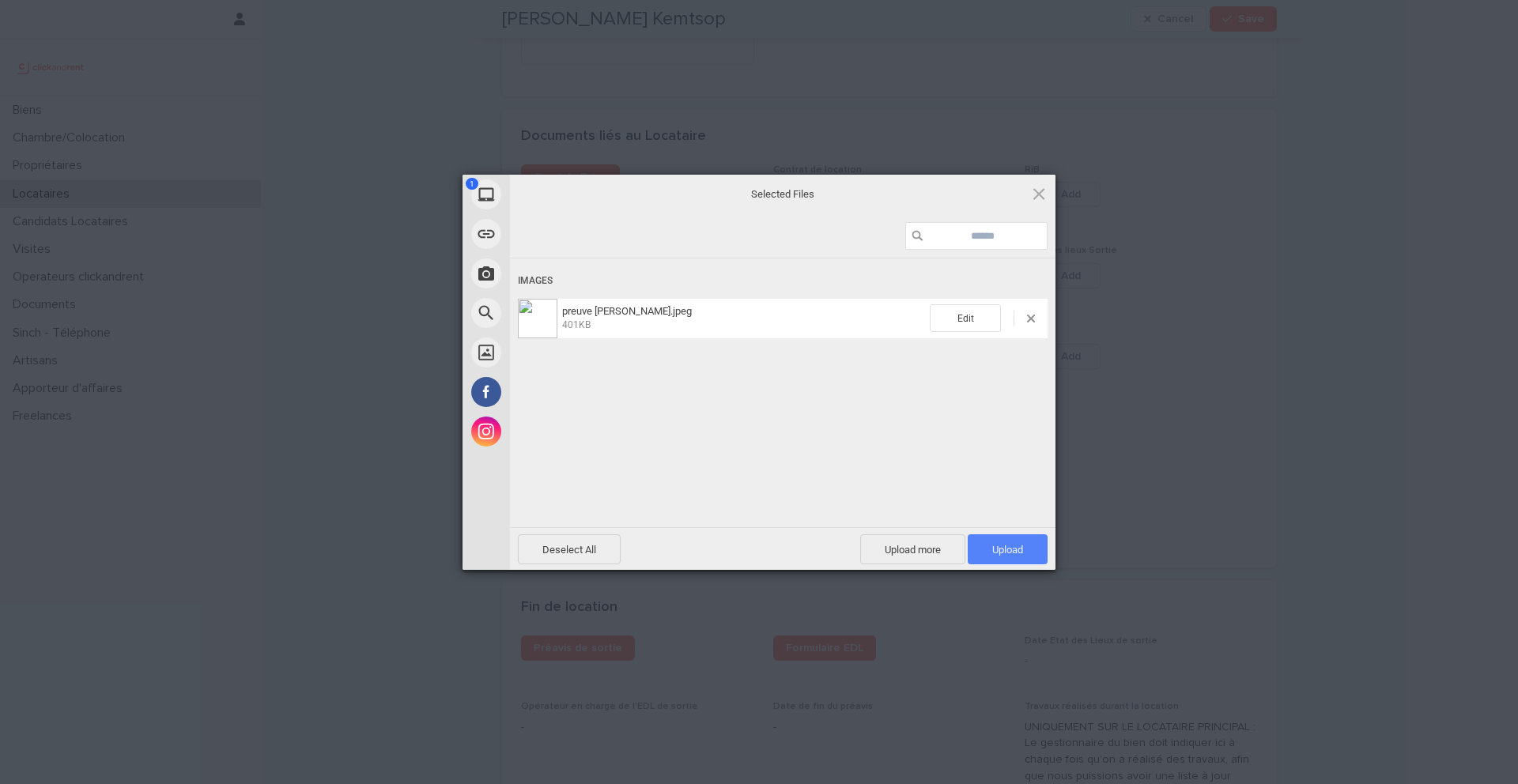
click at [1011, 555] on span "Upload 1" at bounding box center [1008, 550] width 31 height 12
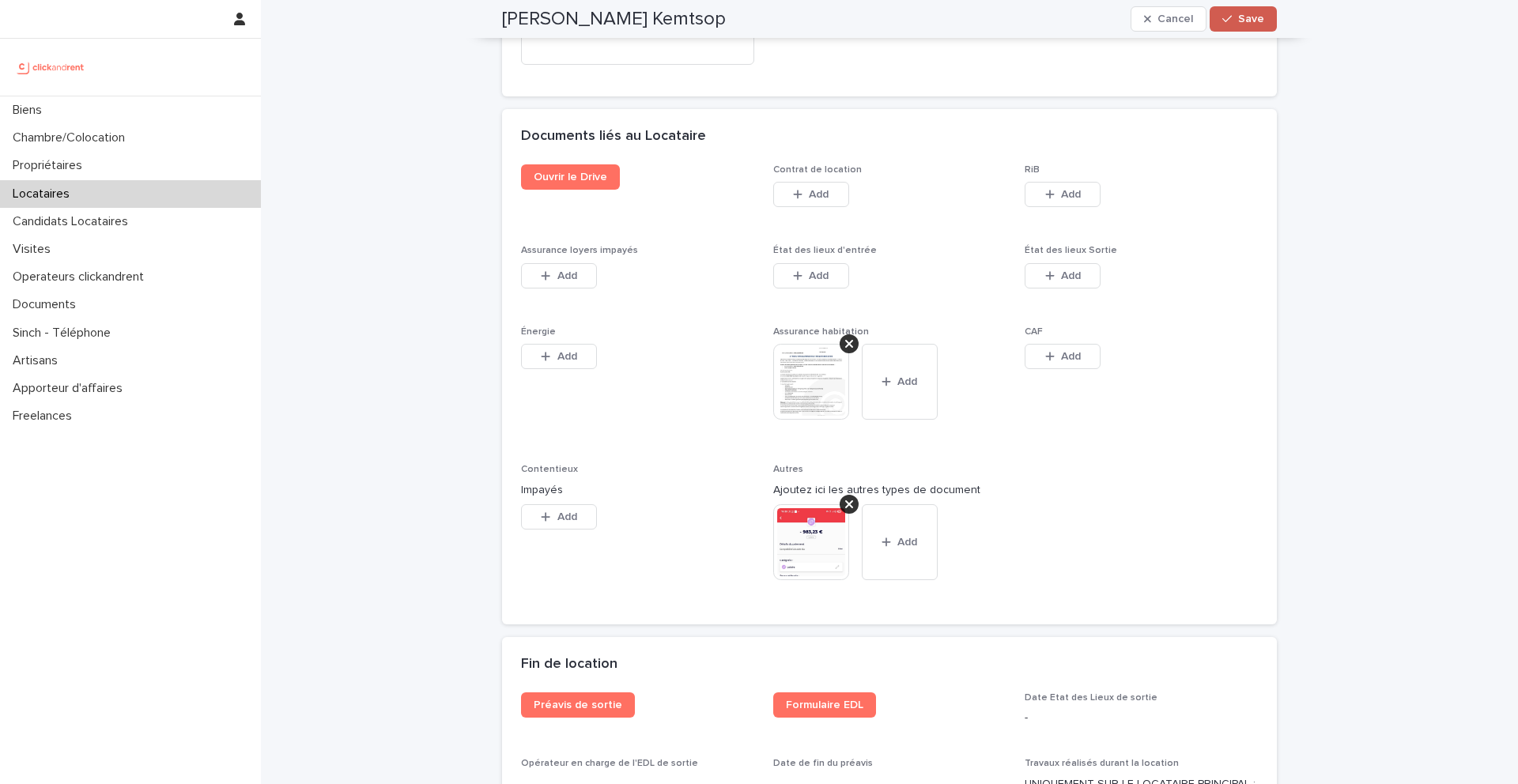
click at [1244, 21] on span "Save" at bounding box center [1251, 19] width 26 height 11
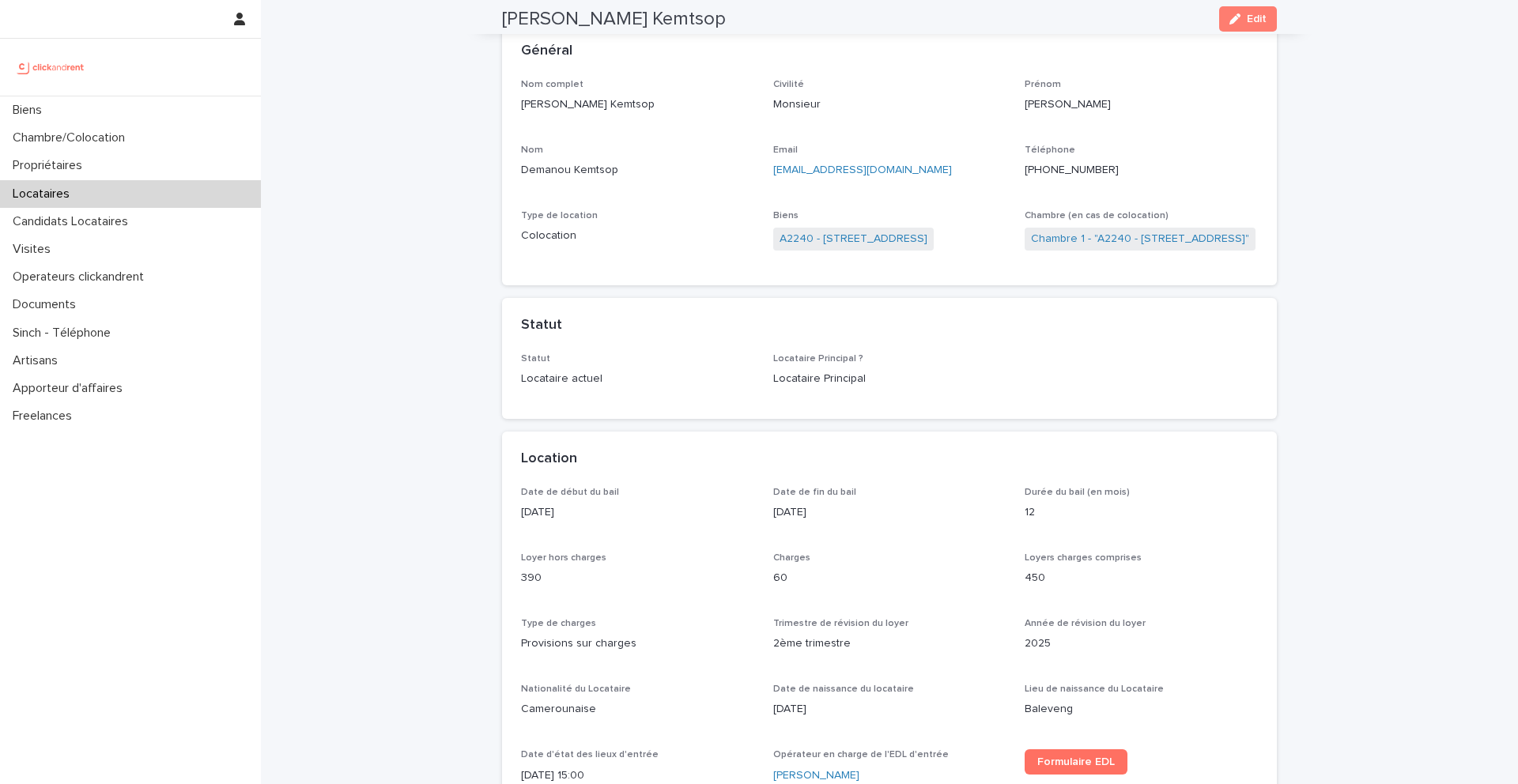
scroll to position [0, 0]
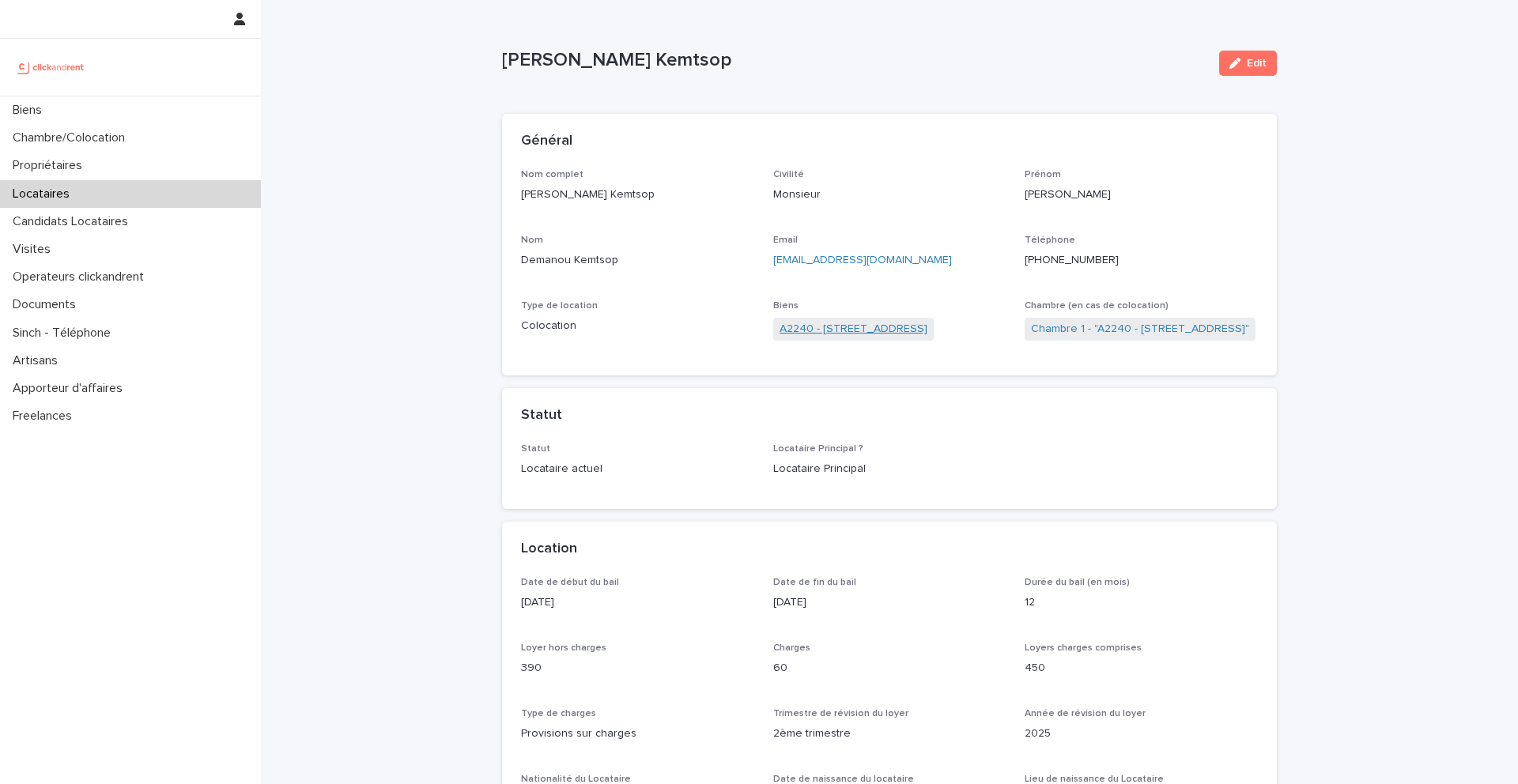
click at [835, 328] on link "A2240 - 37 avenue Belle Vue, Marseille 13003" at bounding box center [854, 329] width 148 height 17
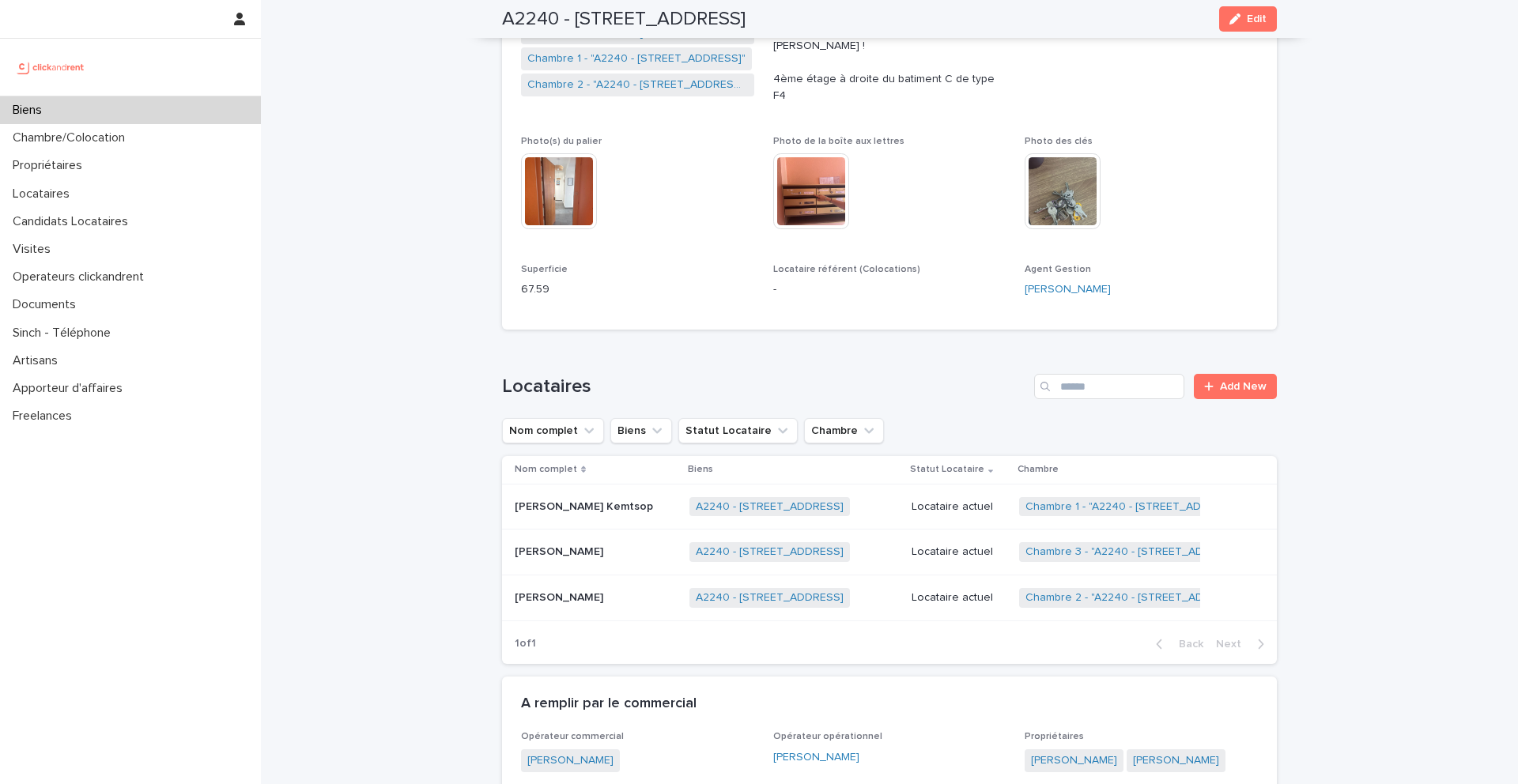
scroll to position [386, 0]
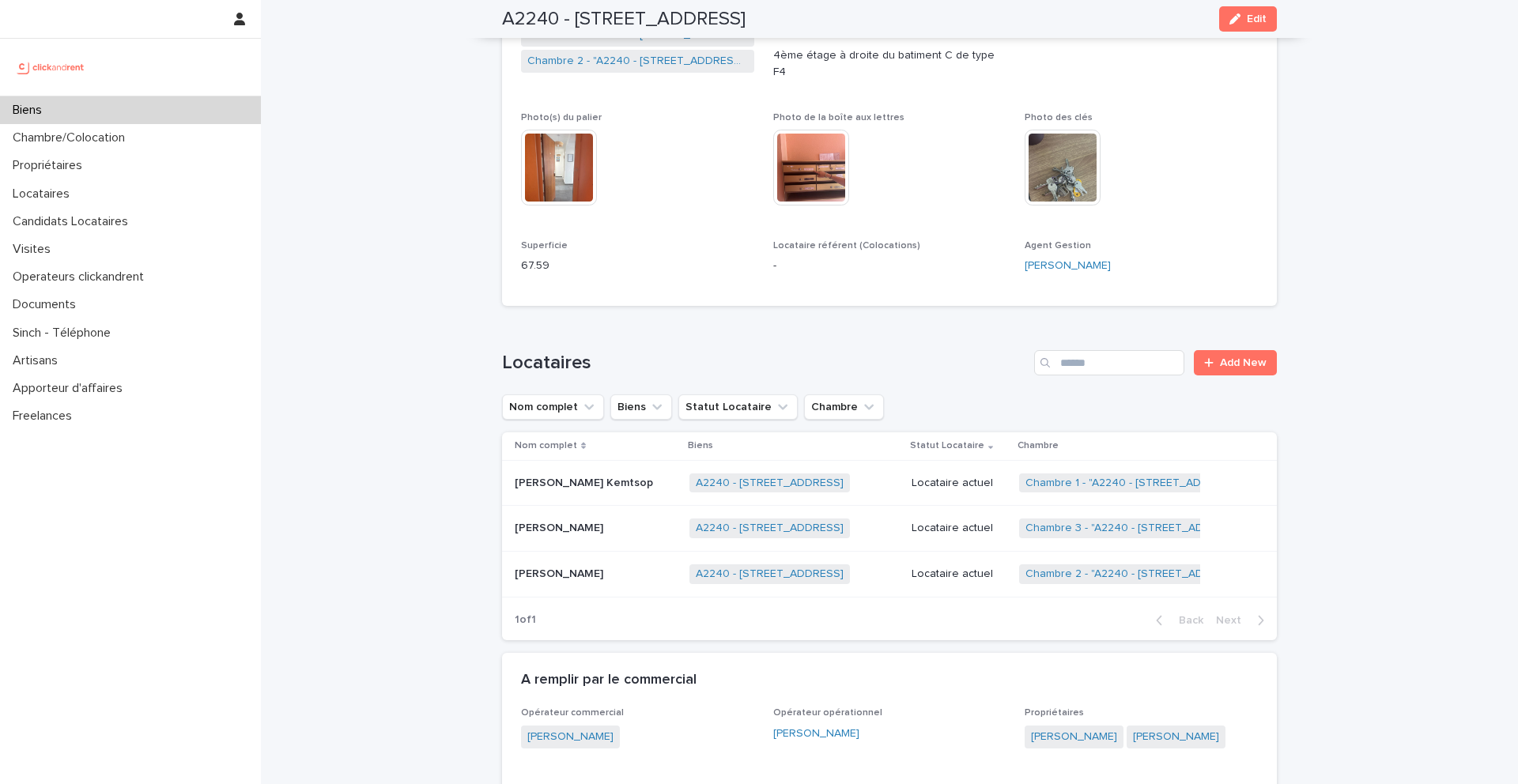
click at [562, 522] on p "Hans Devis Djimeli Nawa" at bounding box center [561, 527] width 92 height 17
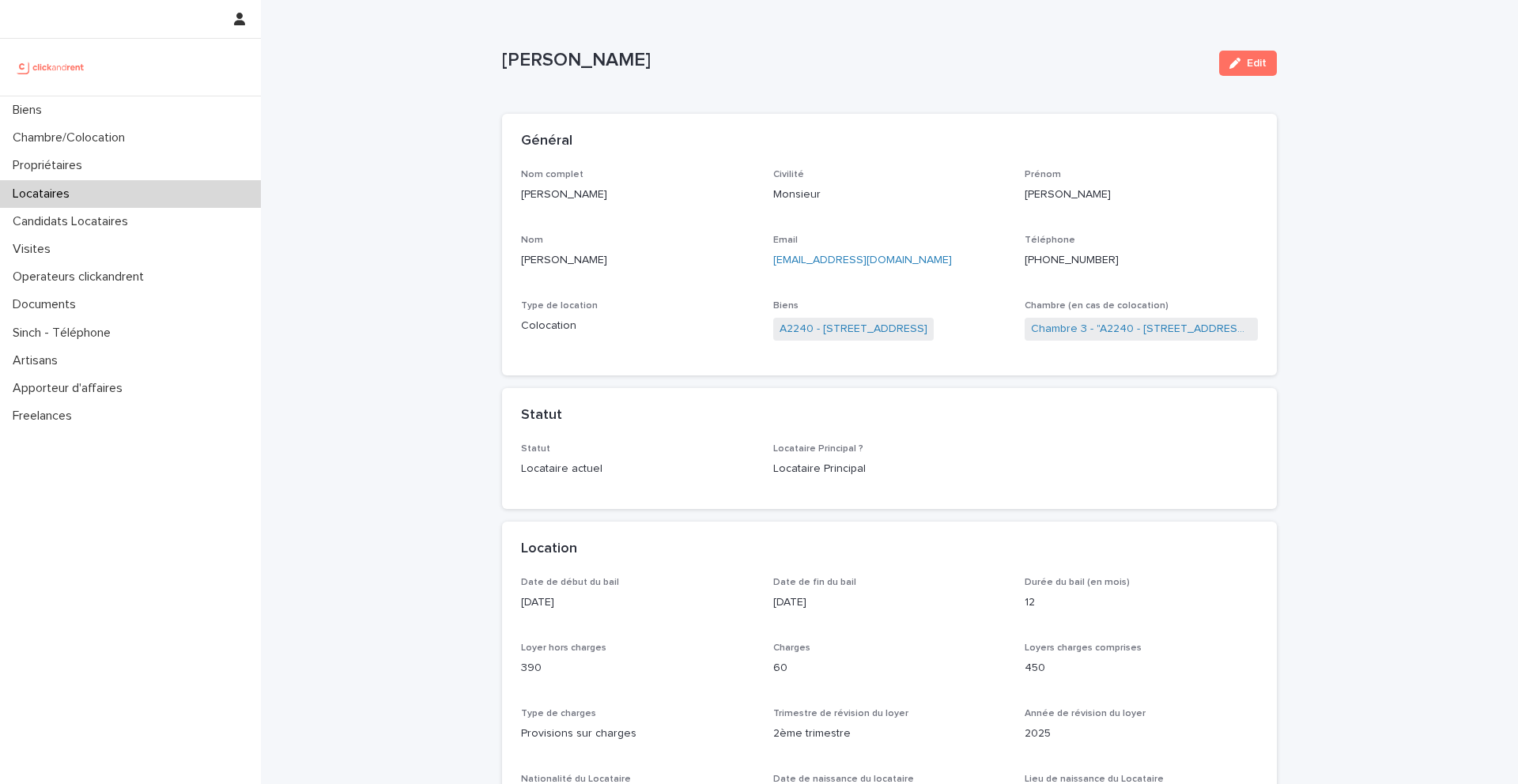
click at [1276, 35] on div "Edit" at bounding box center [1246, 62] width 64 height 63
click at [1259, 55] on button "Edit" at bounding box center [1248, 63] width 58 height 25
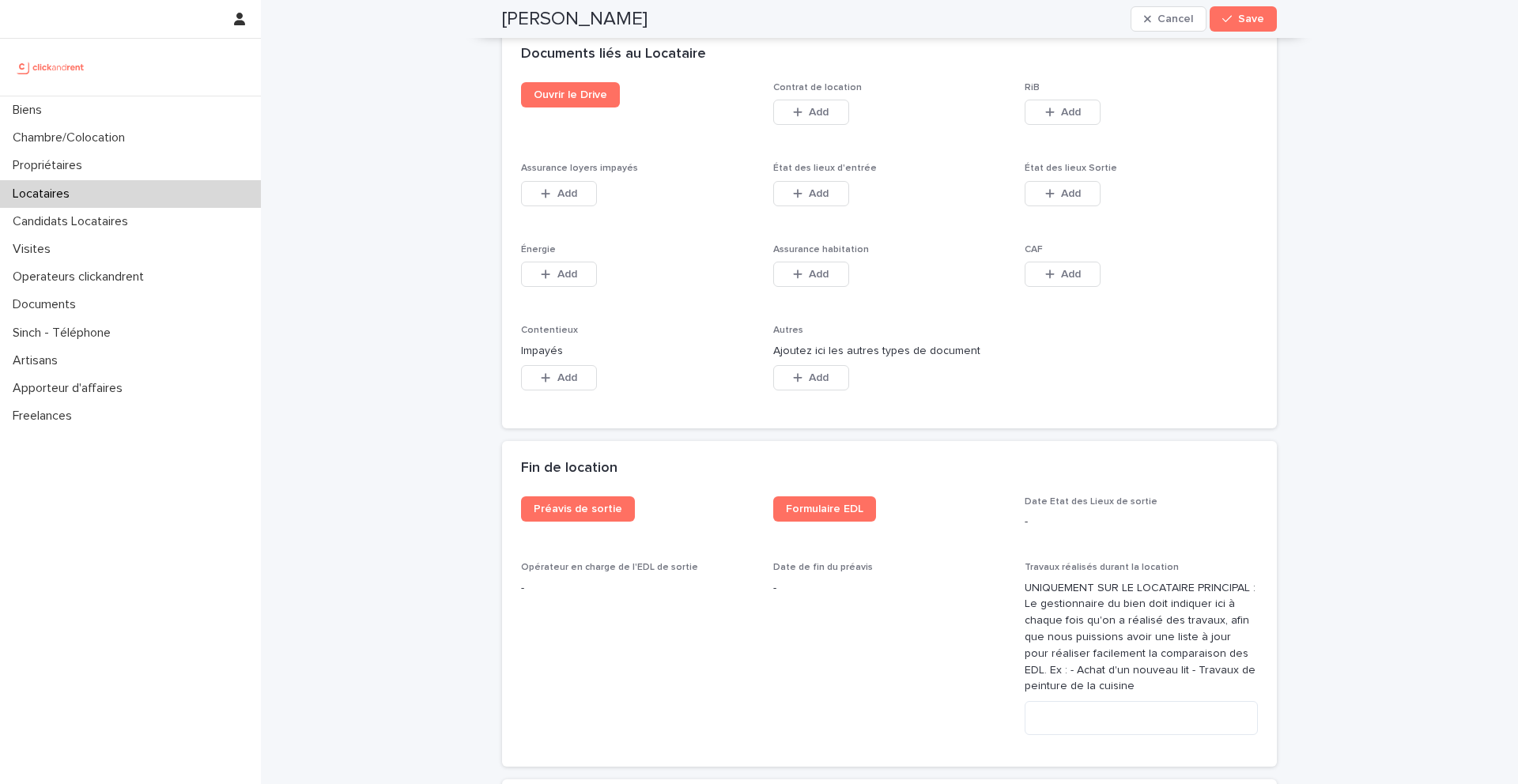
scroll to position [2690, 0]
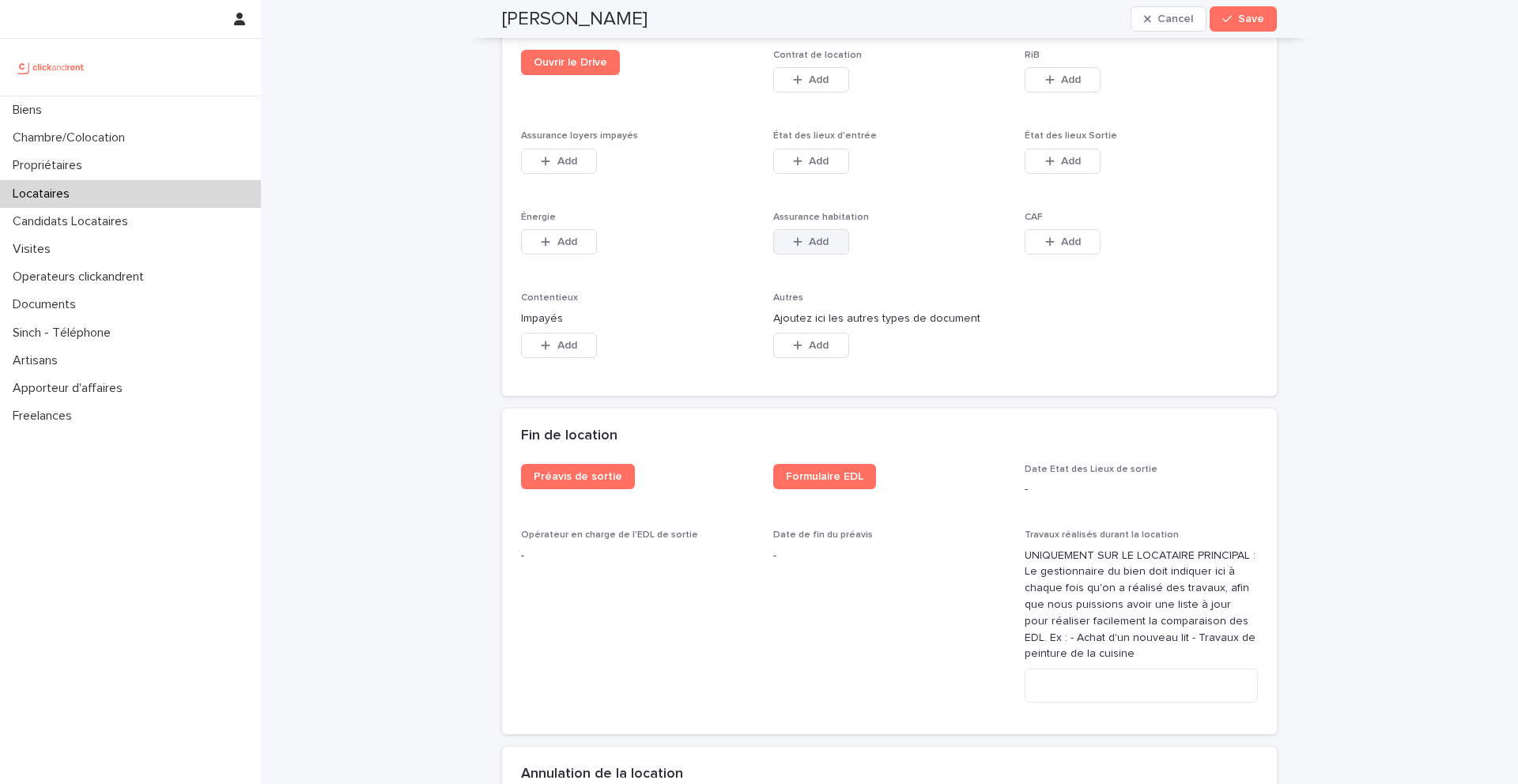
click at [814, 236] on span "Add" at bounding box center [819, 241] width 20 height 11
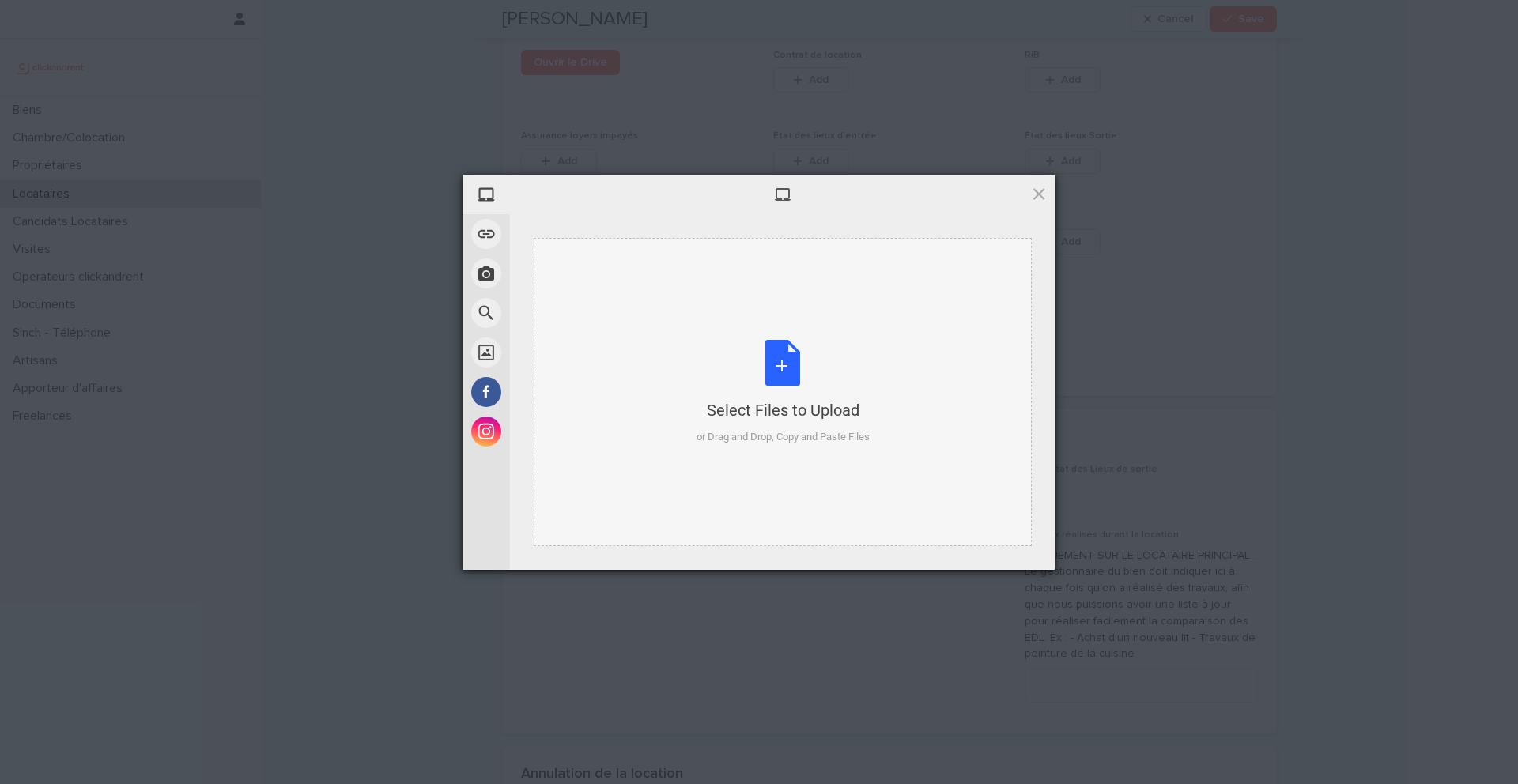
click at [785, 346] on div "Select Files to Upload or Drag and Drop, Copy and Paste Files" at bounding box center [783, 393] width 174 height 105
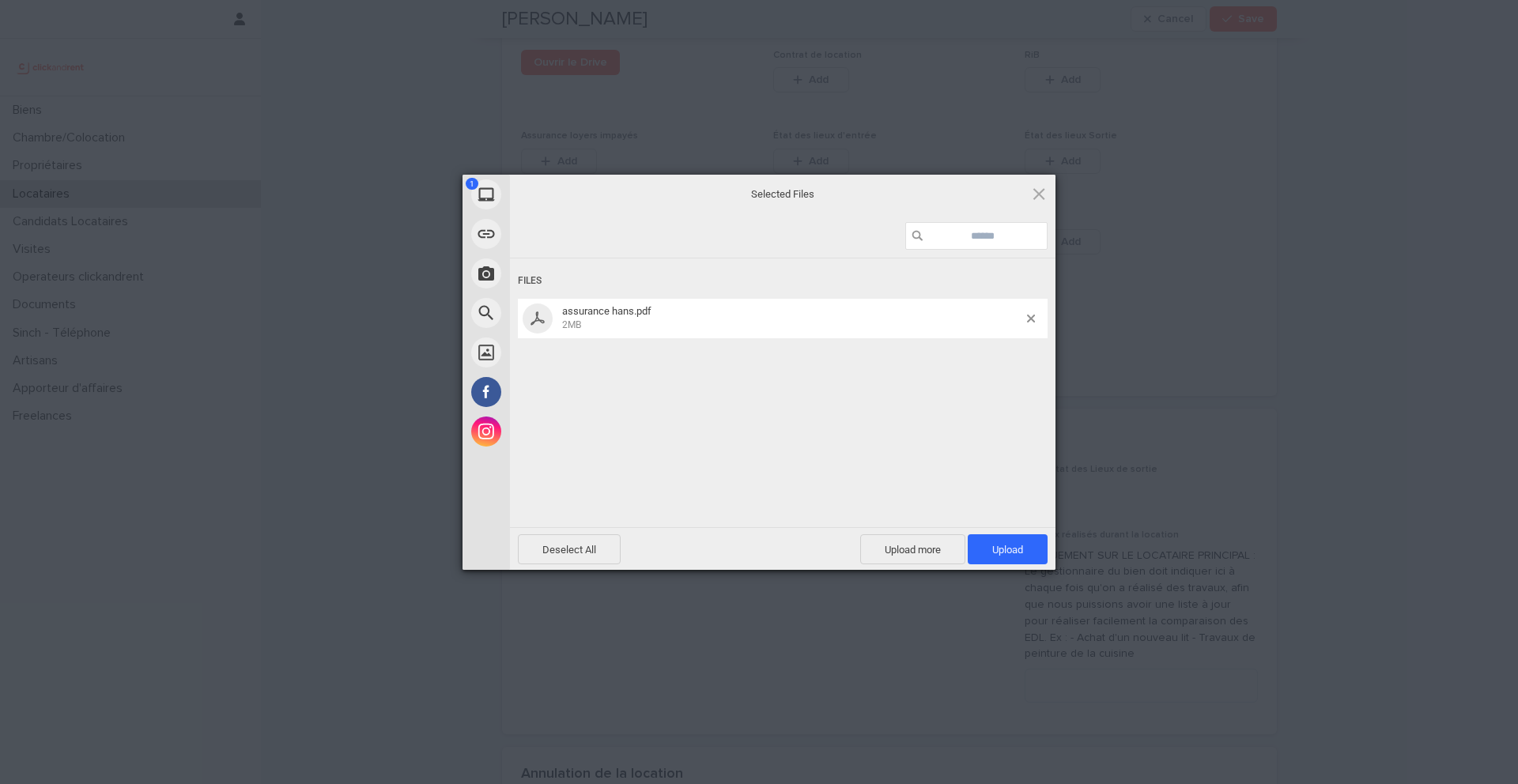
click at [1009, 556] on span "Upload 1" at bounding box center [1008, 549] width 80 height 30
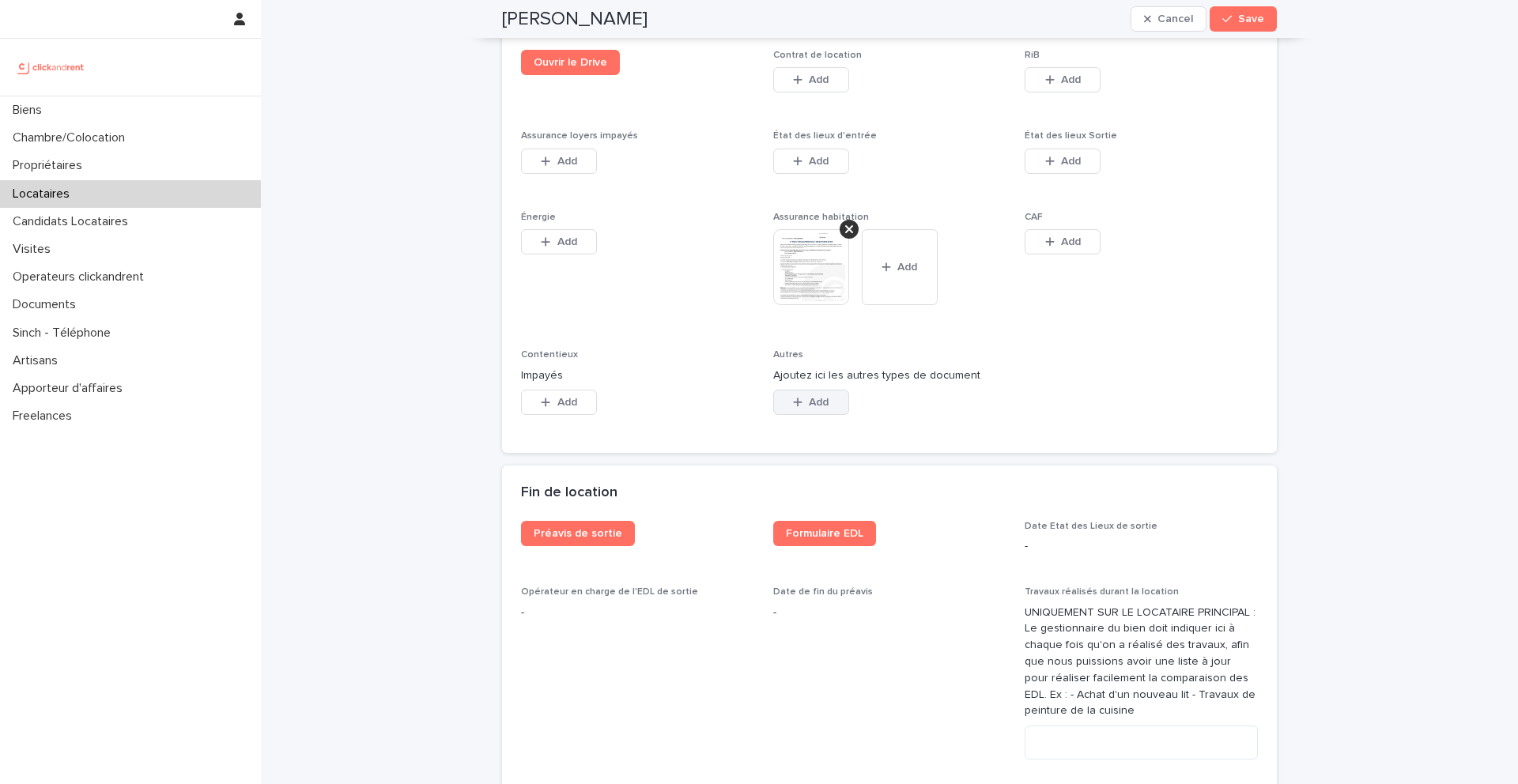
click at [828, 397] on span "Add" at bounding box center [819, 402] width 20 height 11
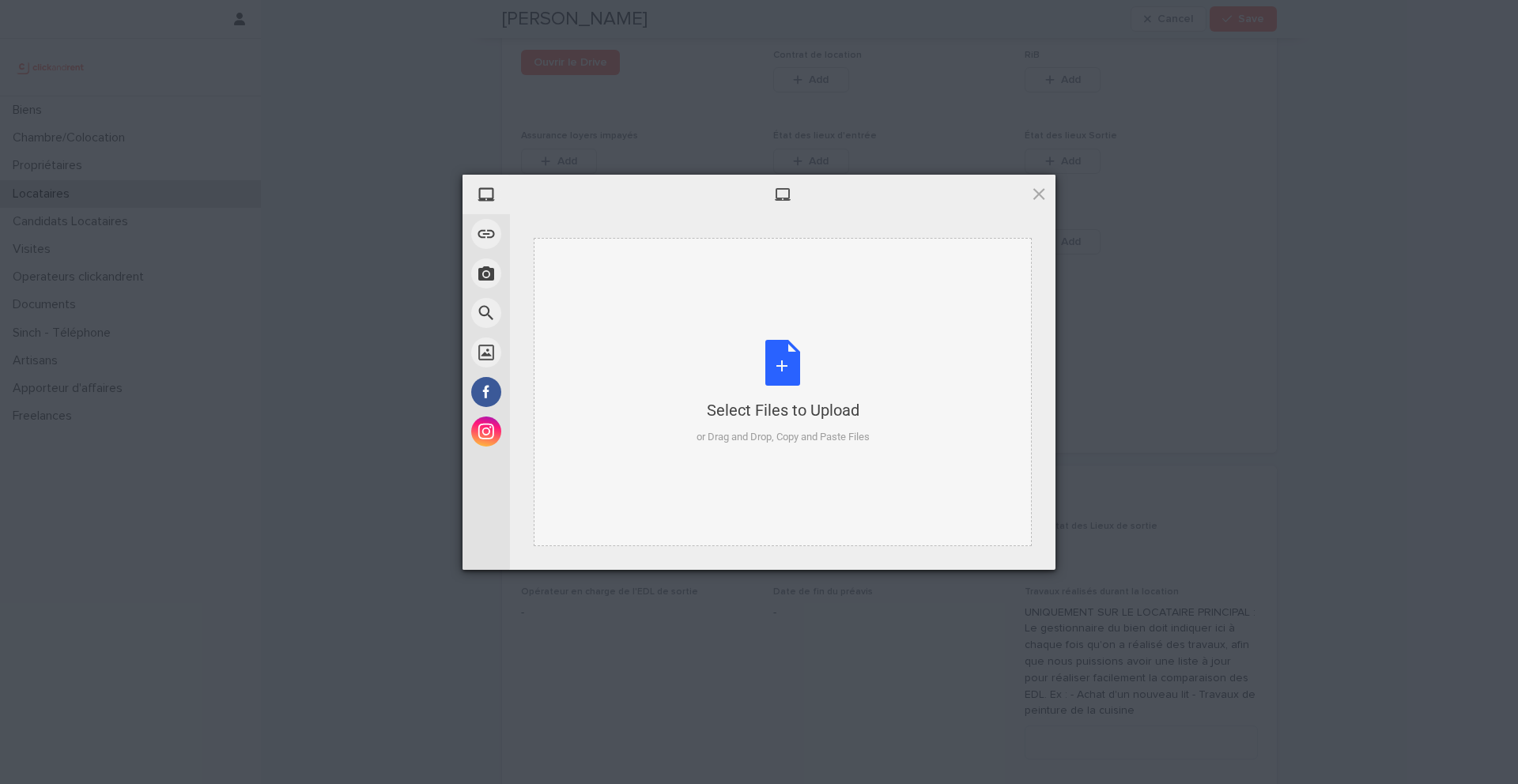
click at [785, 354] on div "Select Files to Upload or Drag and Drop, Copy and Paste Files" at bounding box center [783, 393] width 174 height 105
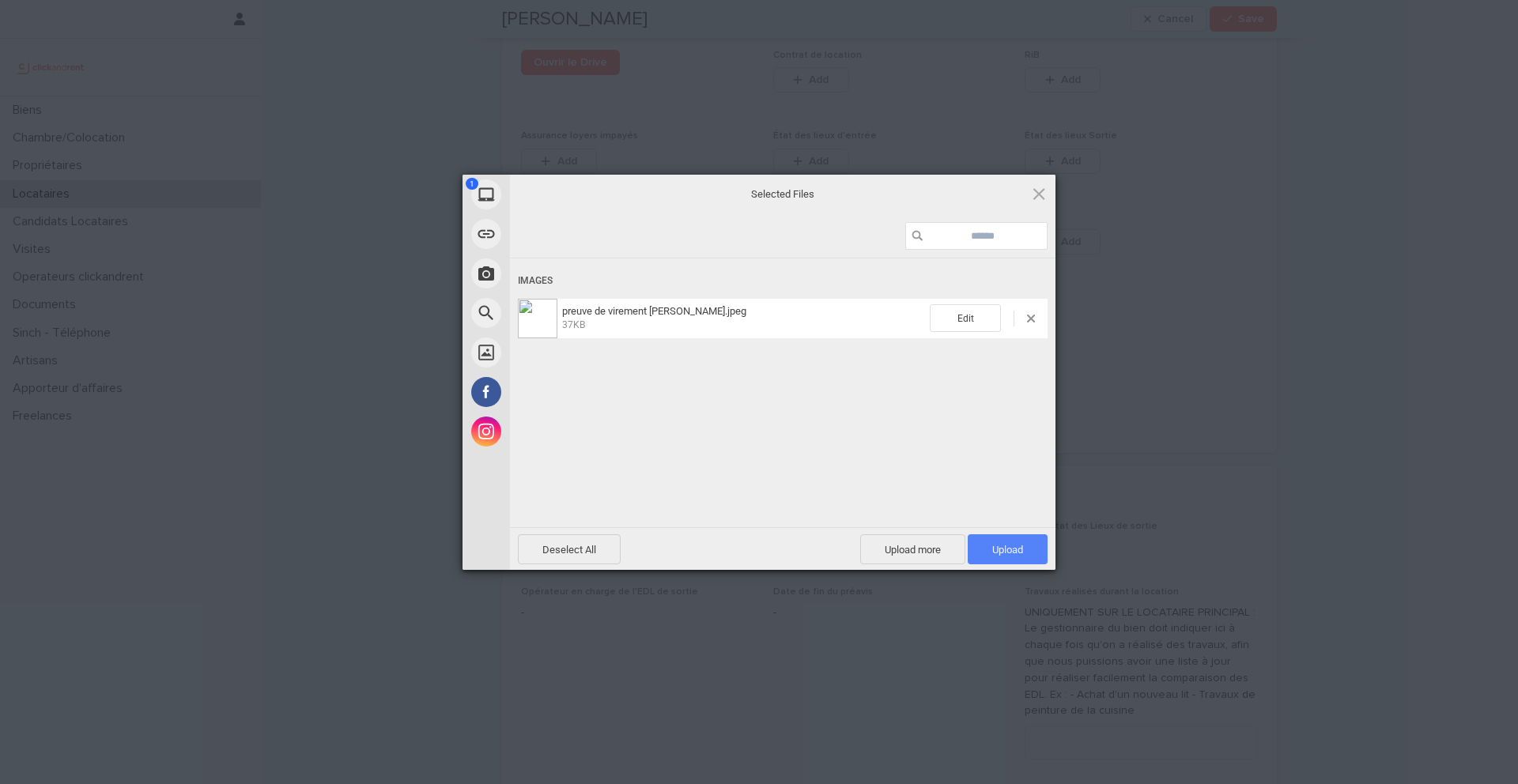
click at [1026, 557] on span "Upload 1" at bounding box center [1008, 549] width 80 height 30
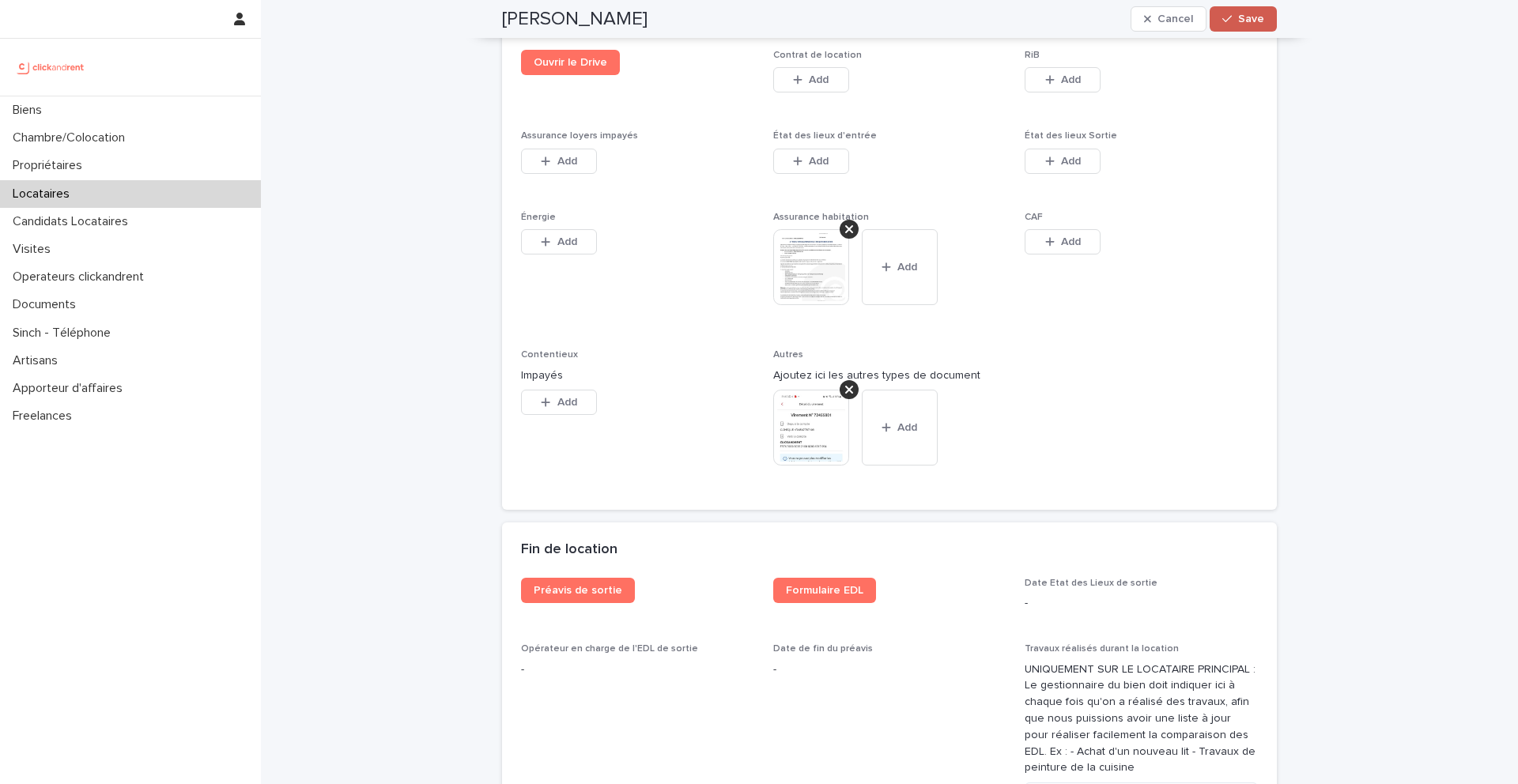
click at [1259, 17] on span "Save" at bounding box center [1251, 19] width 26 height 11
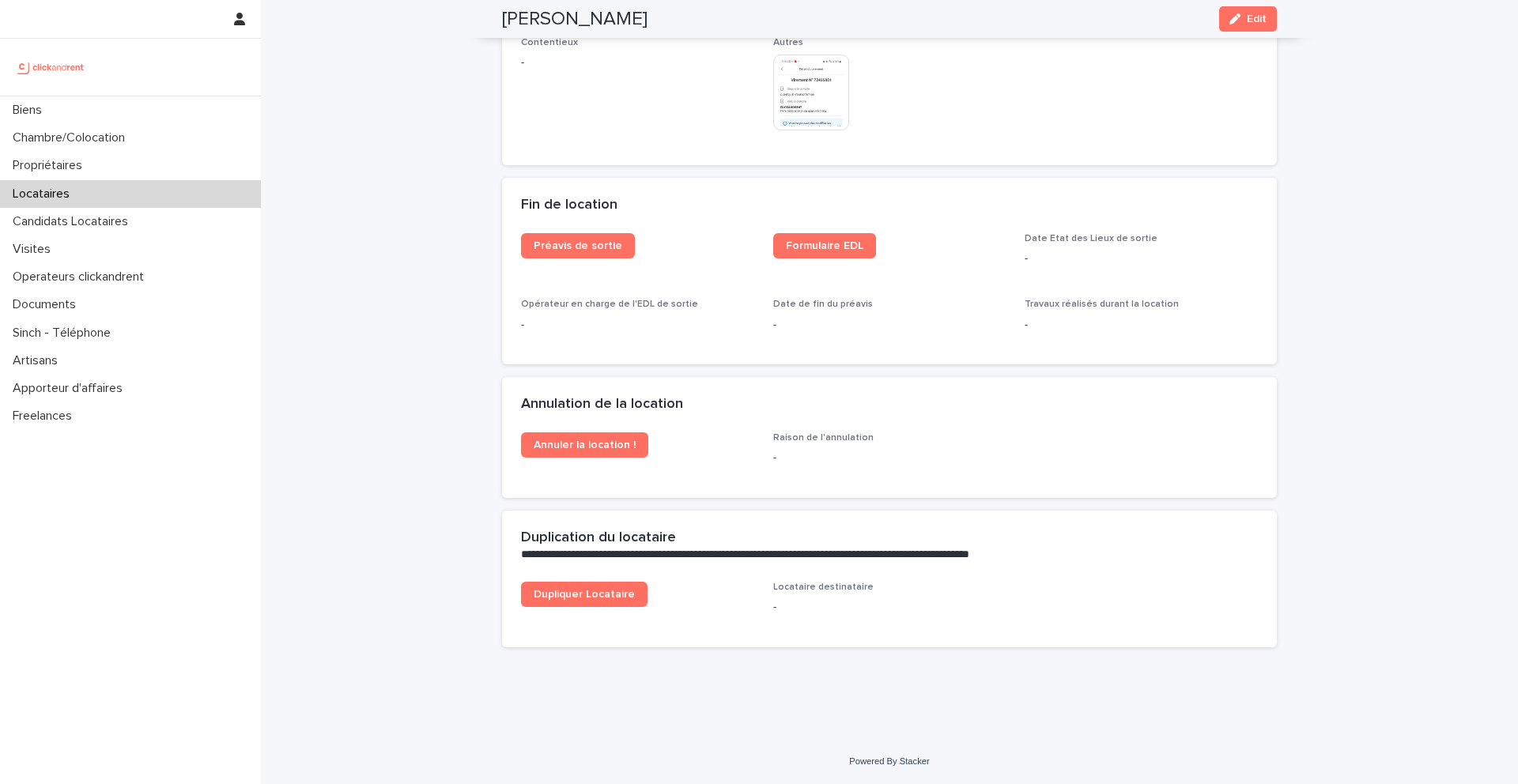
scroll to position [2025, 0]
click at [129, 114] on div "Biens" at bounding box center [131, 110] width 261 height 27
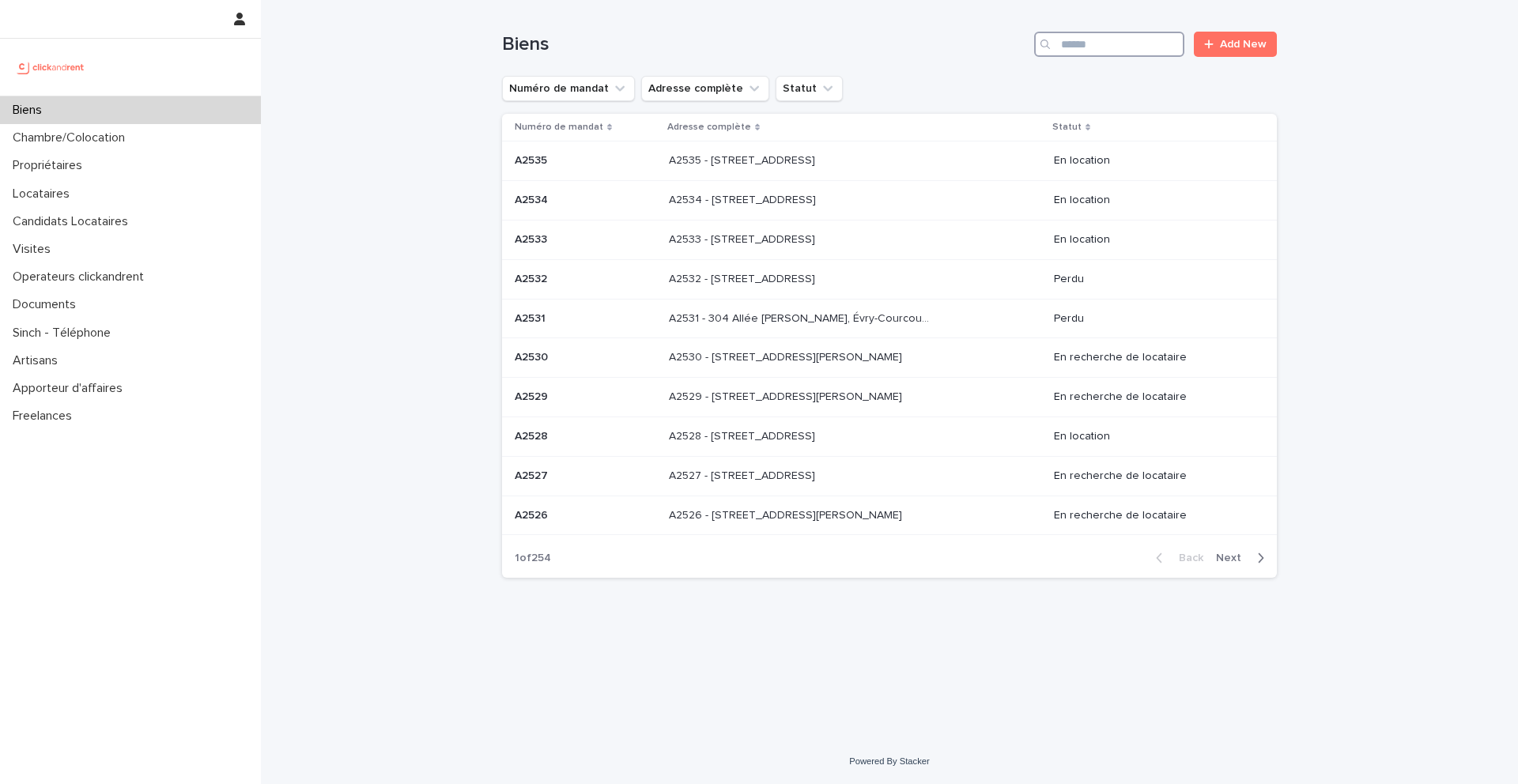
click at [1130, 48] on input "Search" at bounding box center [1109, 44] width 150 height 25
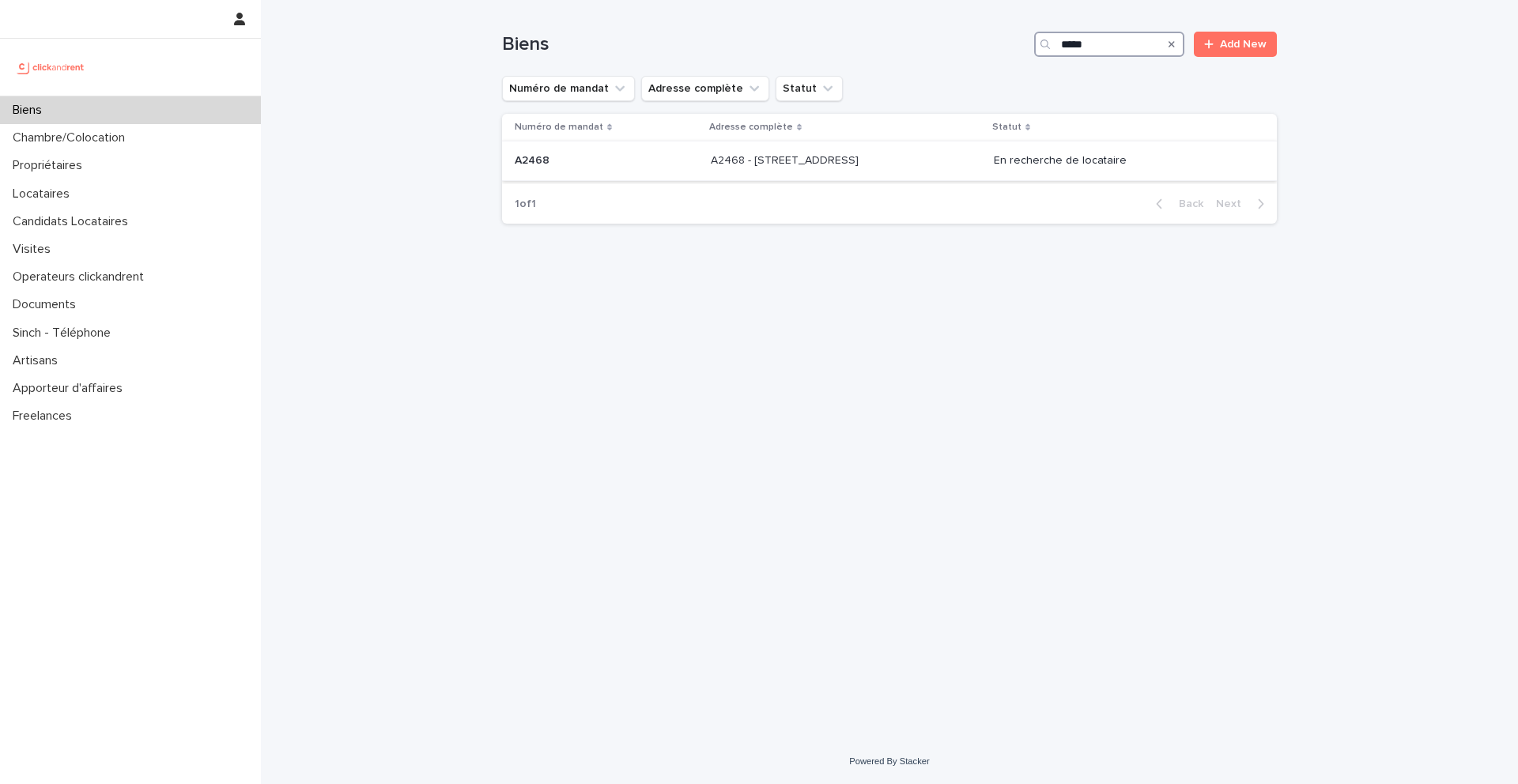
type input "*****"
click at [653, 163] on p at bounding box center [607, 161] width 183 height 14
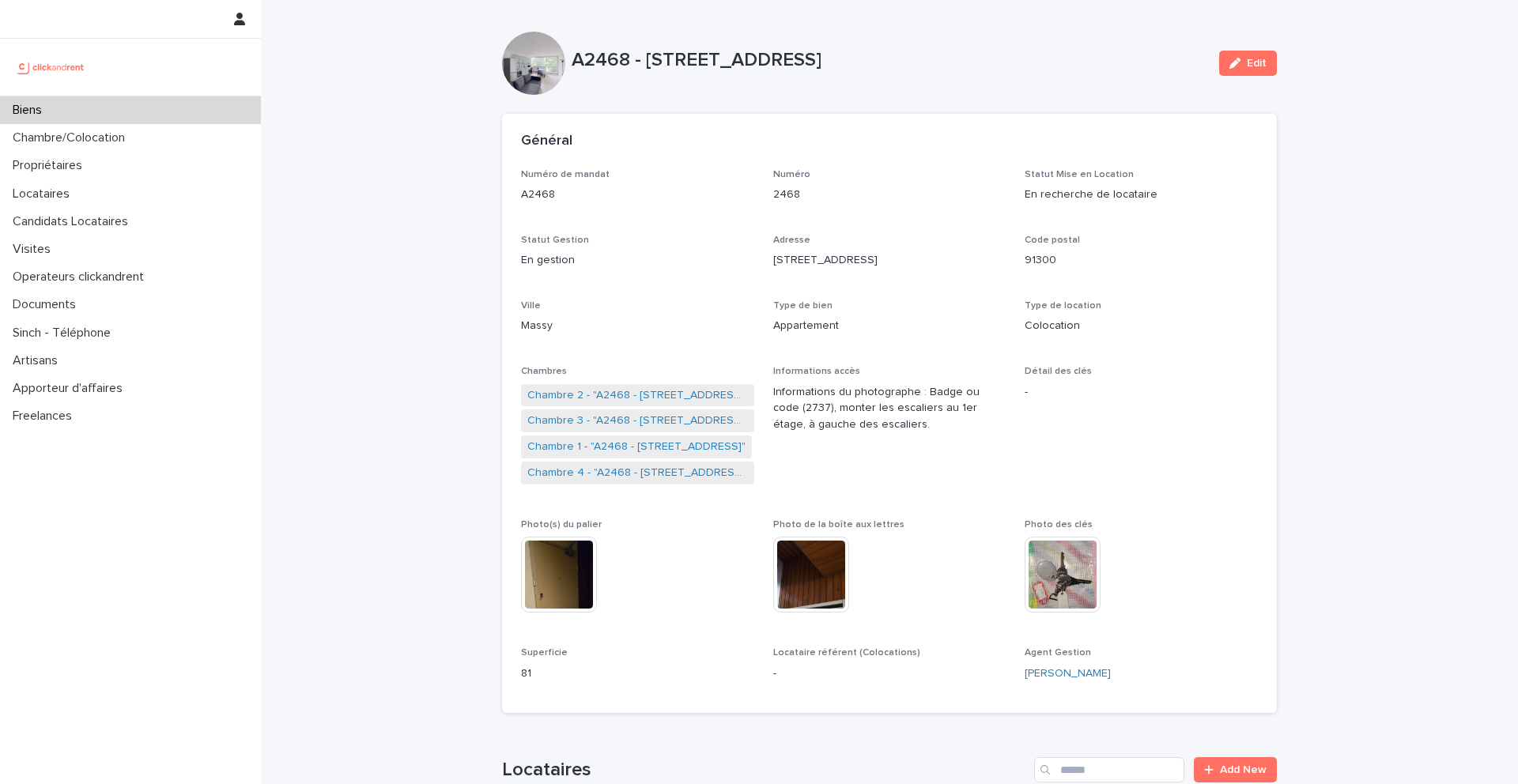
drag, startPoint x: 954, startPoint y: 63, endPoint x: 647, endPoint y: 60, distance: 307.0
click at [647, 60] on p "A2468 - [STREET_ADDRESS]" at bounding box center [889, 60] width 635 height 23
copy p "19 Avenue Nationale, Massy 91300"
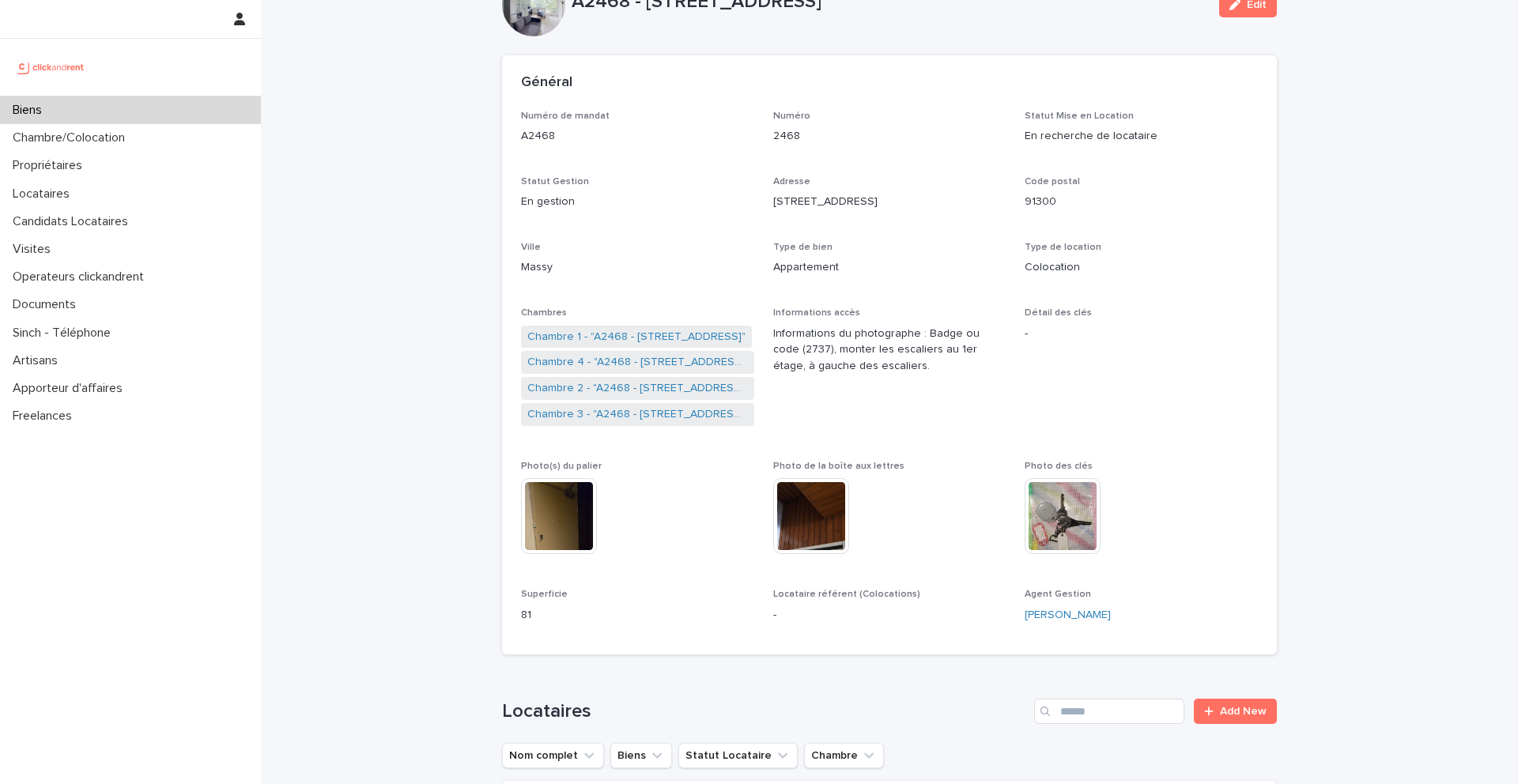
scroll to position [92, 0]
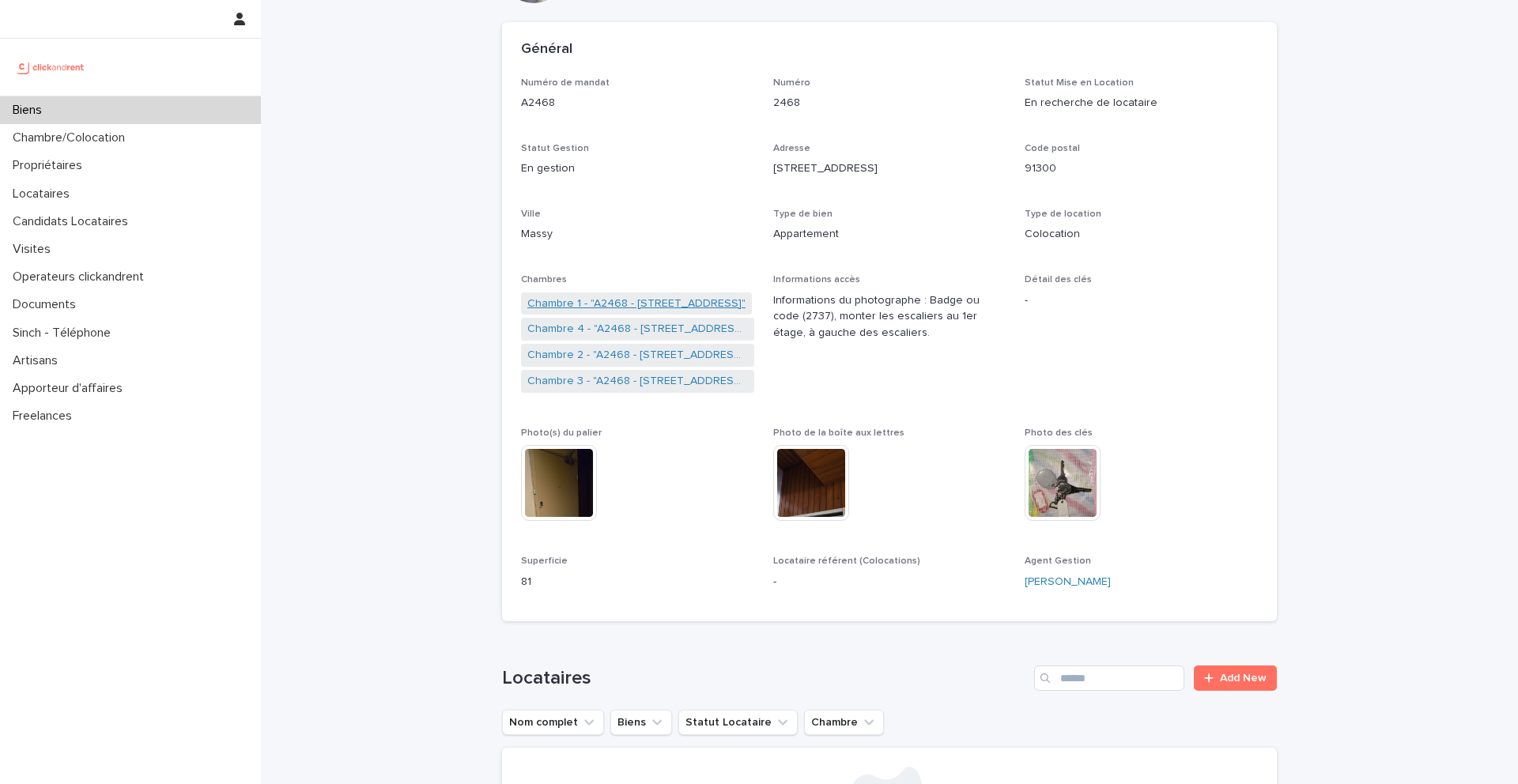
click at [646, 302] on link "Chambre 1 - "A2468 - 19 Avenue Nationale, Massy 91300"" at bounding box center [637, 303] width 219 height 17
click at [605, 357] on link "Chambre 2 - "A2468 - 19 Avenue Nationale, Massy 91300"" at bounding box center [638, 355] width 220 height 17
click at [595, 380] on link "Chambre 3 - "A2468 - 19 Avenue Nationale, Massy 91300"" at bounding box center [638, 381] width 220 height 17
click at [602, 330] on link "Chambre 4 - "A2468 - [STREET_ADDRESS]"" at bounding box center [638, 329] width 220 height 17
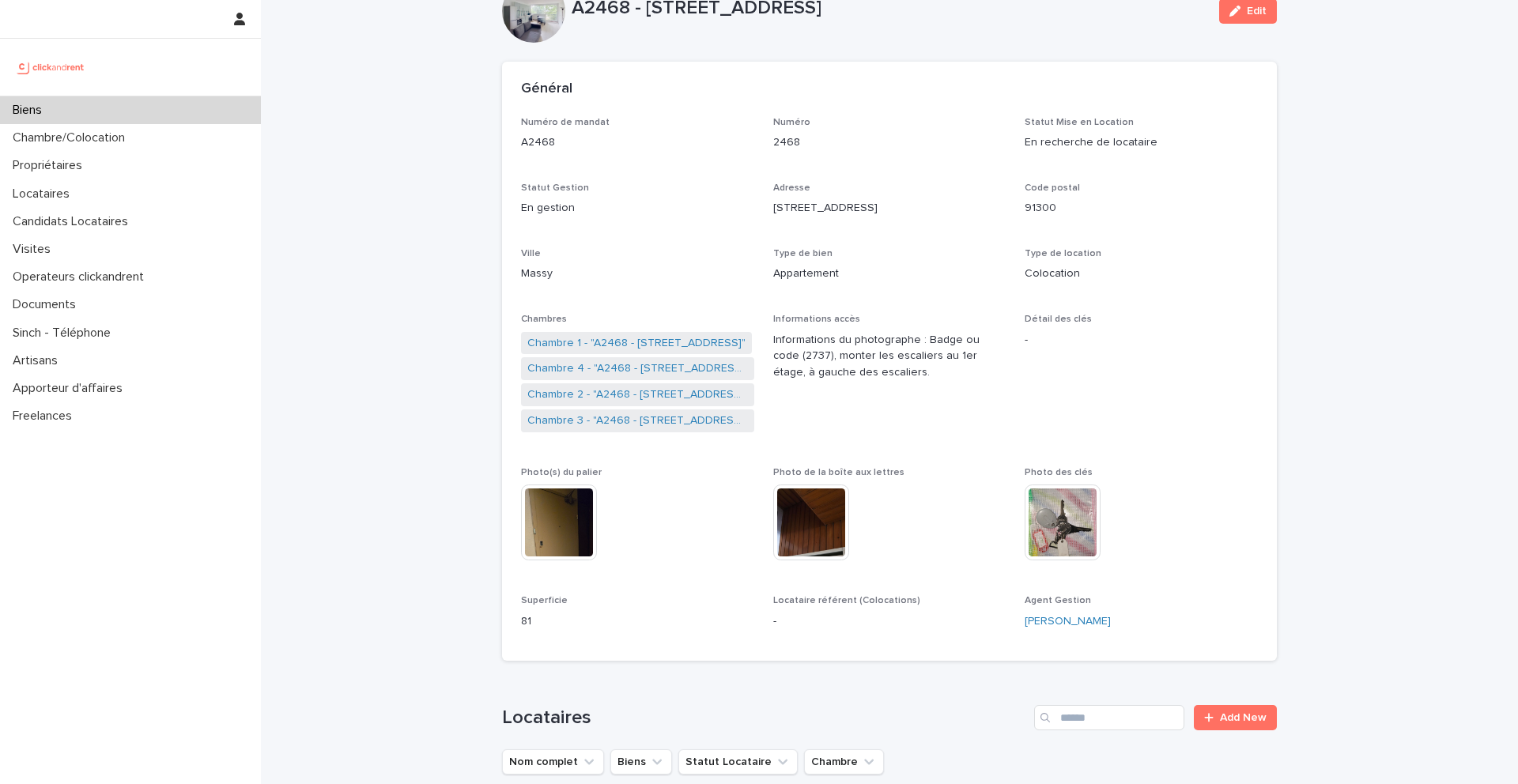
scroll to position [231, 0]
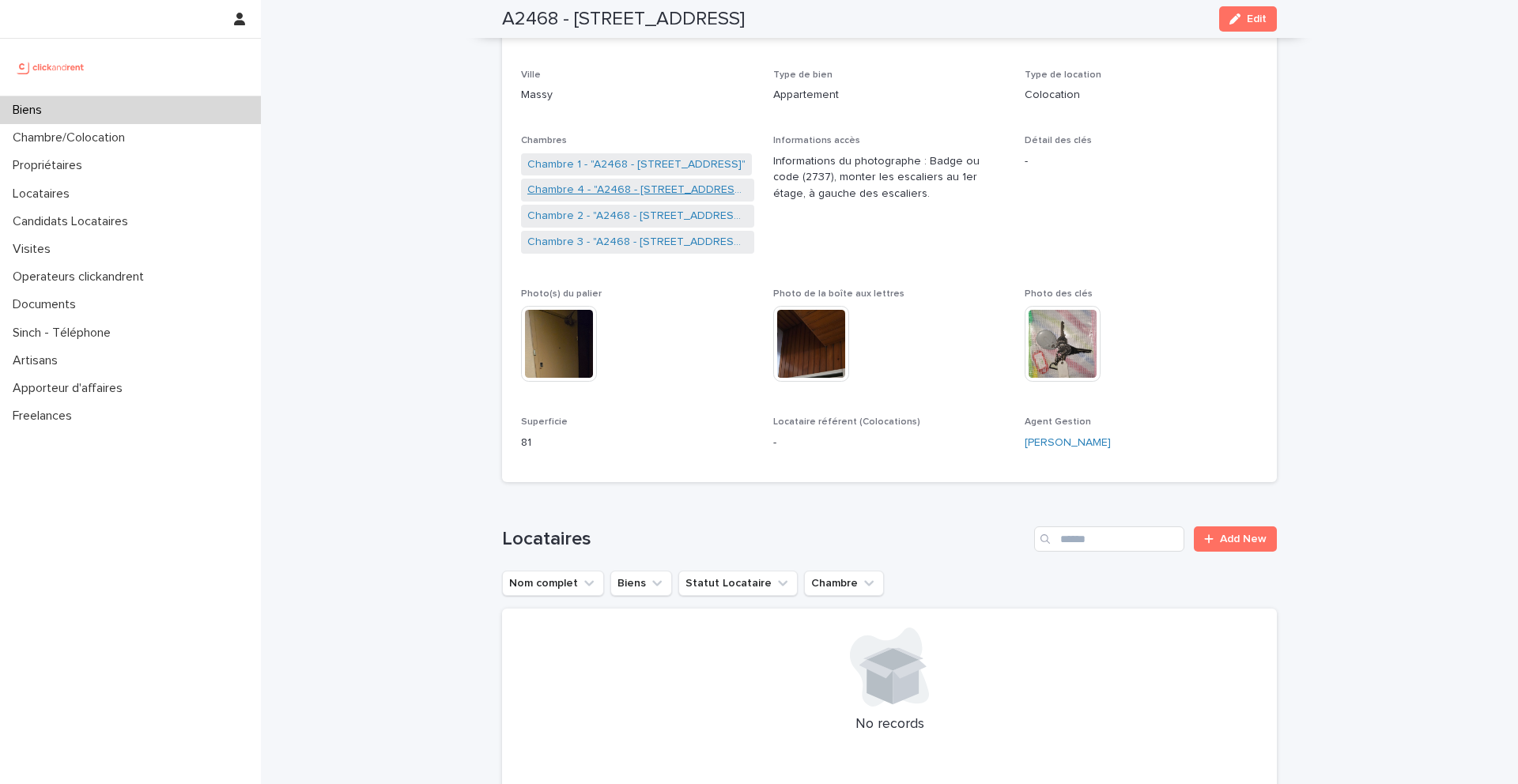
click at [622, 190] on link "Chambre 4 - "A2468 - [STREET_ADDRESS]"" at bounding box center [638, 189] width 220 height 17
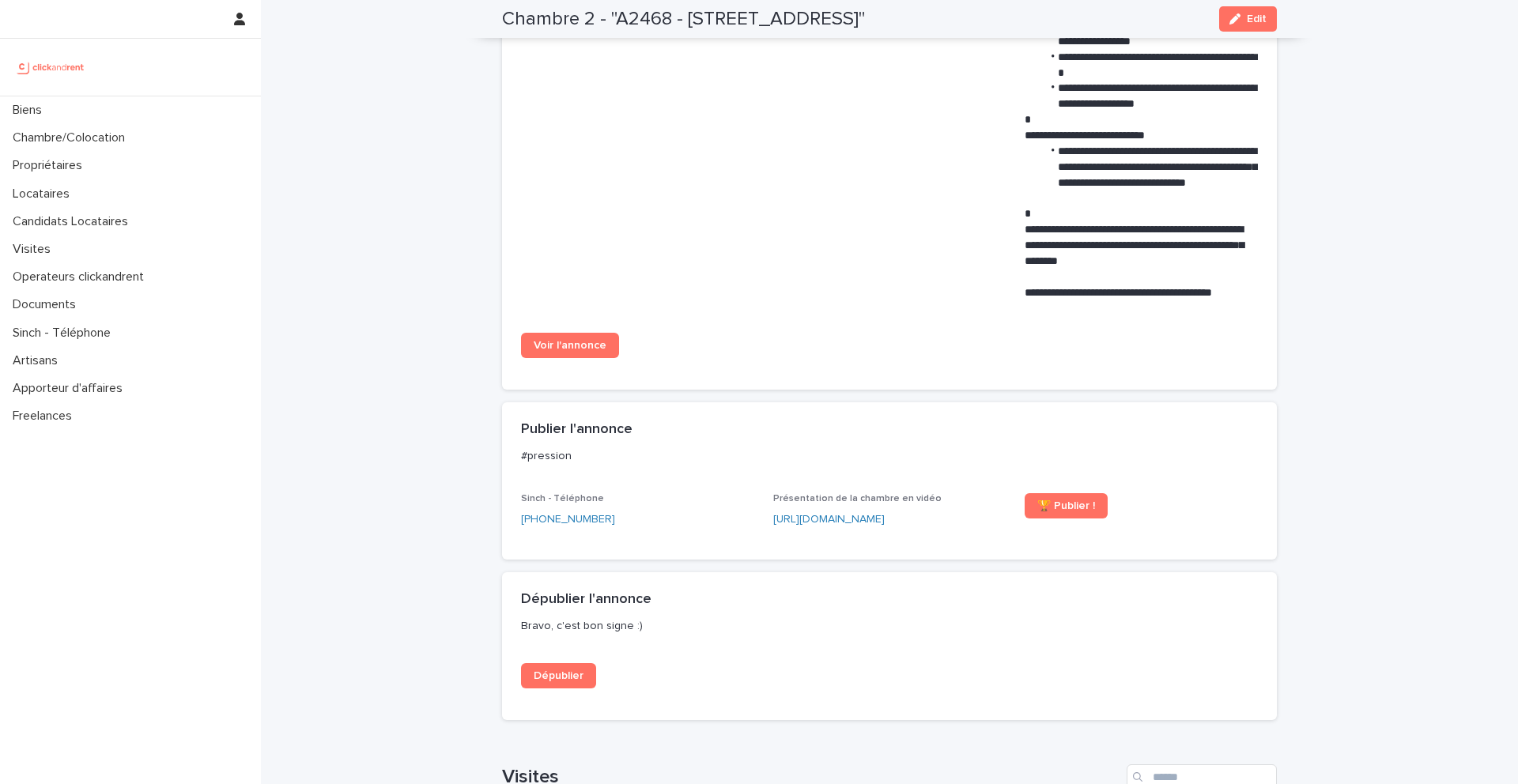
scroll to position [1225, 0]
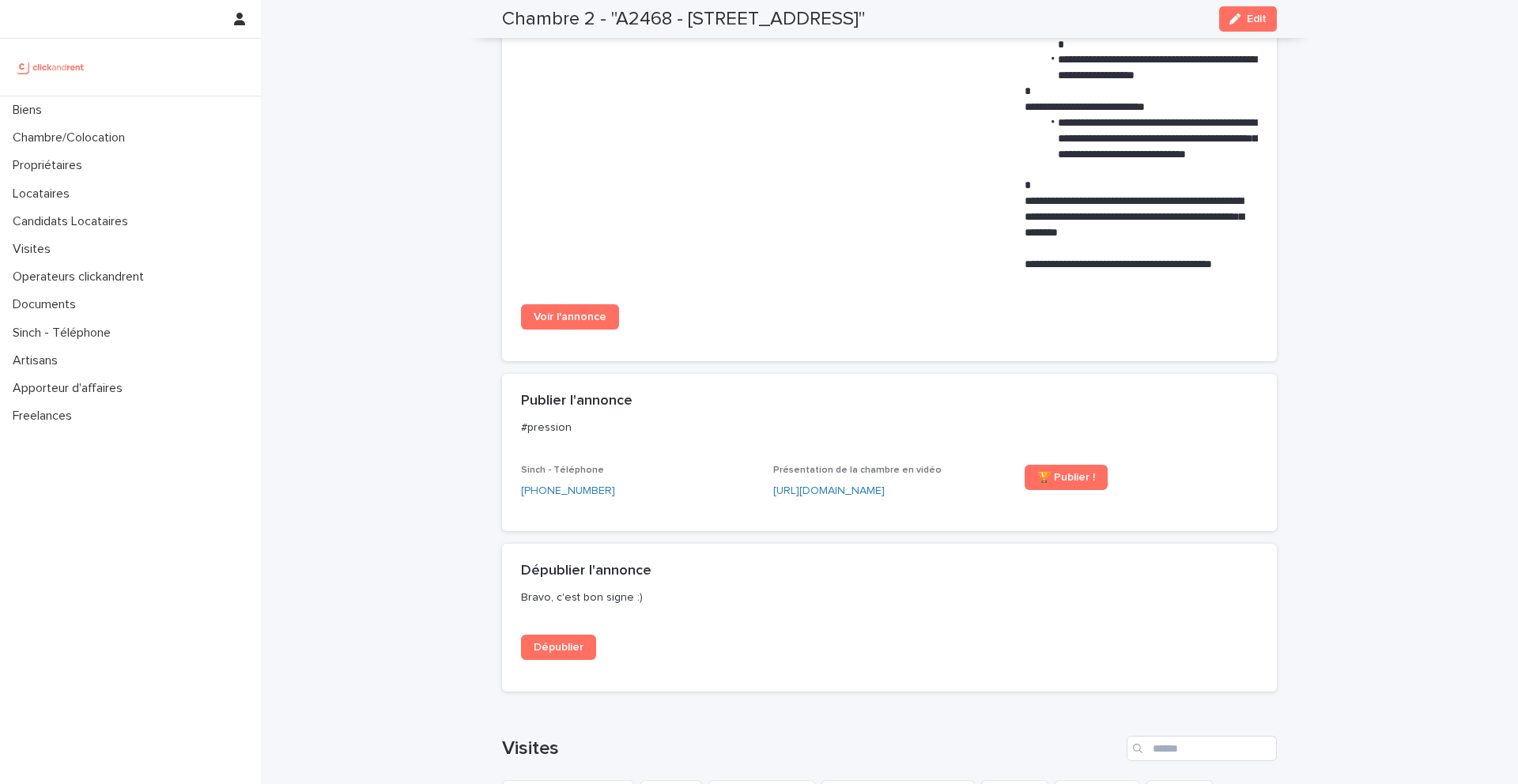
drag, startPoint x: 578, startPoint y: 317, endPoint x: 441, endPoint y: 6, distance: 339.8
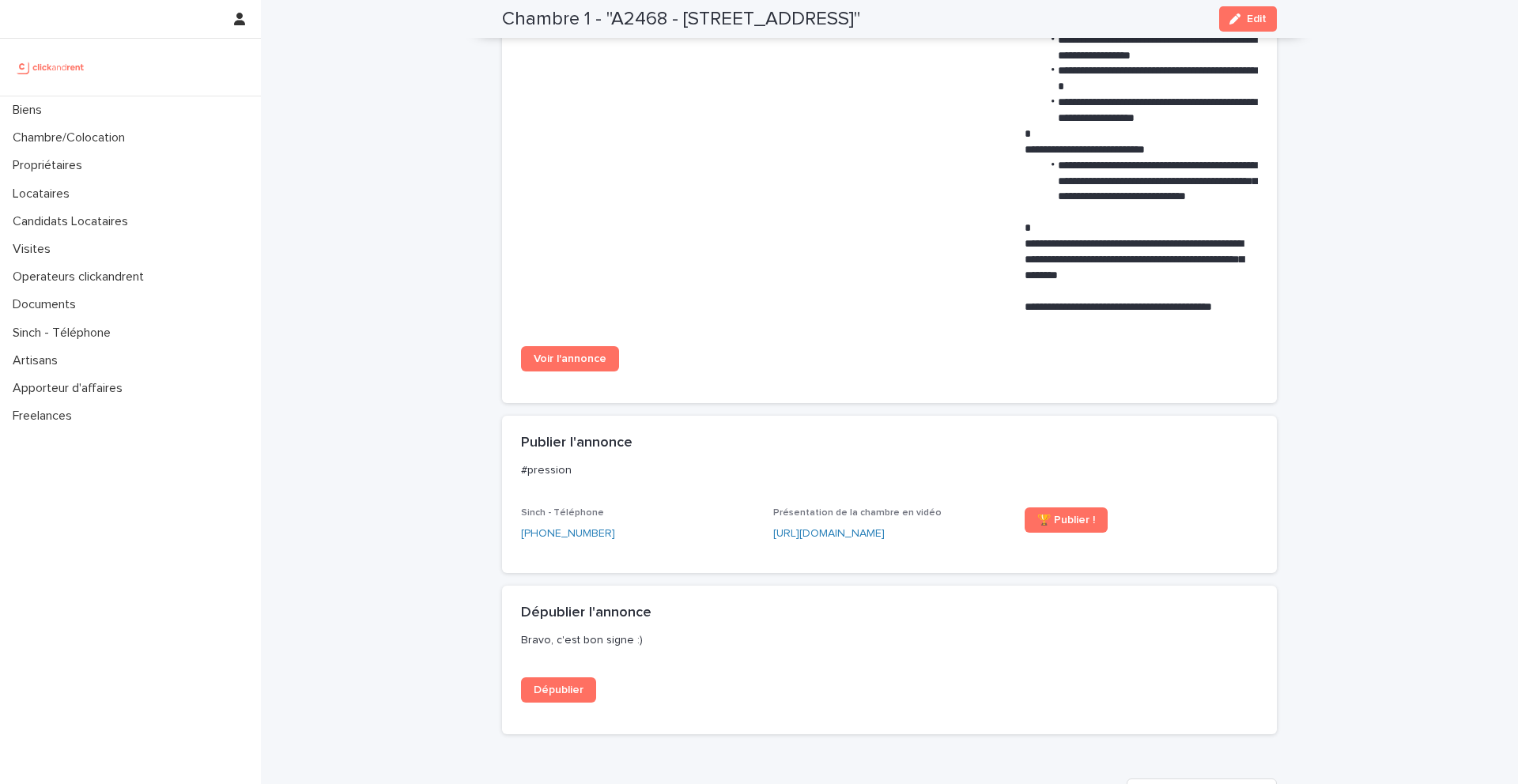
scroll to position [1212, 0]
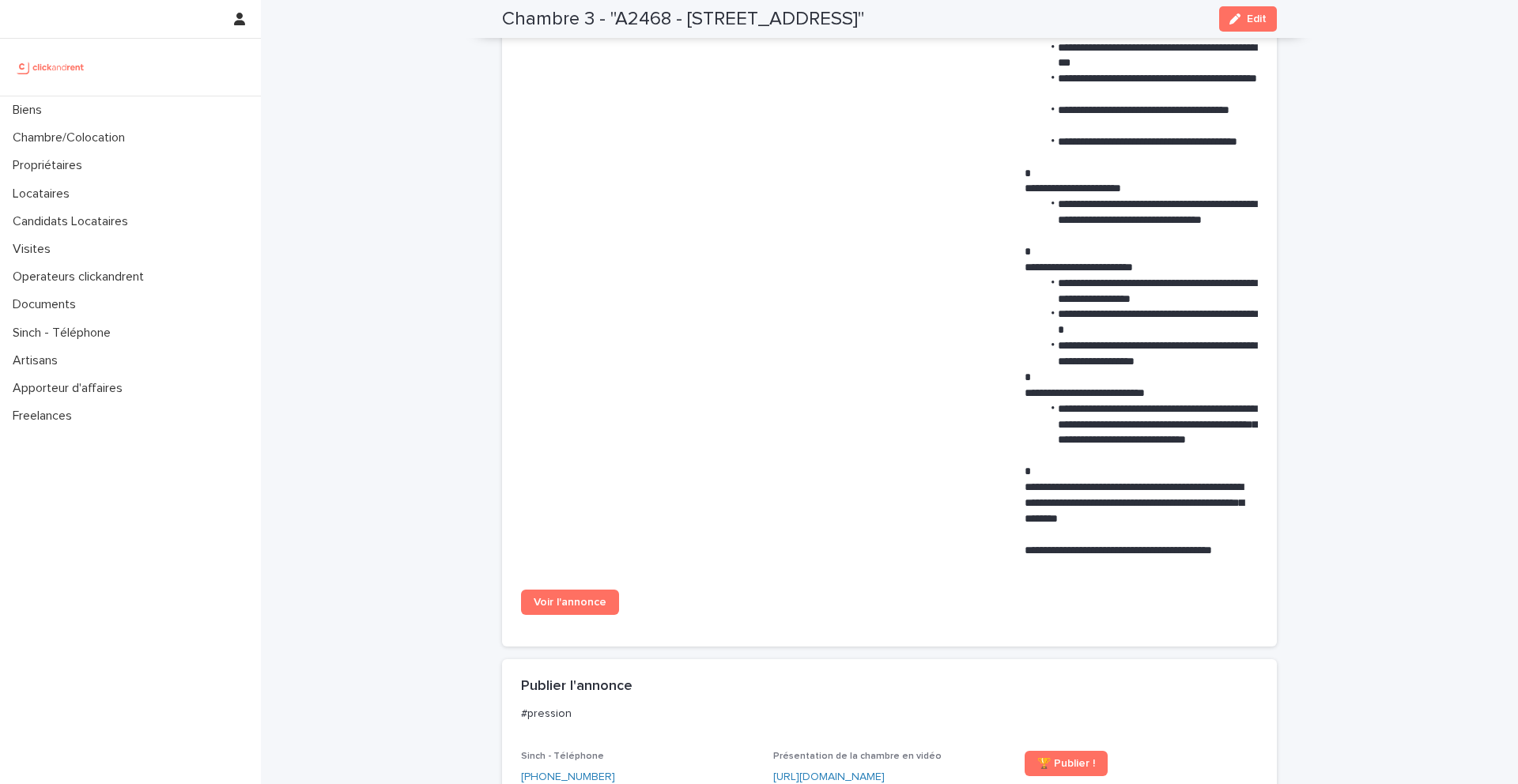
scroll to position [1061, 0]
